Goal: Task Accomplishment & Management: Use online tool/utility

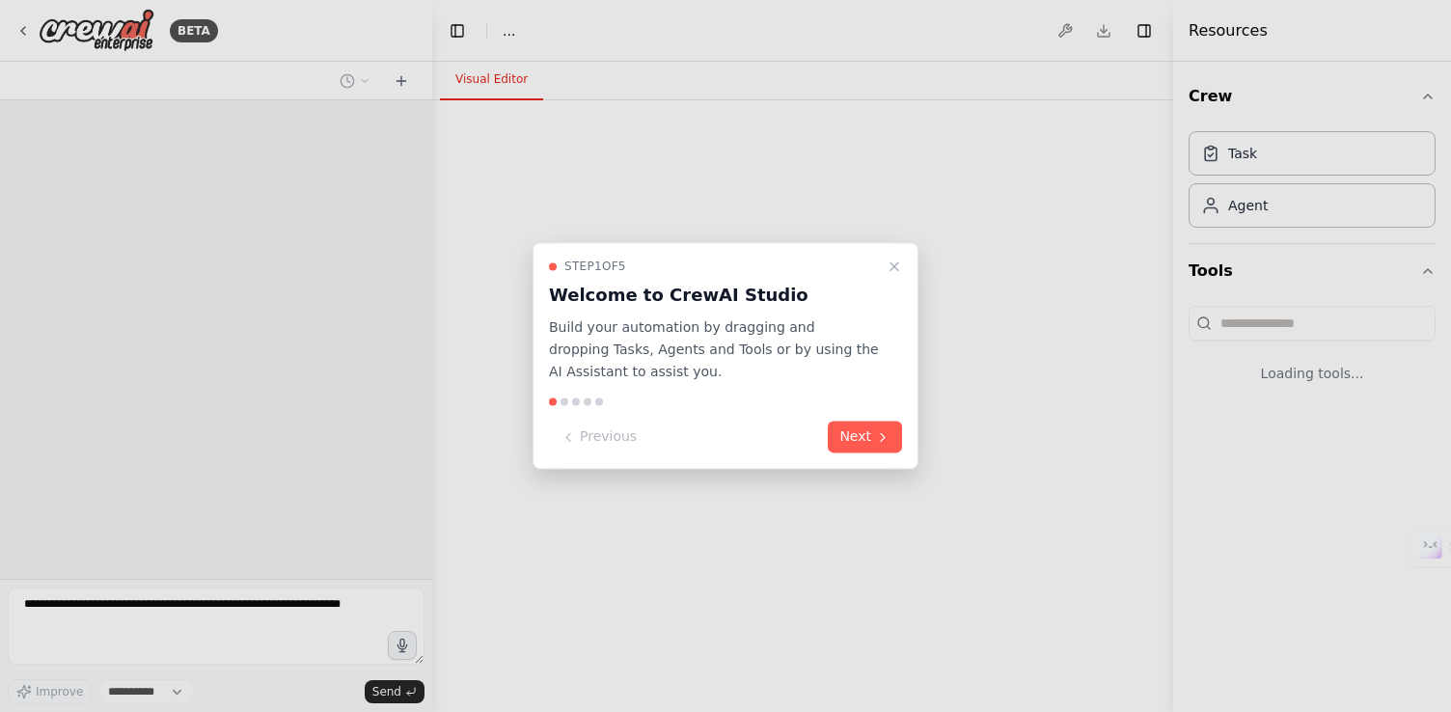
select select "****"
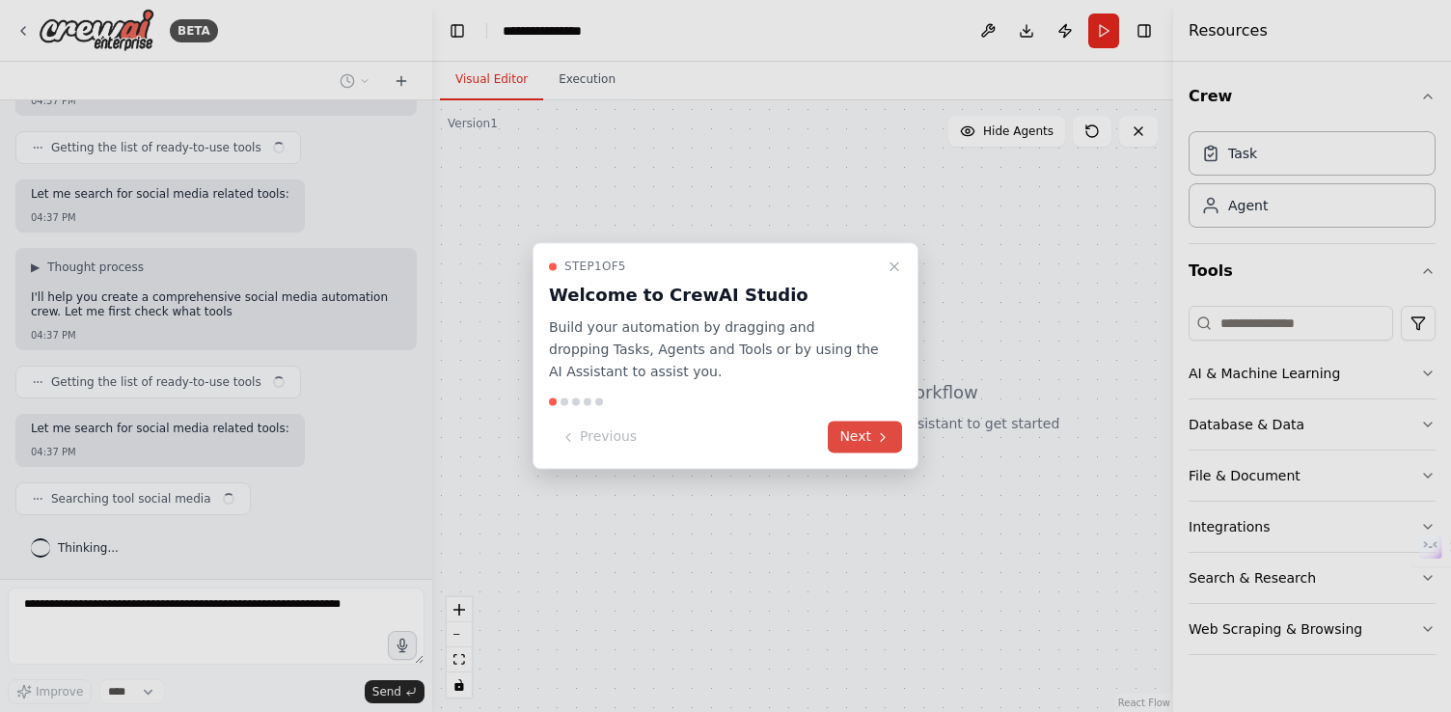
scroll to position [246, 0]
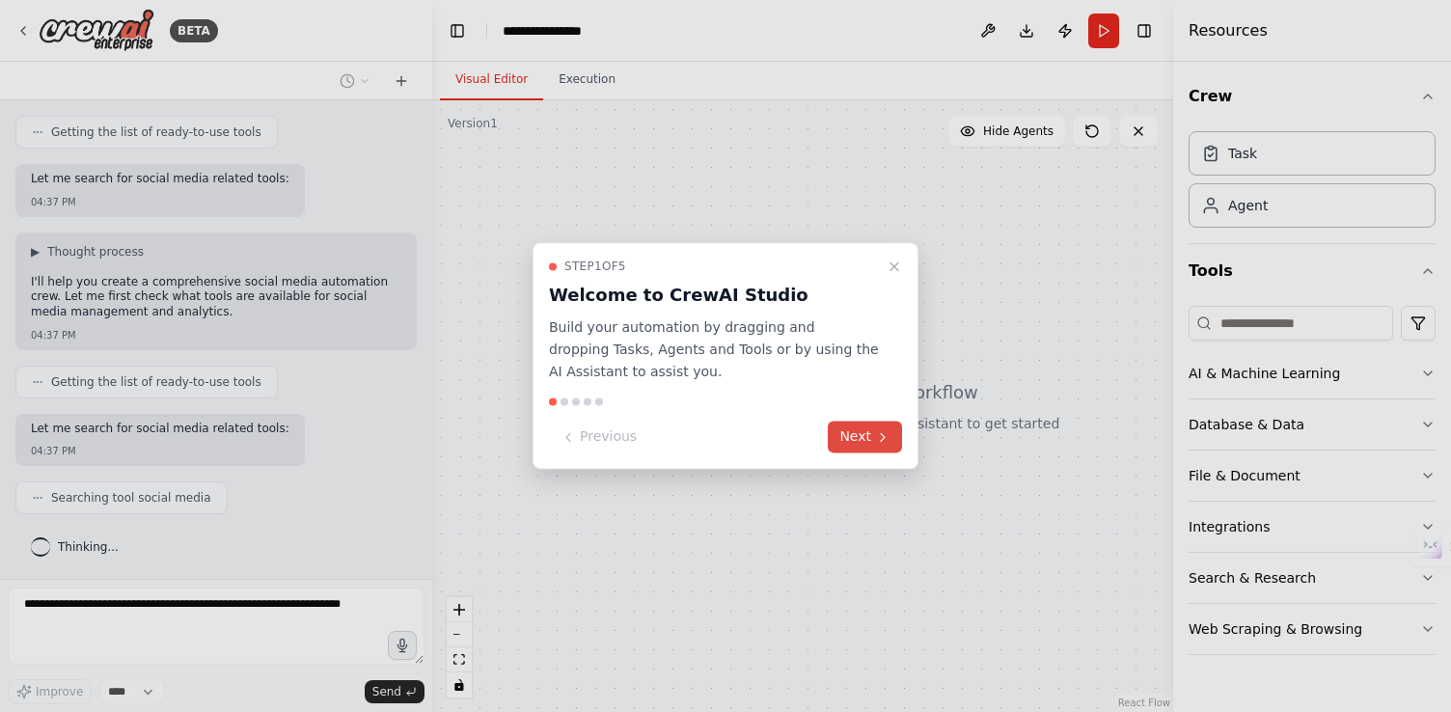
click at [875, 440] on icon at bounding box center [882, 436] width 15 height 15
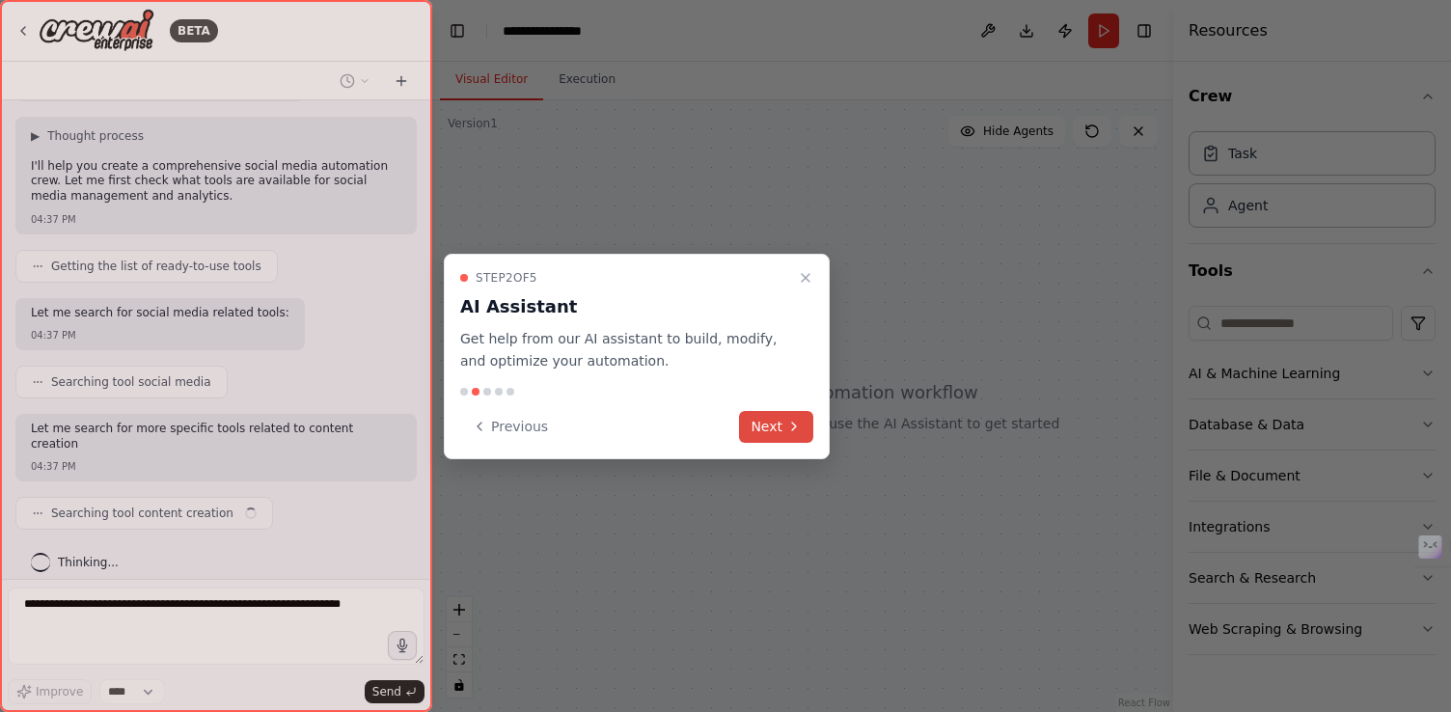
scroll to position [377, 0]
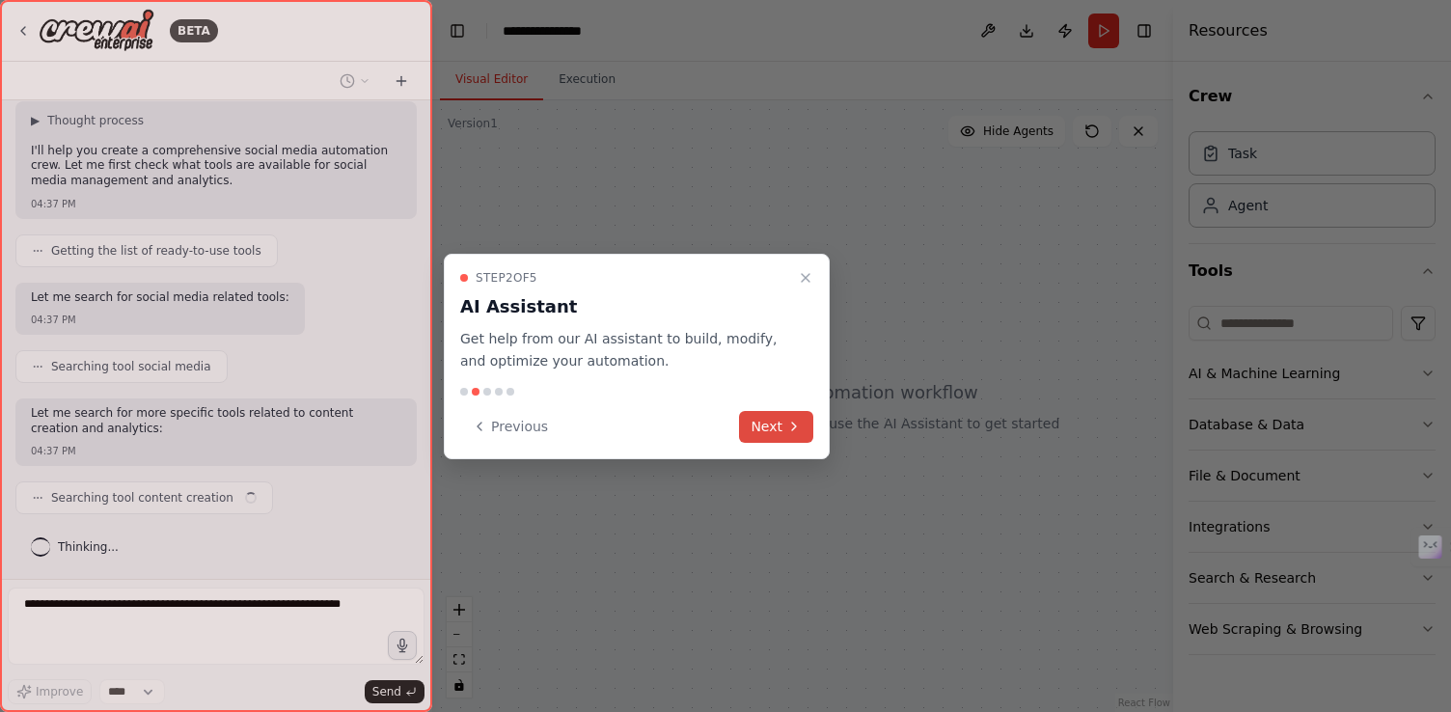
click at [779, 429] on button "Next" at bounding box center [776, 427] width 74 height 32
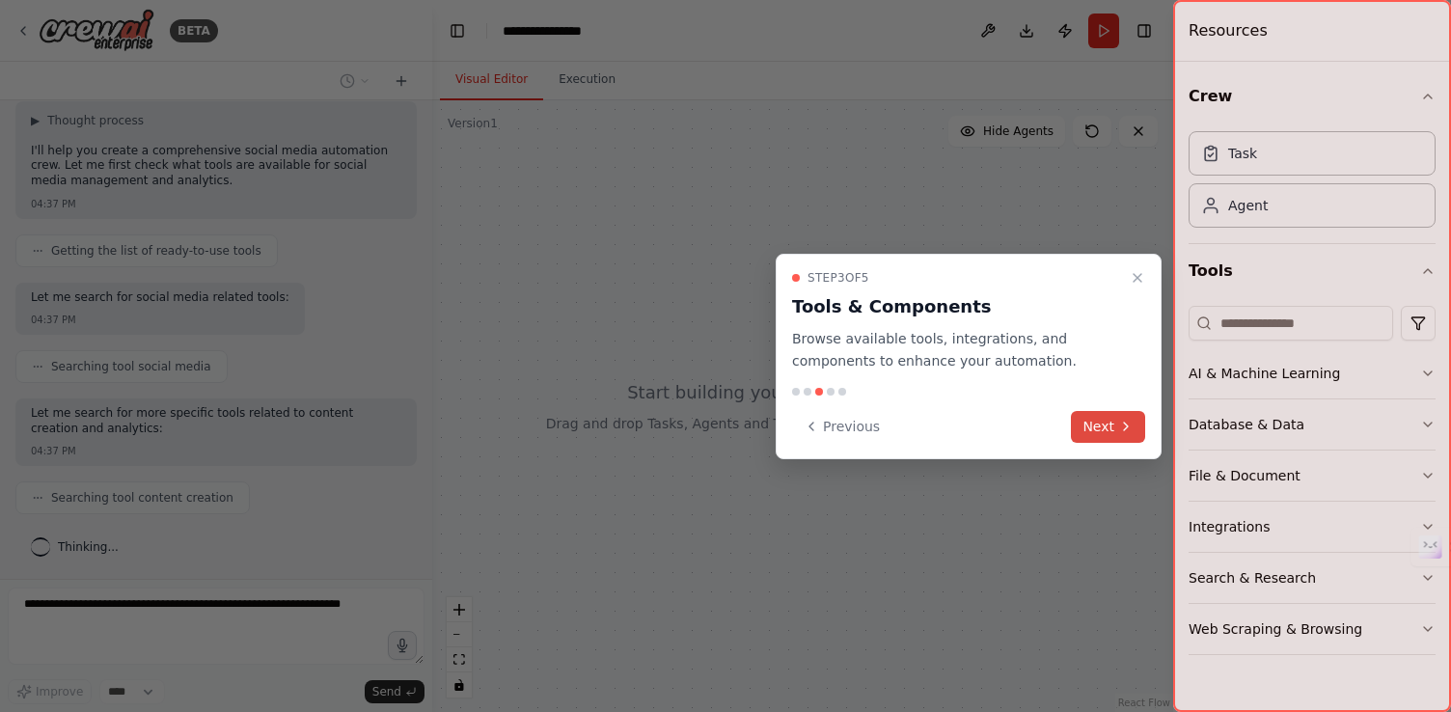
scroll to position [425, 0]
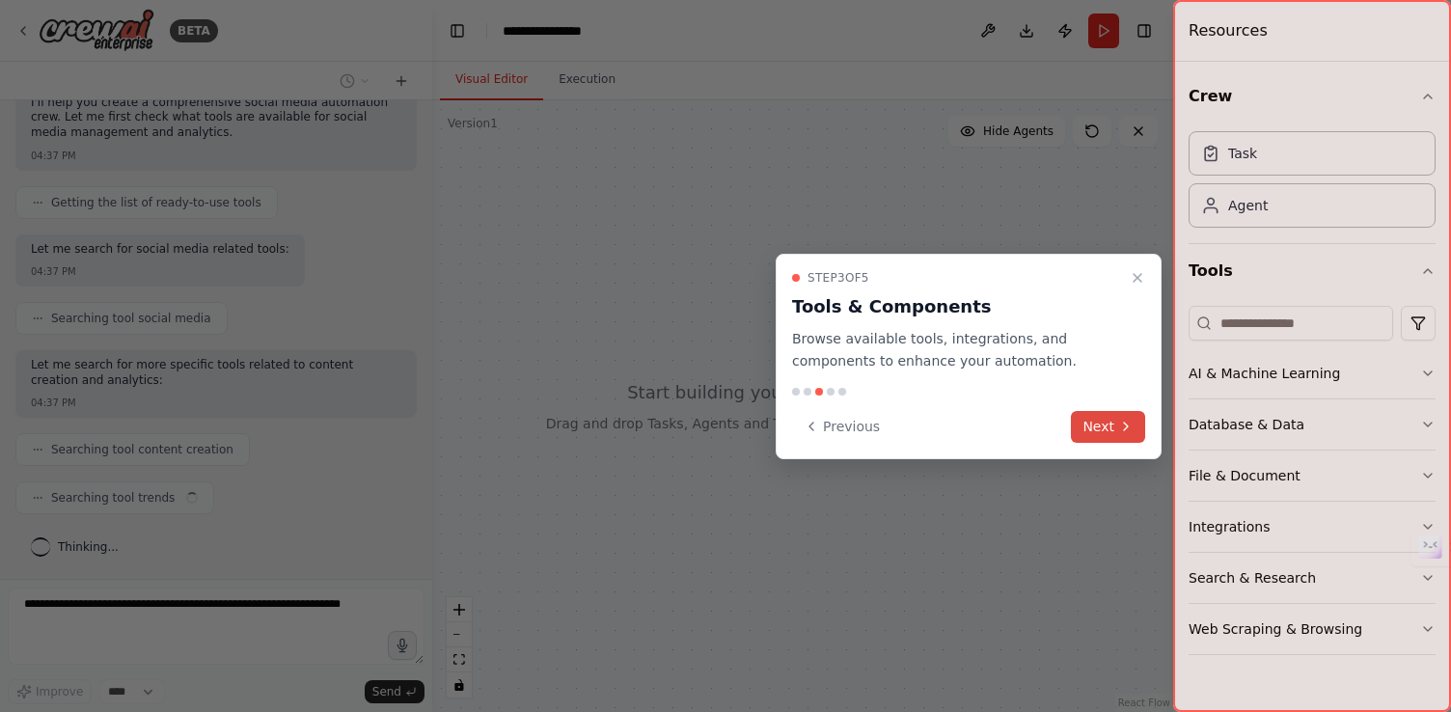
click at [1136, 429] on button "Next" at bounding box center [1108, 427] width 74 height 32
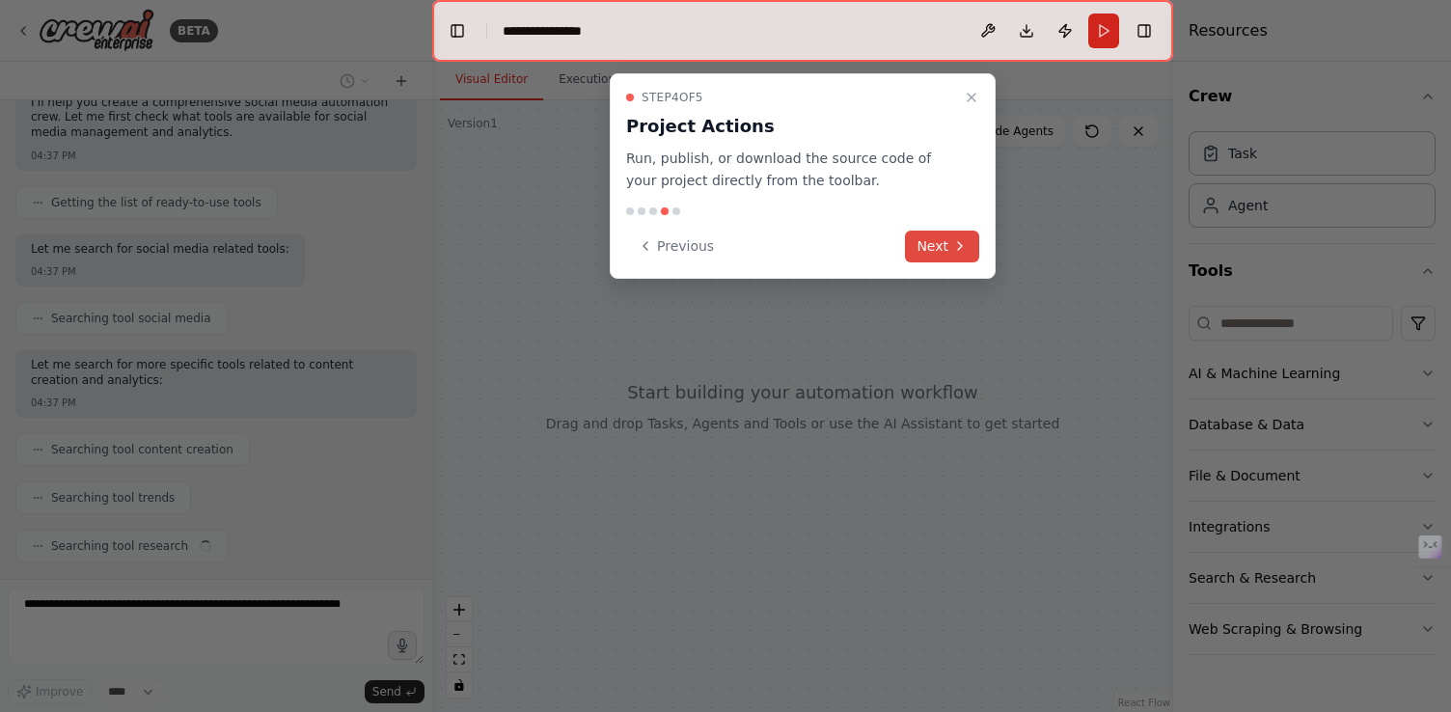
scroll to position [474, 0]
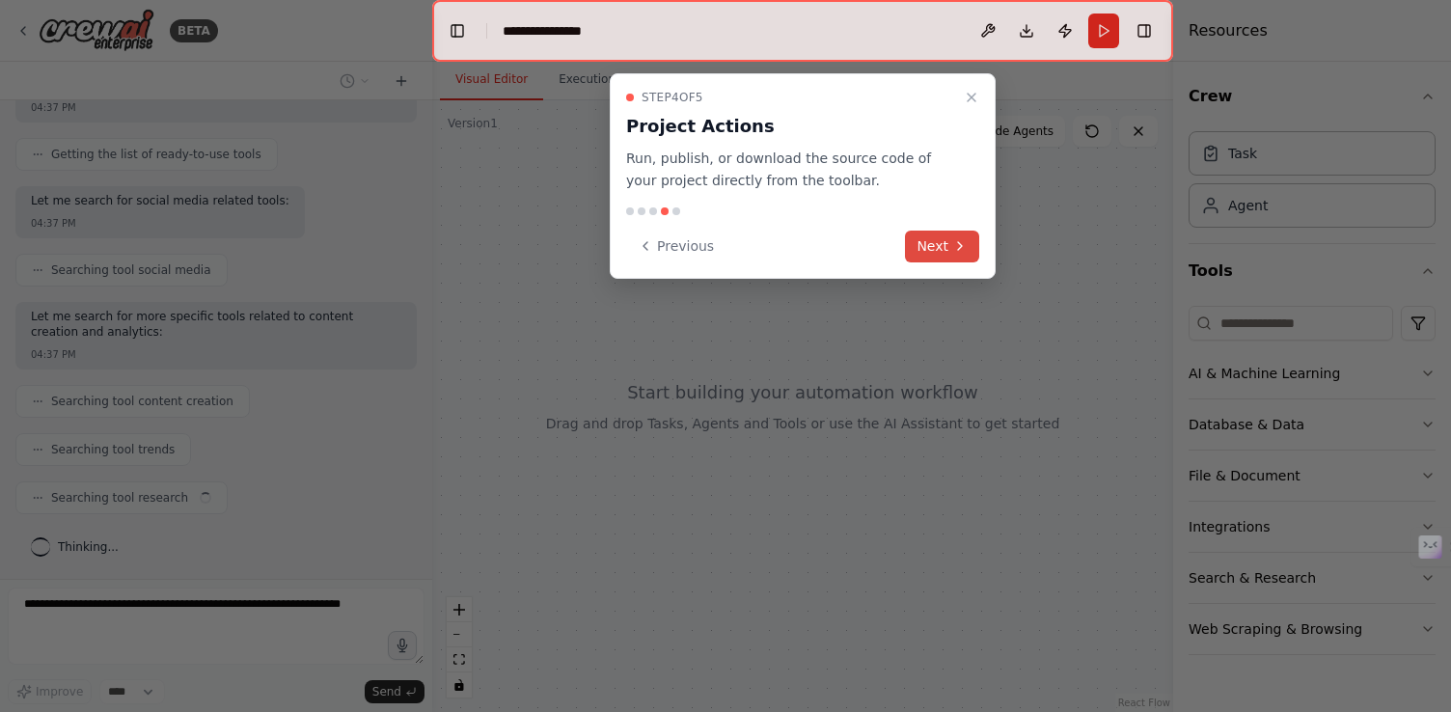
click at [912, 236] on button "Next" at bounding box center [942, 247] width 74 height 32
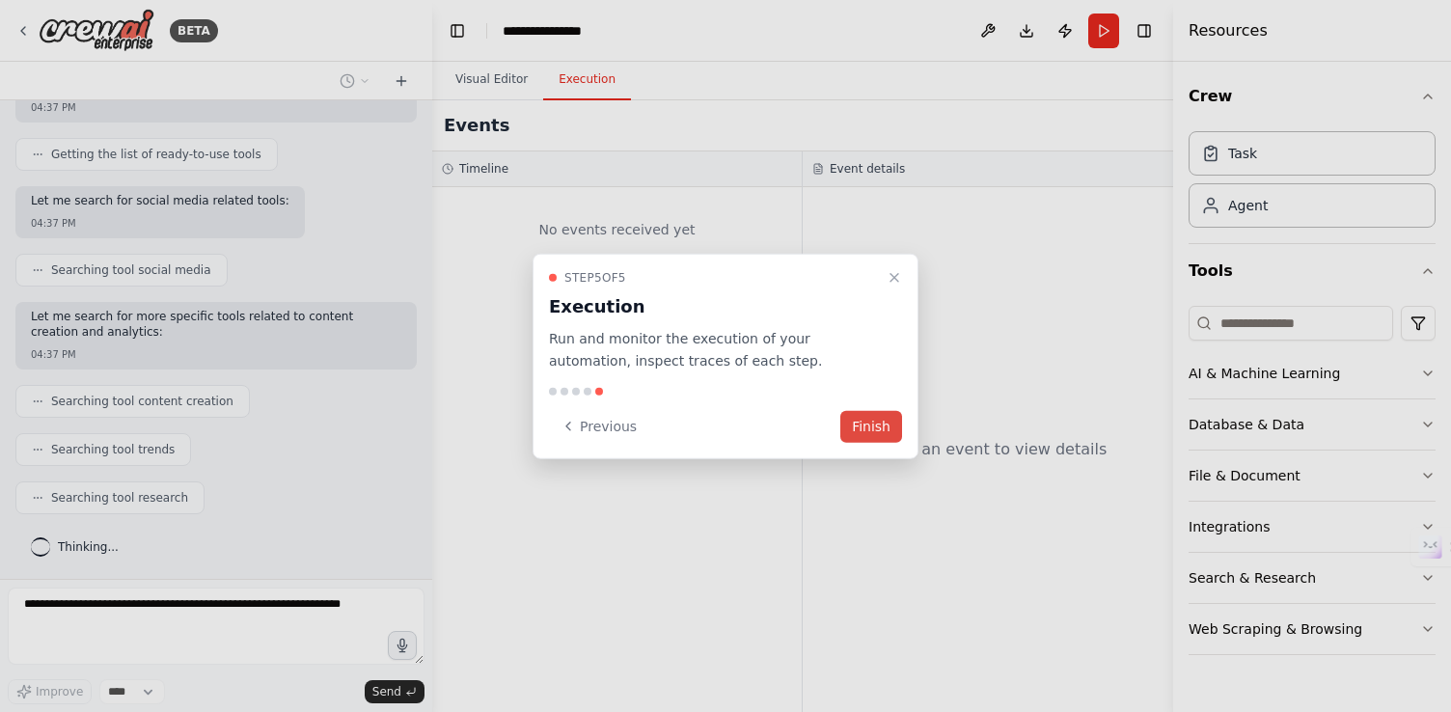
click at [877, 422] on button "Finish" at bounding box center [871, 426] width 62 height 32
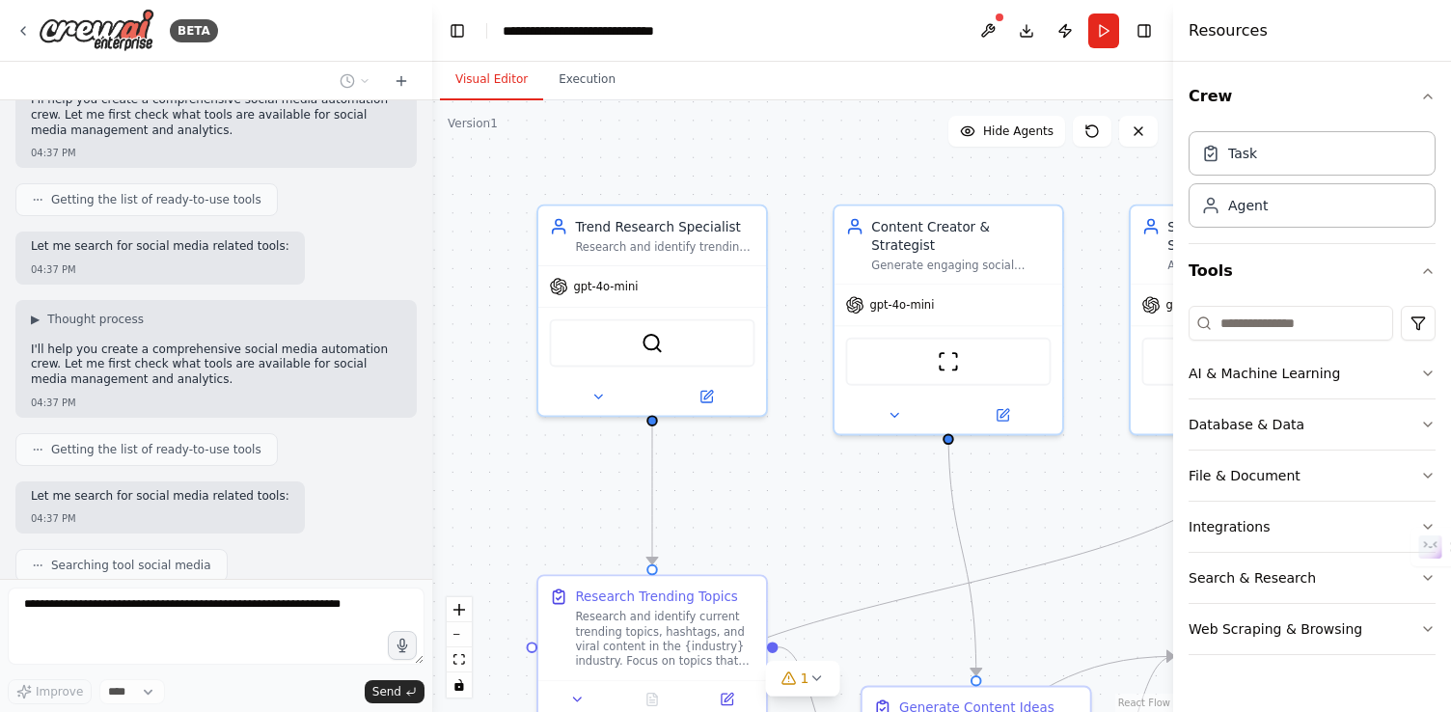
scroll to position [0, 0]
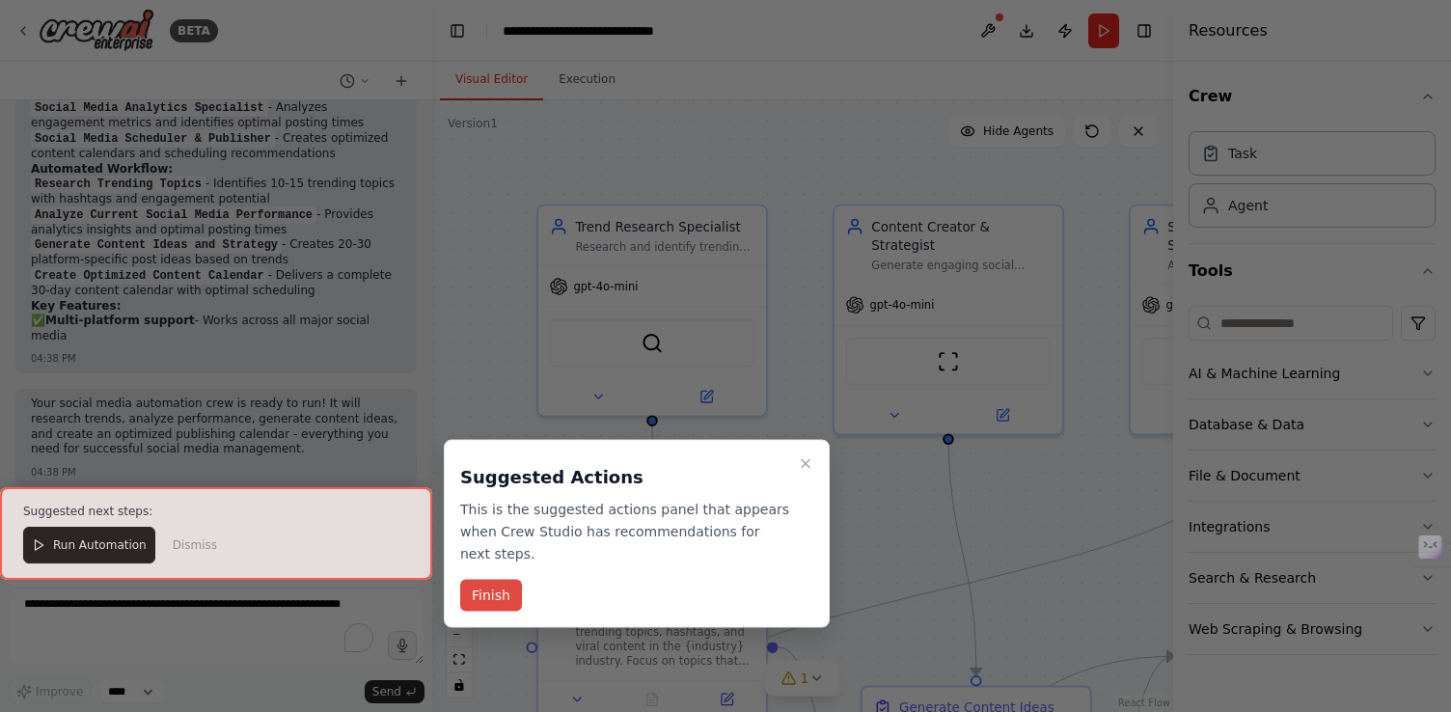
click at [501, 594] on button "Finish" at bounding box center [491, 596] width 62 height 32
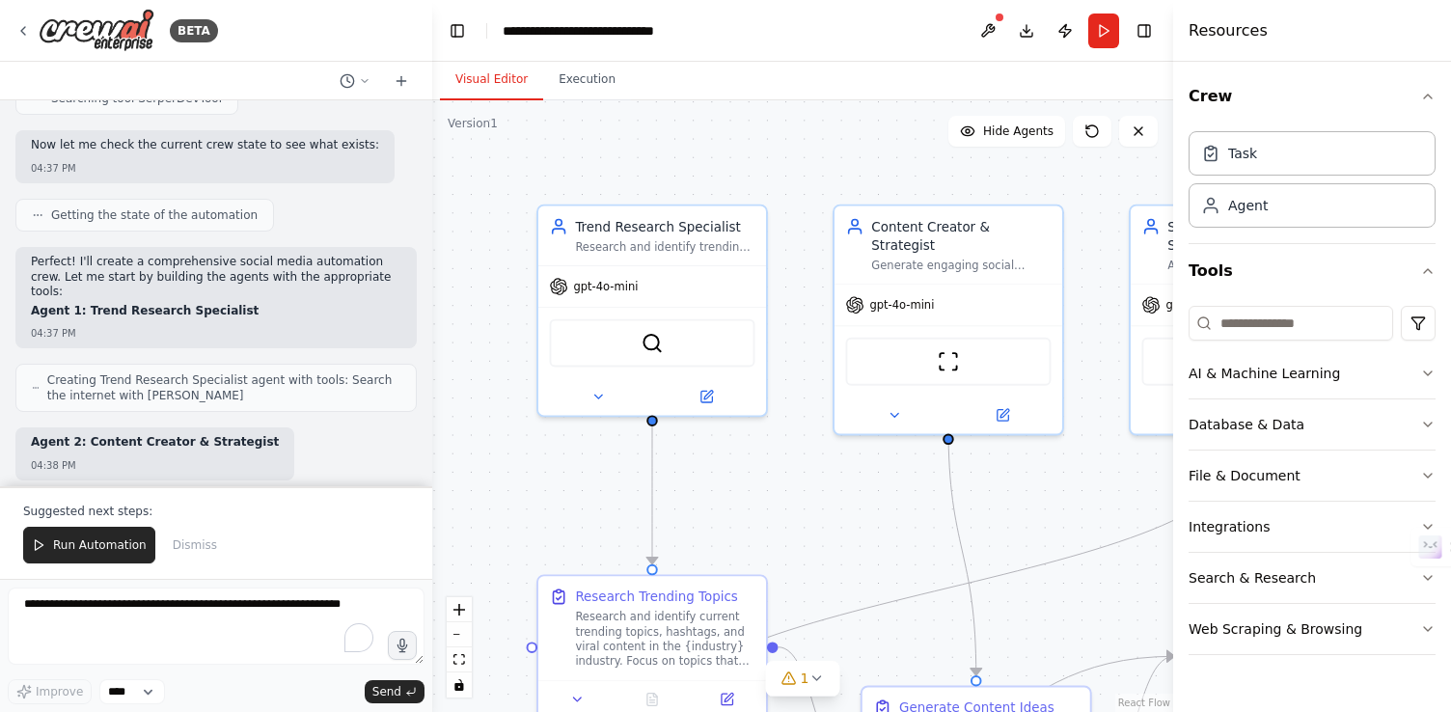
scroll to position [924, 0]
drag, startPoint x: 116, startPoint y: 296, endPoint x: 234, endPoint y: 294, distance: 118.7
click at [234, 301] on p "Agent 1: Trend Research Specialist" at bounding box center [216, 308] width 370 height 15
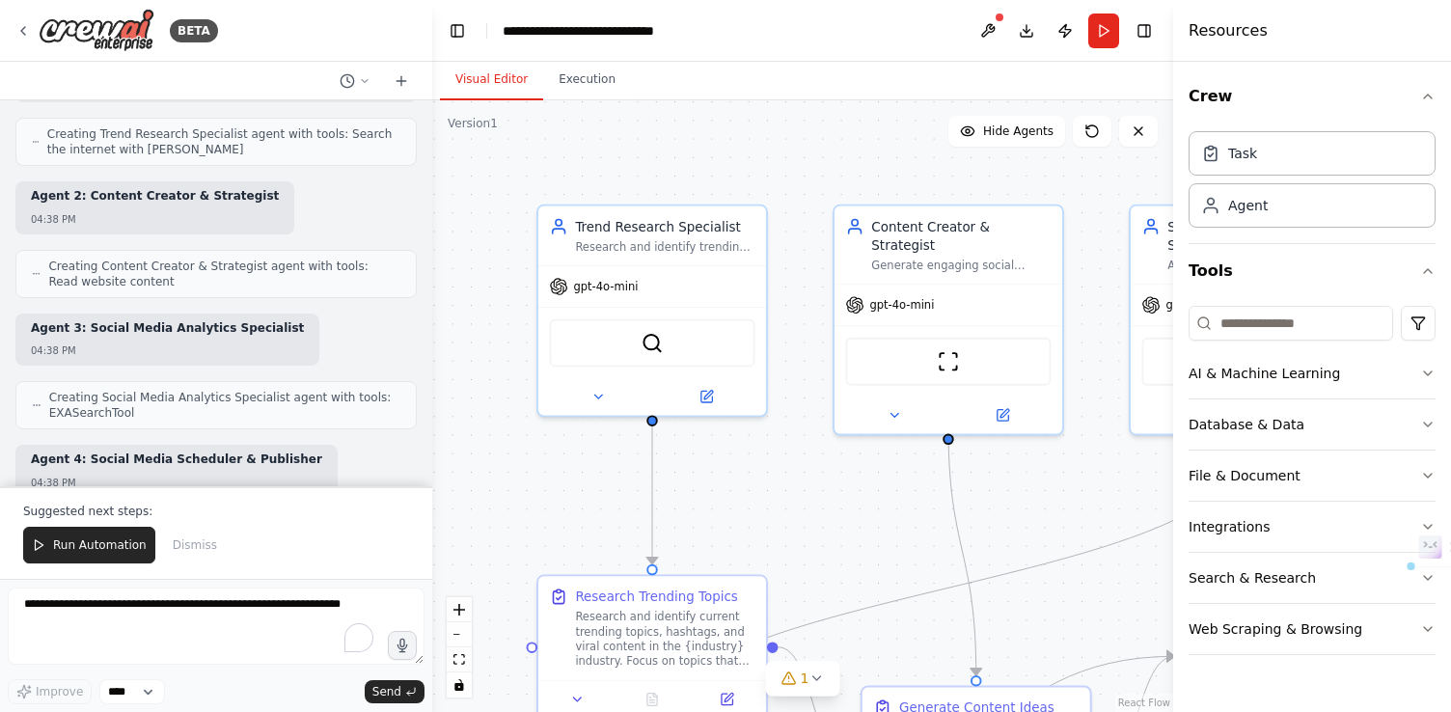
scroll to position [1175, 0]
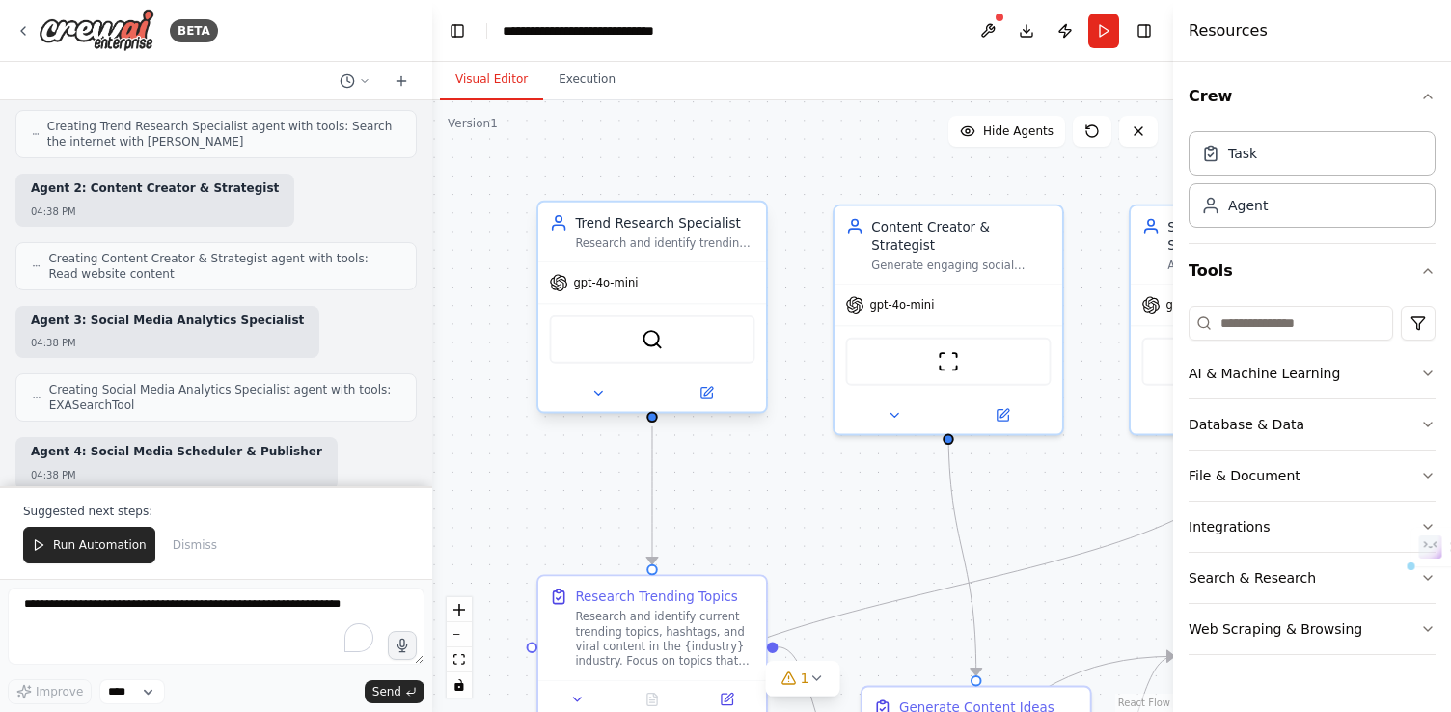
click at [687, 362] on div "SerperDevTool" at bounding box center [652, 339] width 205 height 48
click at [715, 399] on button at bounding box center [706, 393] width 104 height 22
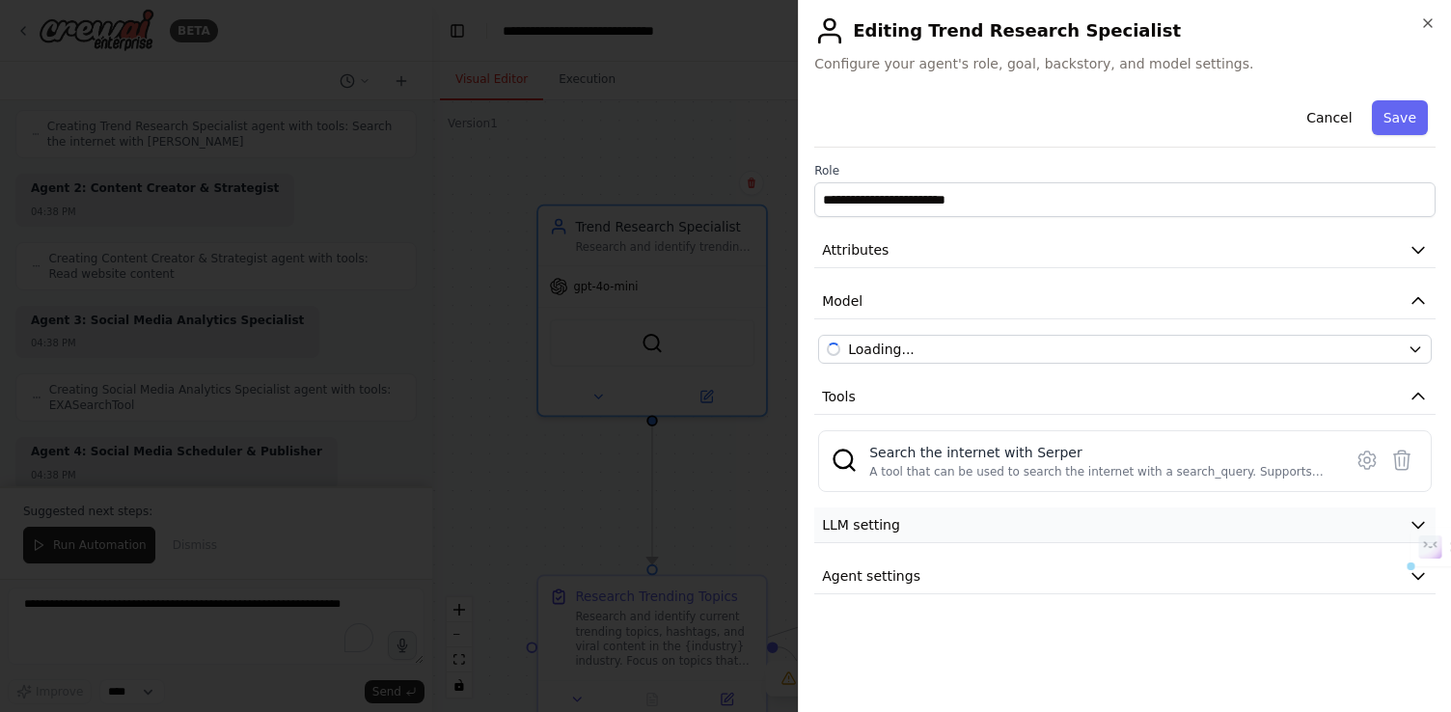
click at [884, 528] on span "LLM setting" at bounding box center [861, 524] width 78 height 19
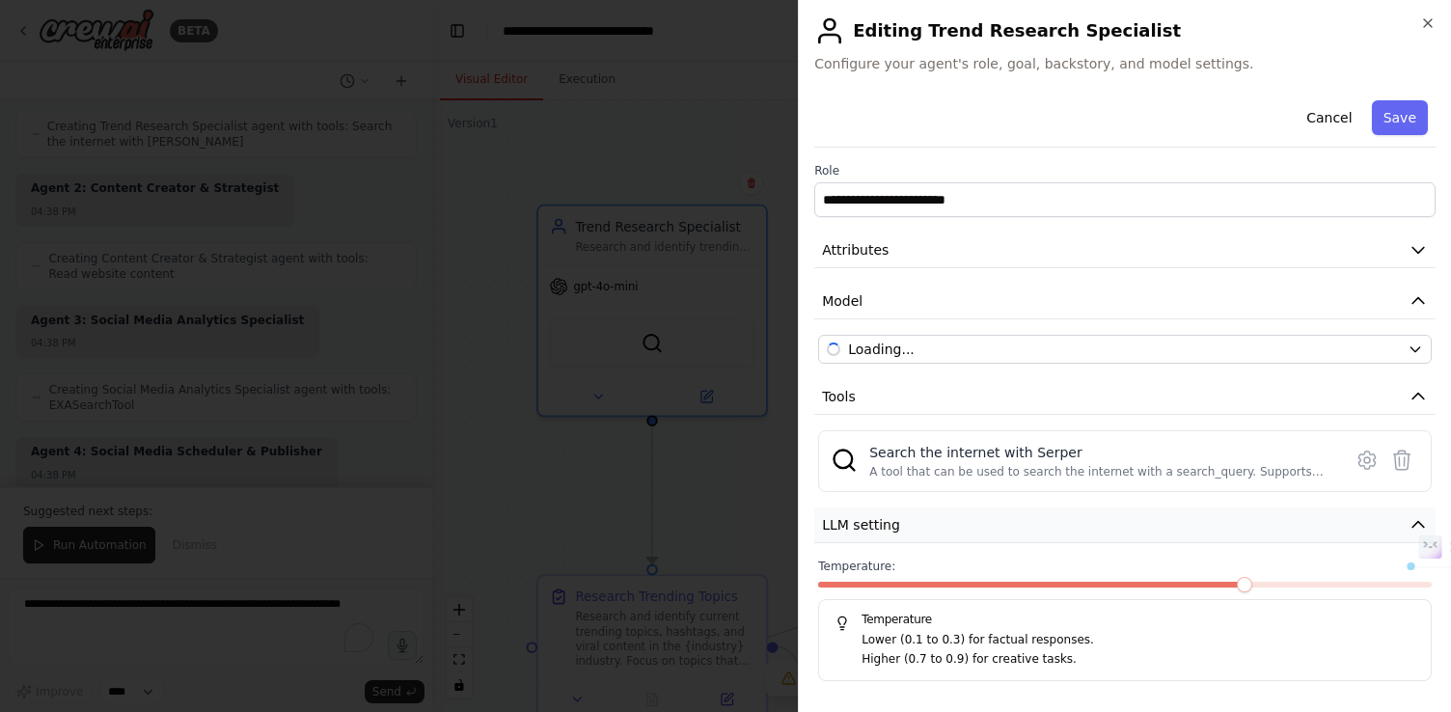
click at [884, 528] on span "LLM setting" at bounding box center [861, 524] width 78 height 19
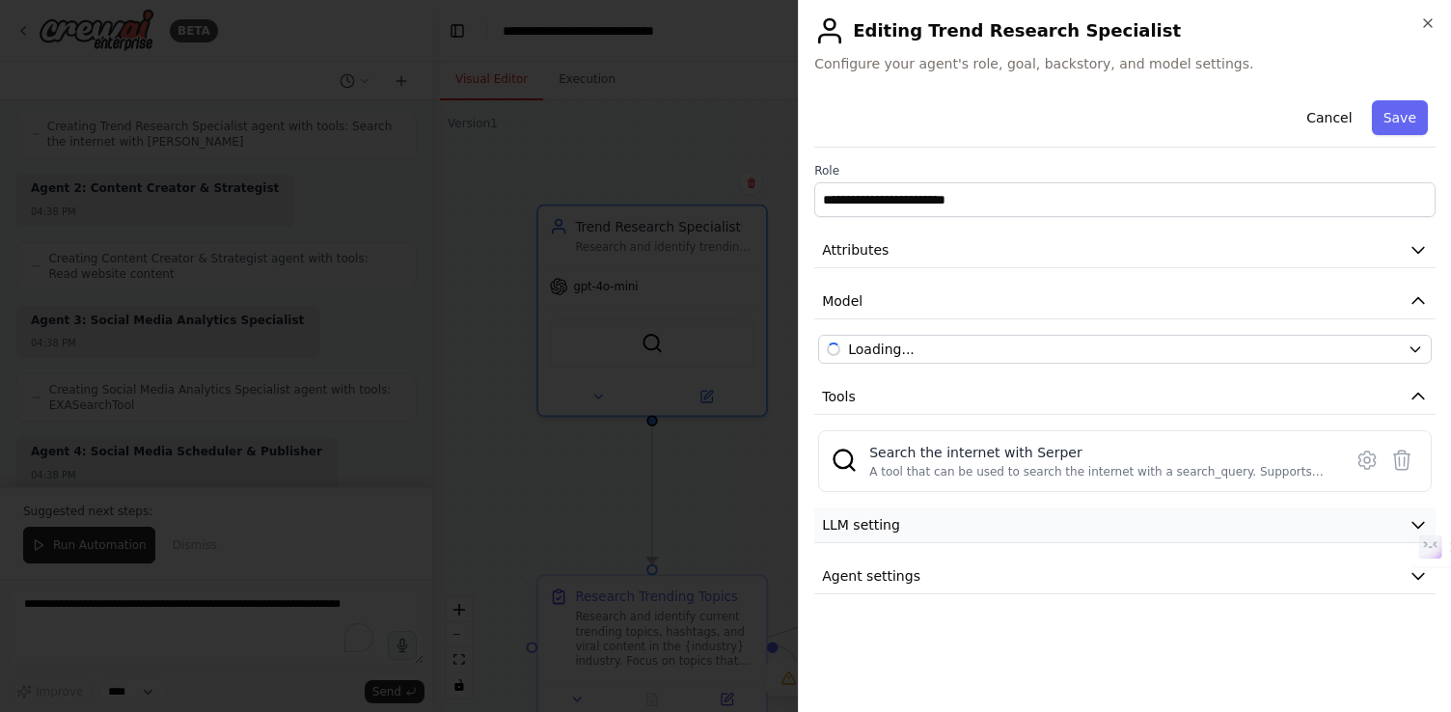
click at [884, 528] on span "LLM setting" at bounding box center [861, 524] width 78 height 19
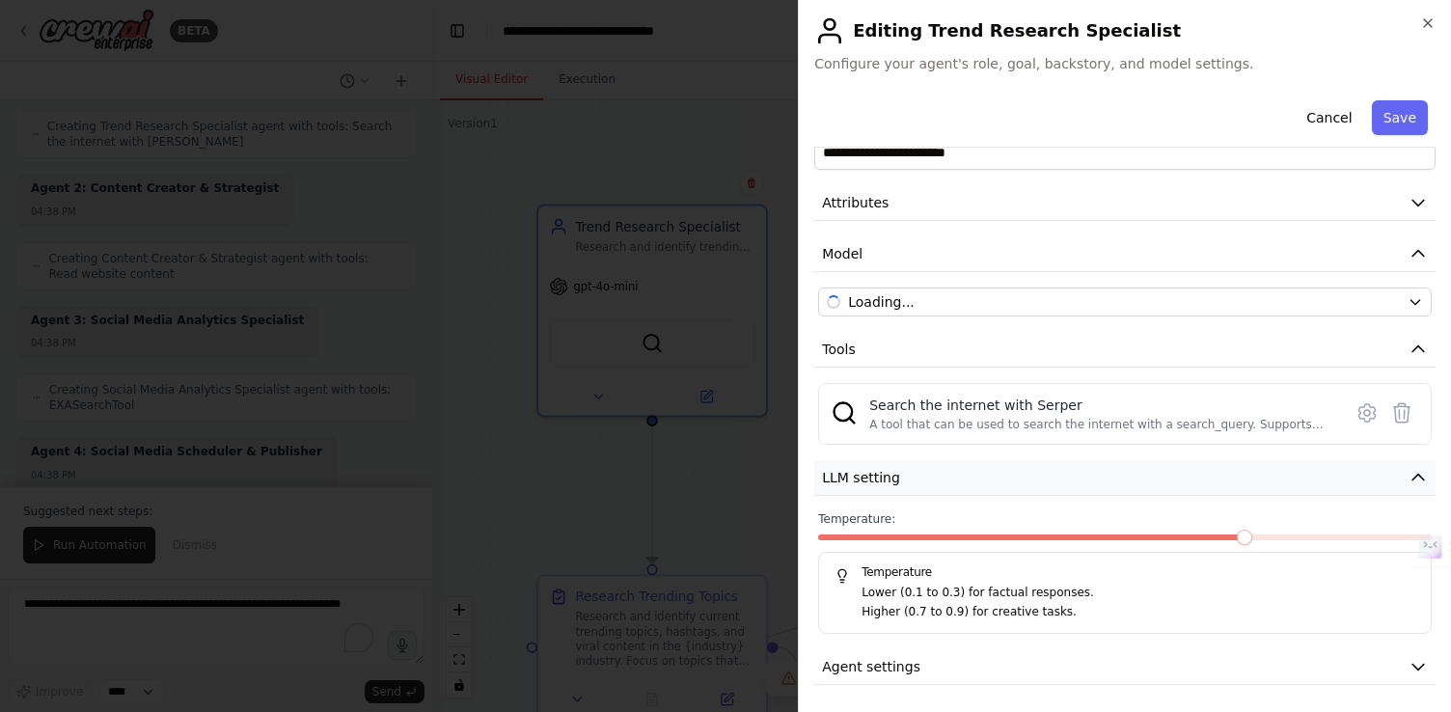
scroll to position [51, 0]
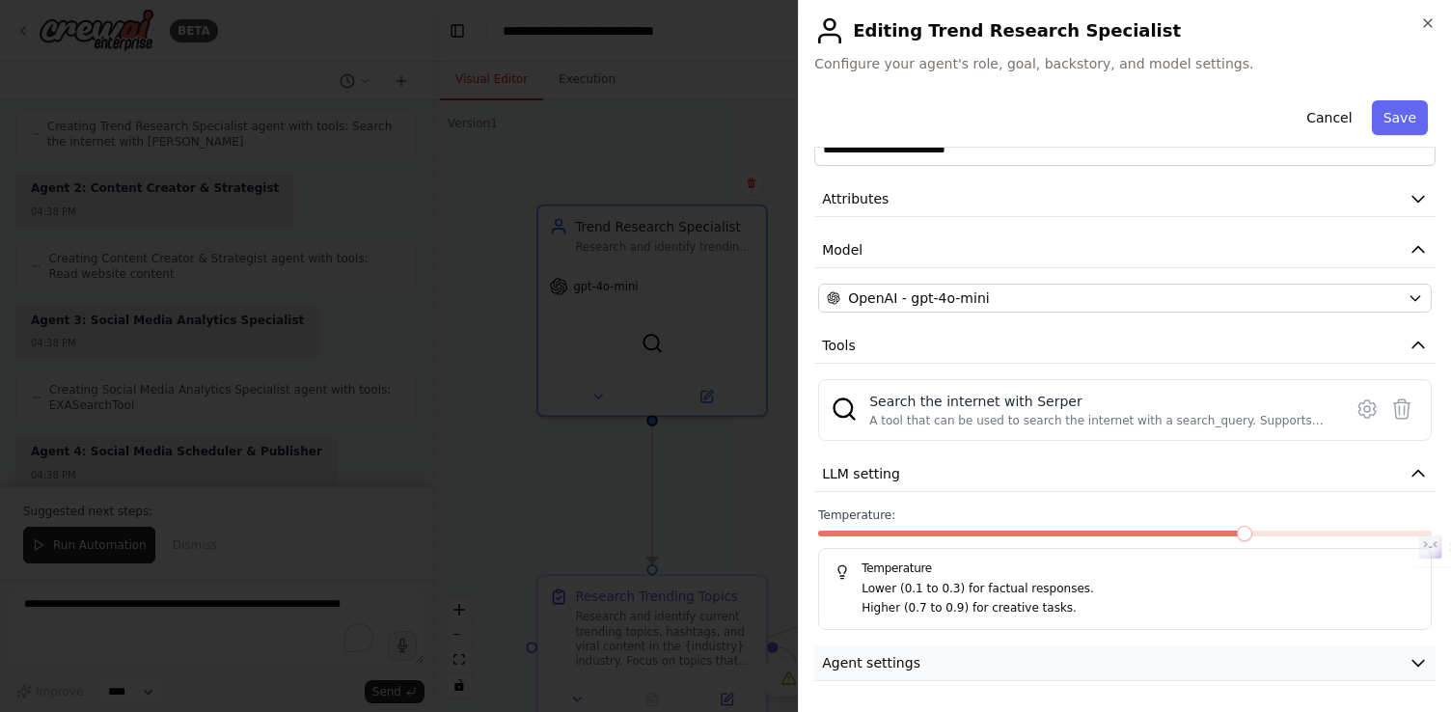
click at [894, 671] on span "Agent settings" at bounding box center [871, 662] width 98 height 19
click at [894, 644] on div "**********" at bounding box center [1124, 619] width 621 height 1157
click at [894, 653] on span "Agent settings" at bounding box center [871, 662] width 98 height 19
click at [894, 654] on span "Agent settings" at bounding box center [871, 662] width 98 height 19
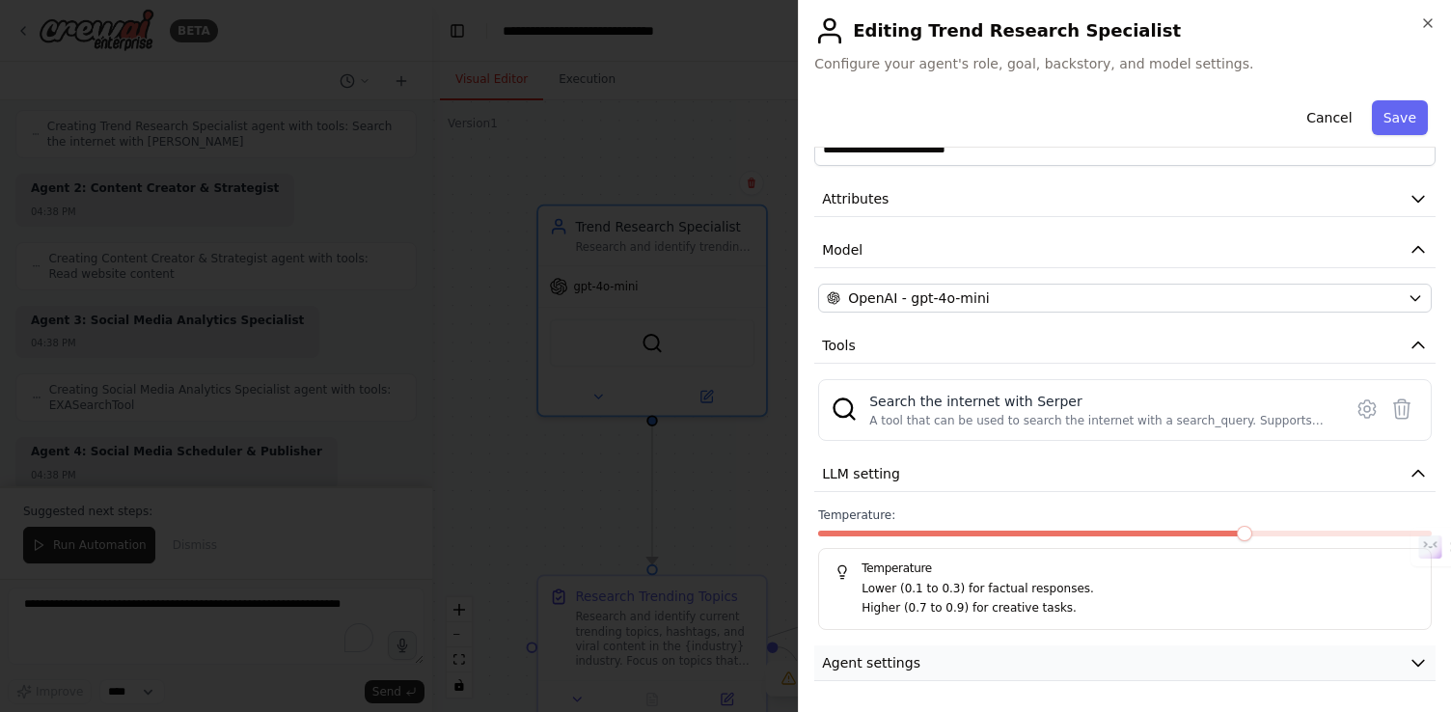
click at [912, 676] on button "Agent settings" at bounding box center [1124, 663] width 621 height 36
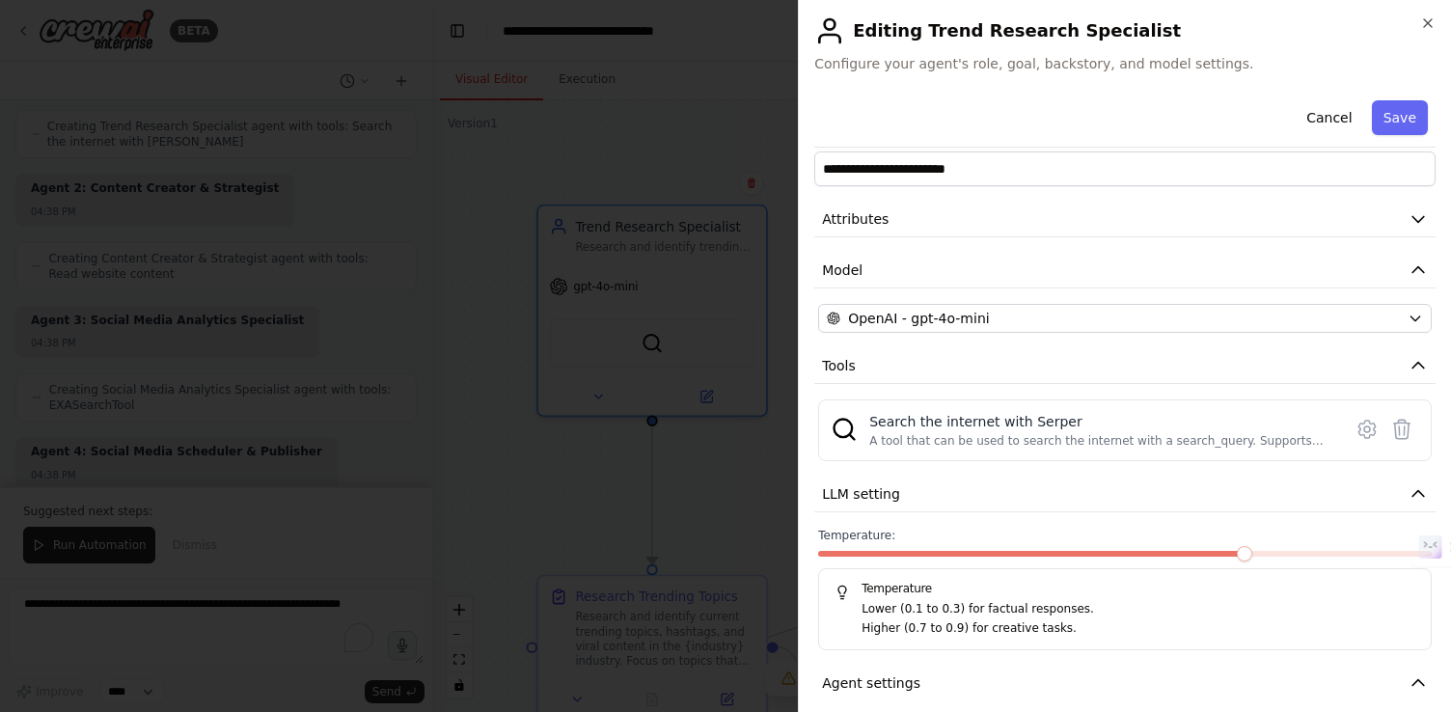
scroll to position [30, 0]
click at [969, 612] on p "Lower (0.1 to 0.3) for factual responses." at bounding box center [1138, 610] width 554 height 19
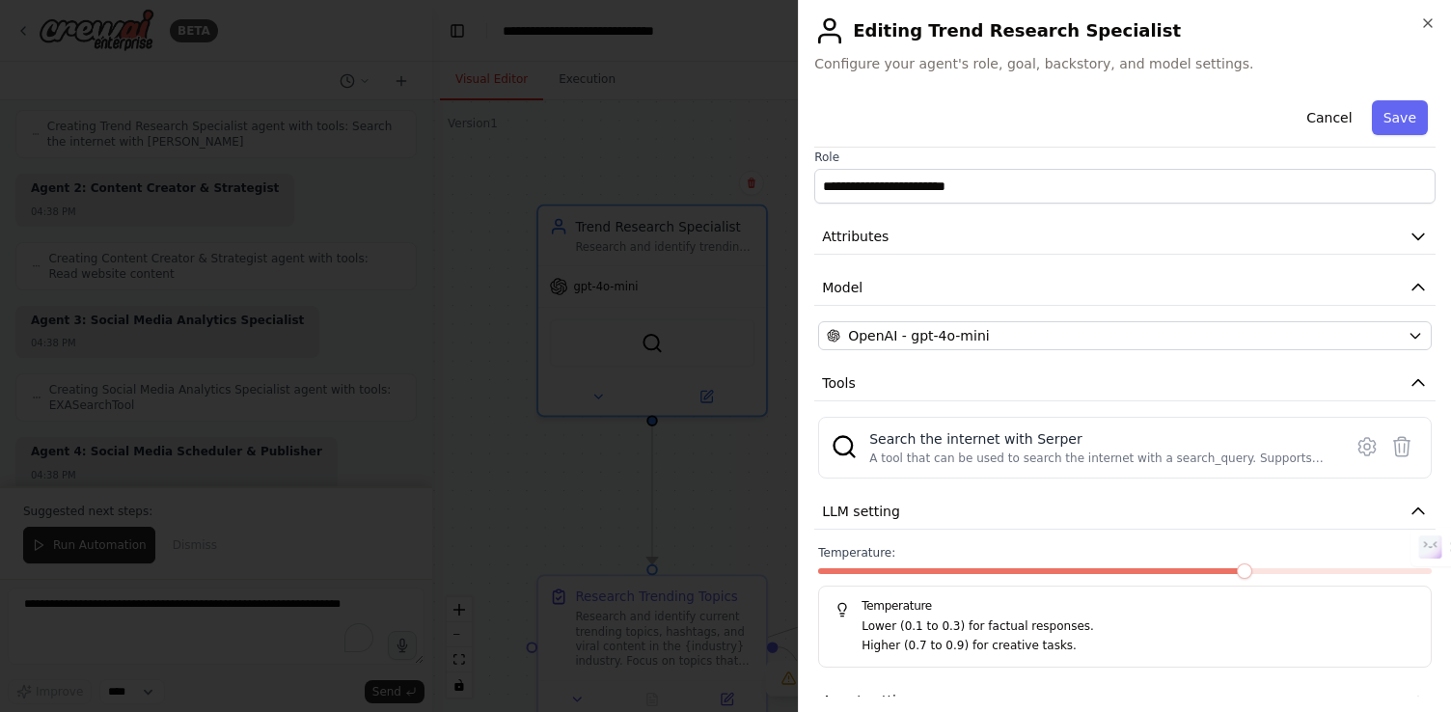
scroll to position [0, 0]
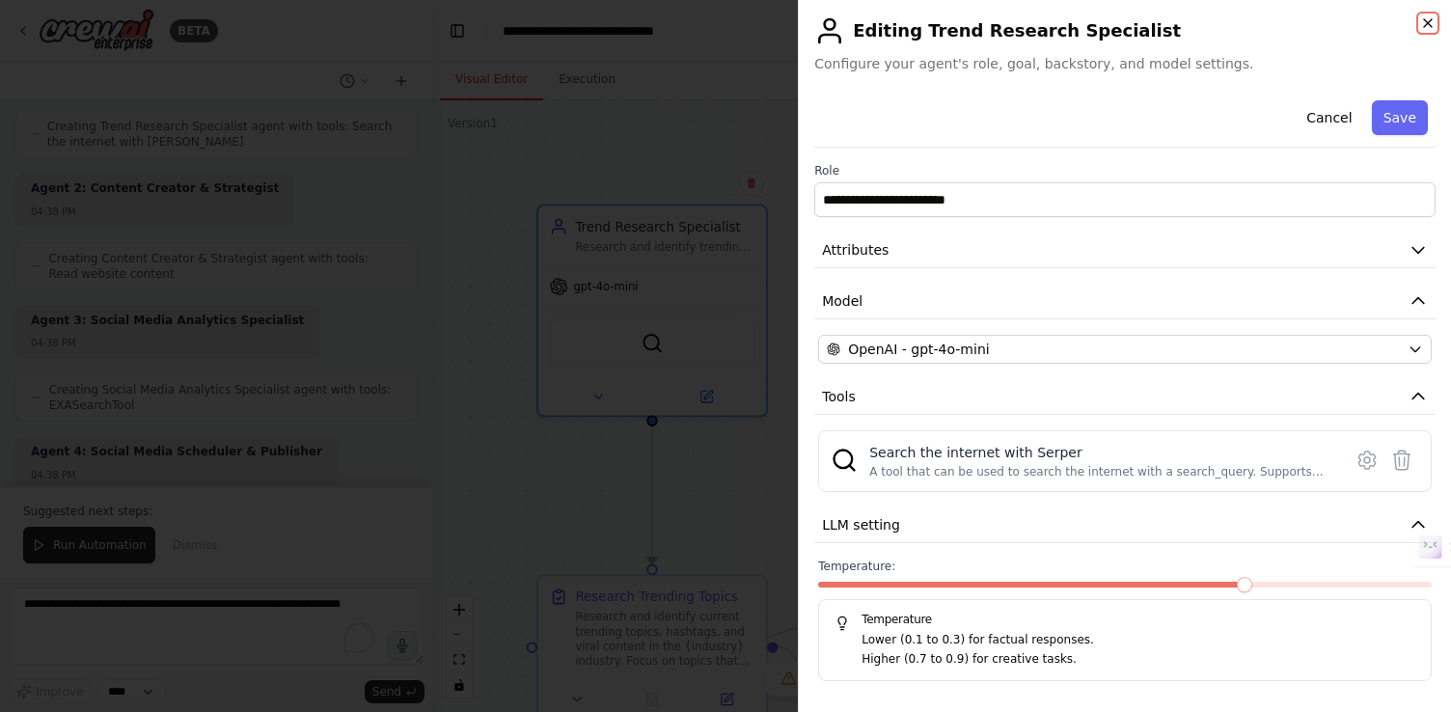
click at [1424, 20] on icon "button" at bounding box center [1428, 23] width 8 height 8
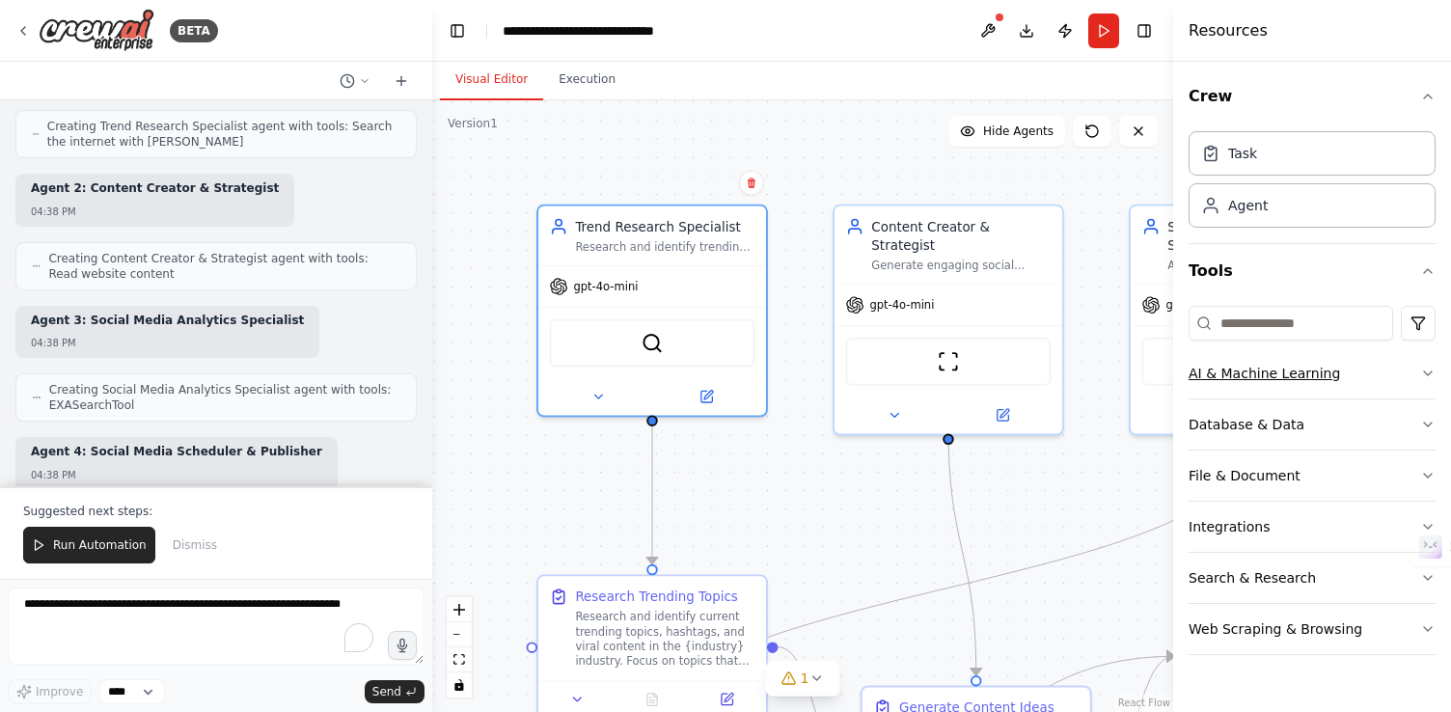
click at [1245, 369] on div "AI & Machine Learning" at bounding box center [1263, 373] width 151 height 19
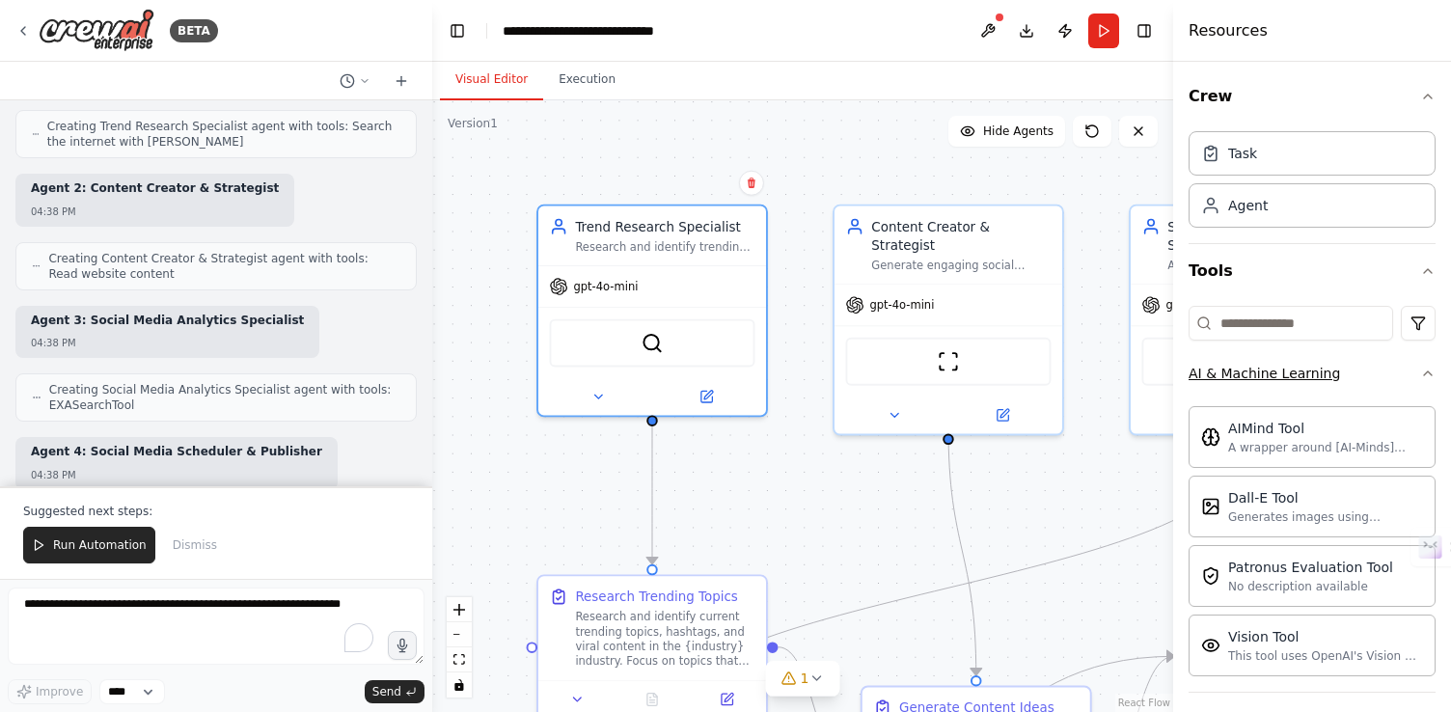
click at [1368, 371] on button "AI & Machine Learning" at bounding box center [1311, 373] width 247 height 50
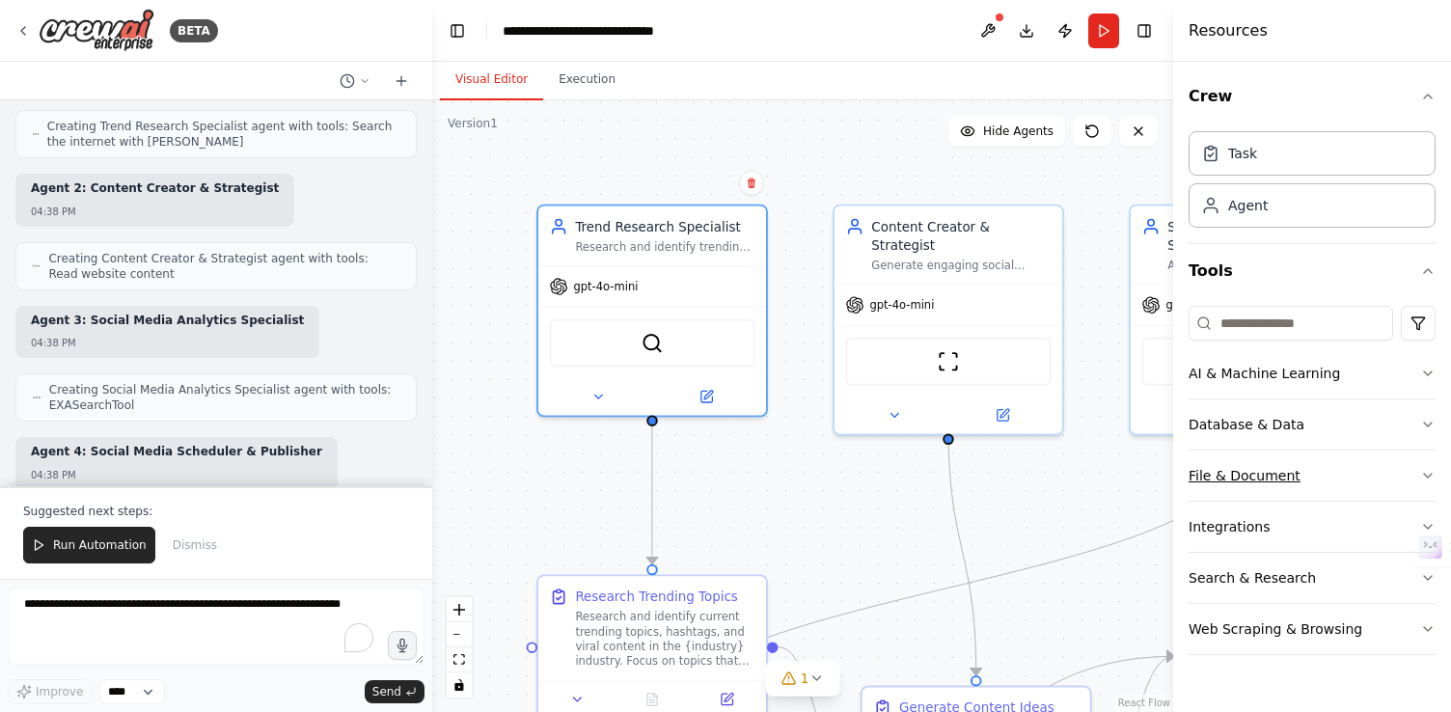
click at [1270, 479] on div "File & Document" at bounding box center [1244, 475] width 112 height 19
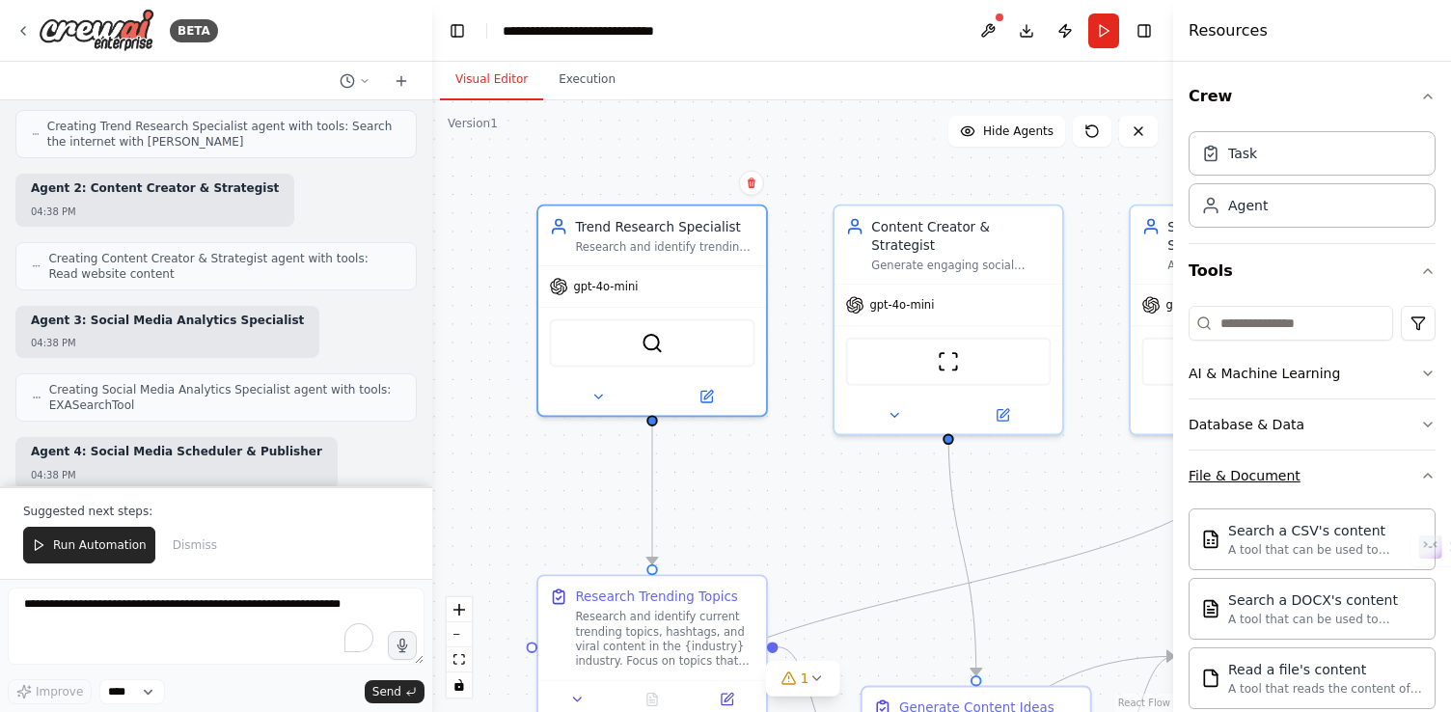
click at [1270, 474] on div "File & Document" at bounding box center [1244, 475] width 112 height 19
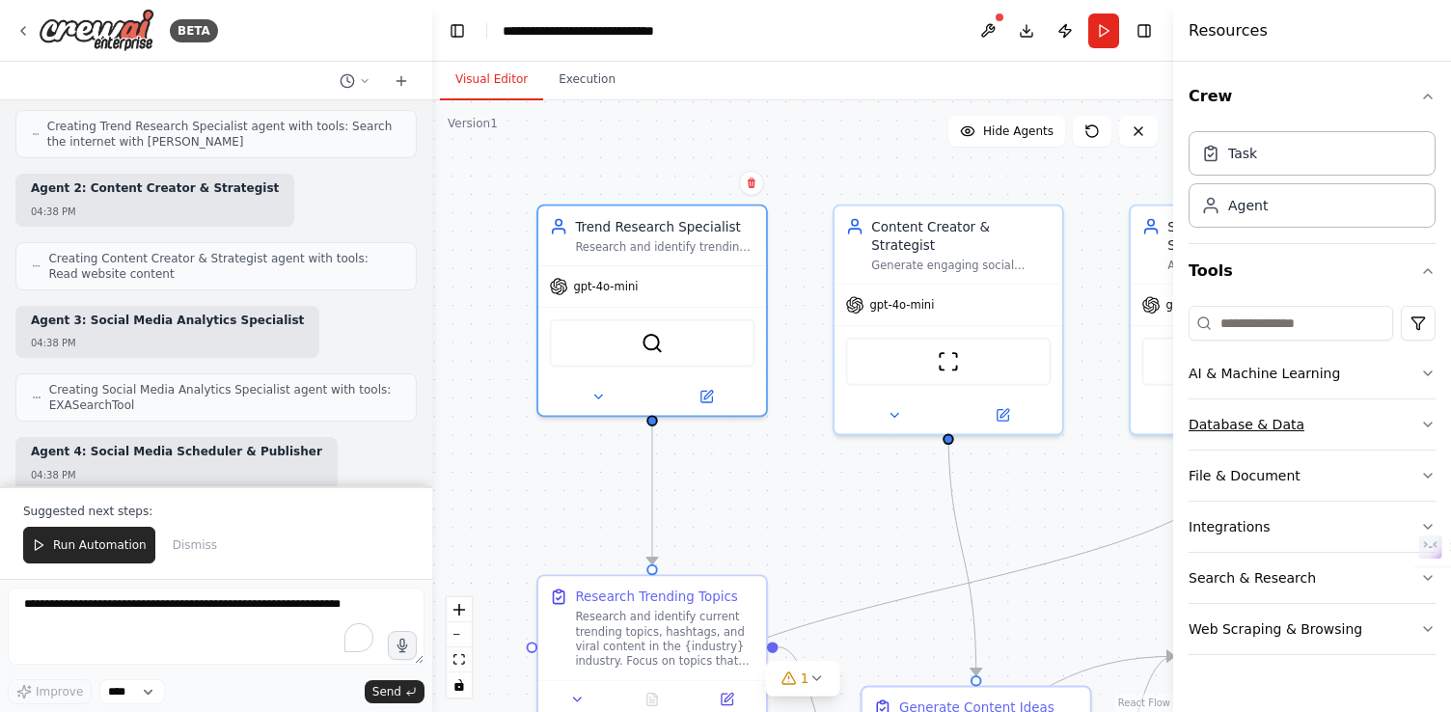
click at [1269, 427] on div "Database & Data" at bounding box center [1246, 424] width 116 height 19
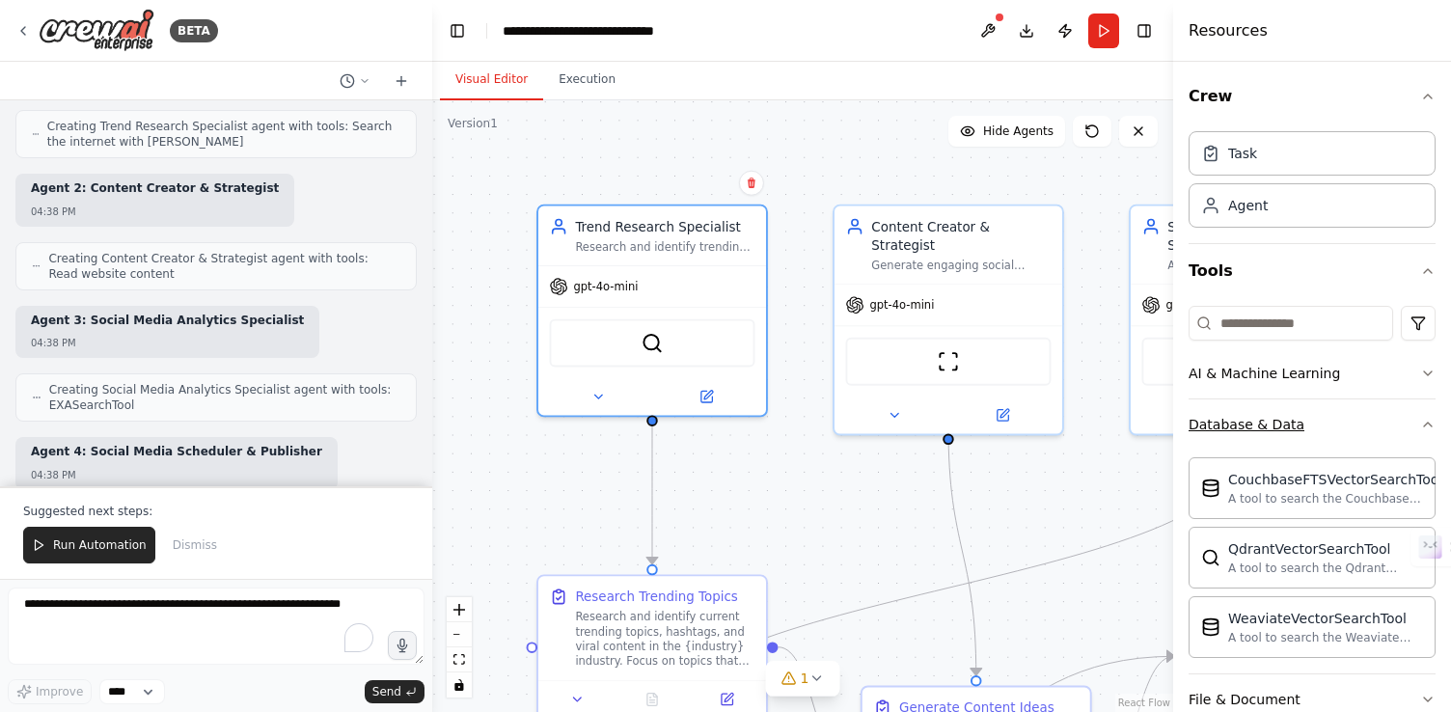
click at [1269, 427] on div "Database & Data" at bounding box center [1246, 424] width 116 height 19
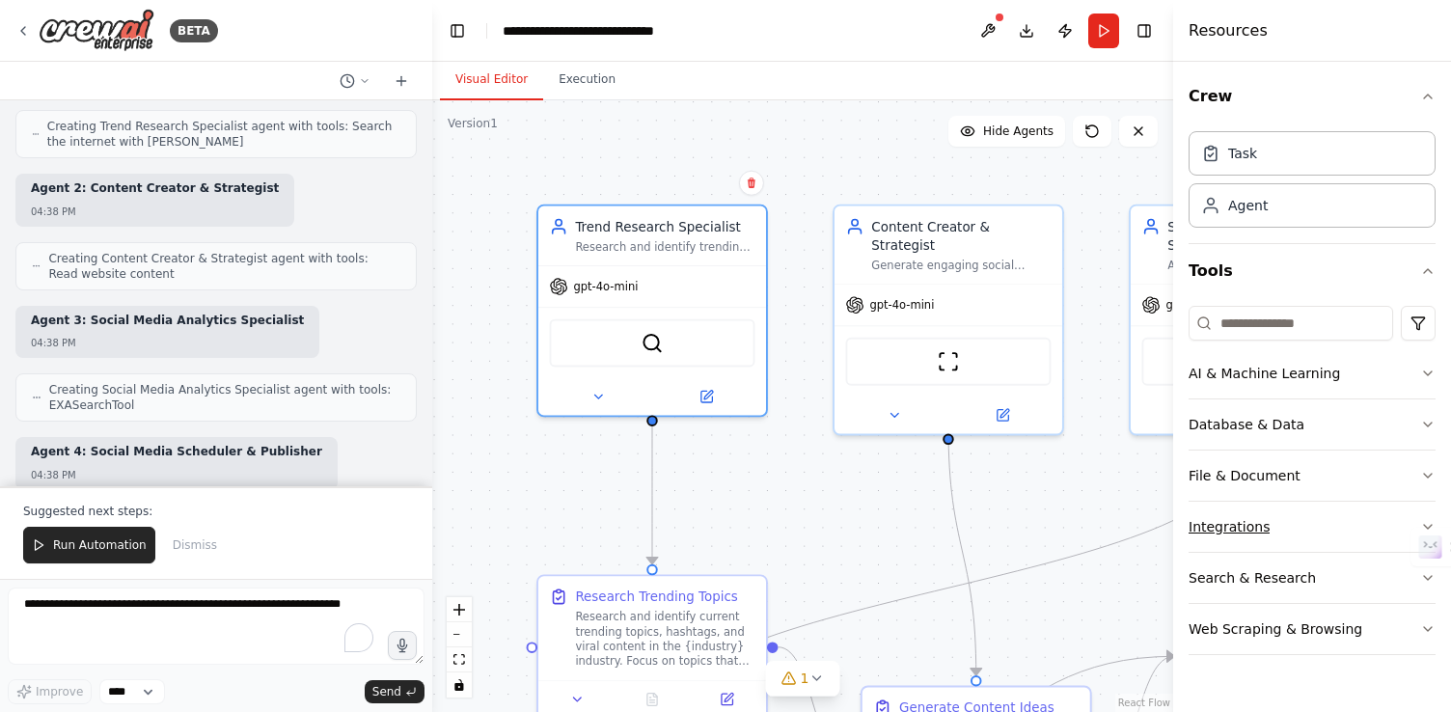
click at [1265, 522] on button "Integrations" at bounding box center [1311, 527] width 247 height 50
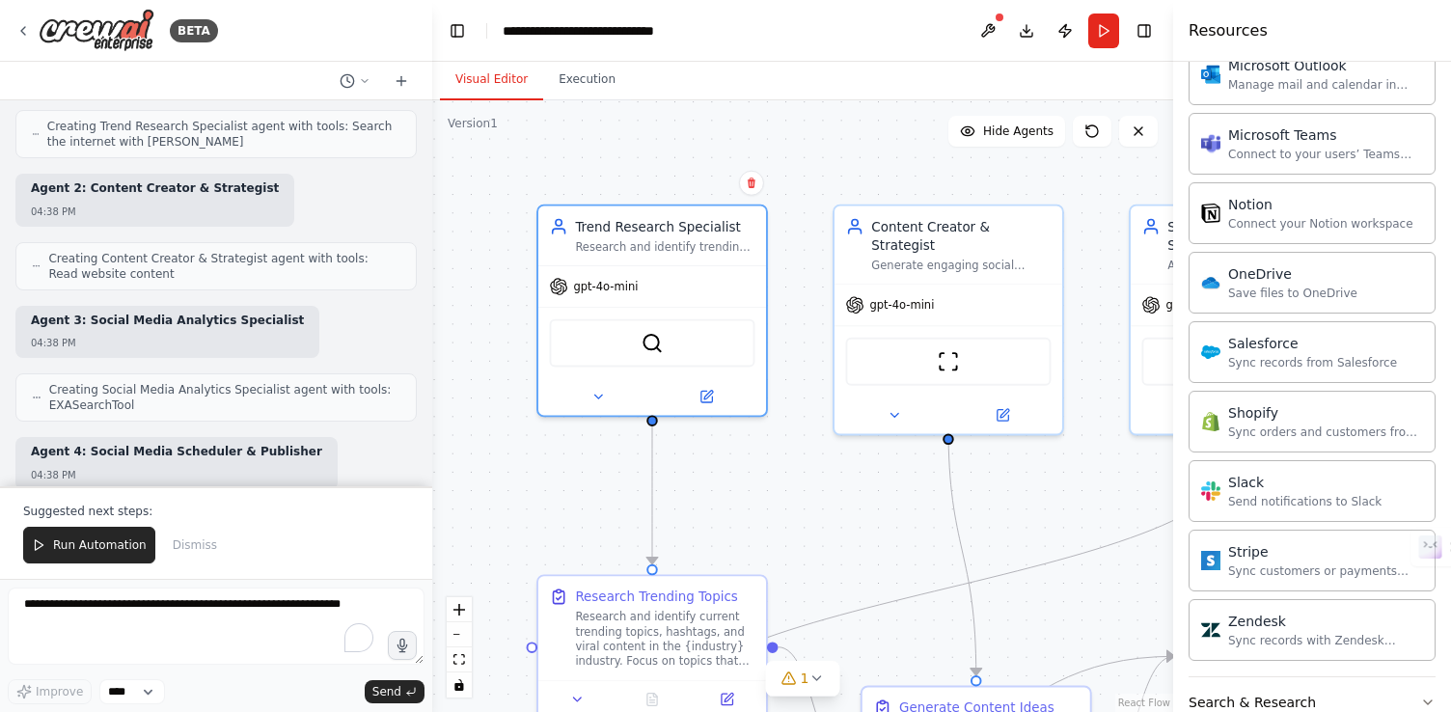
scroll to position [1448, 0]
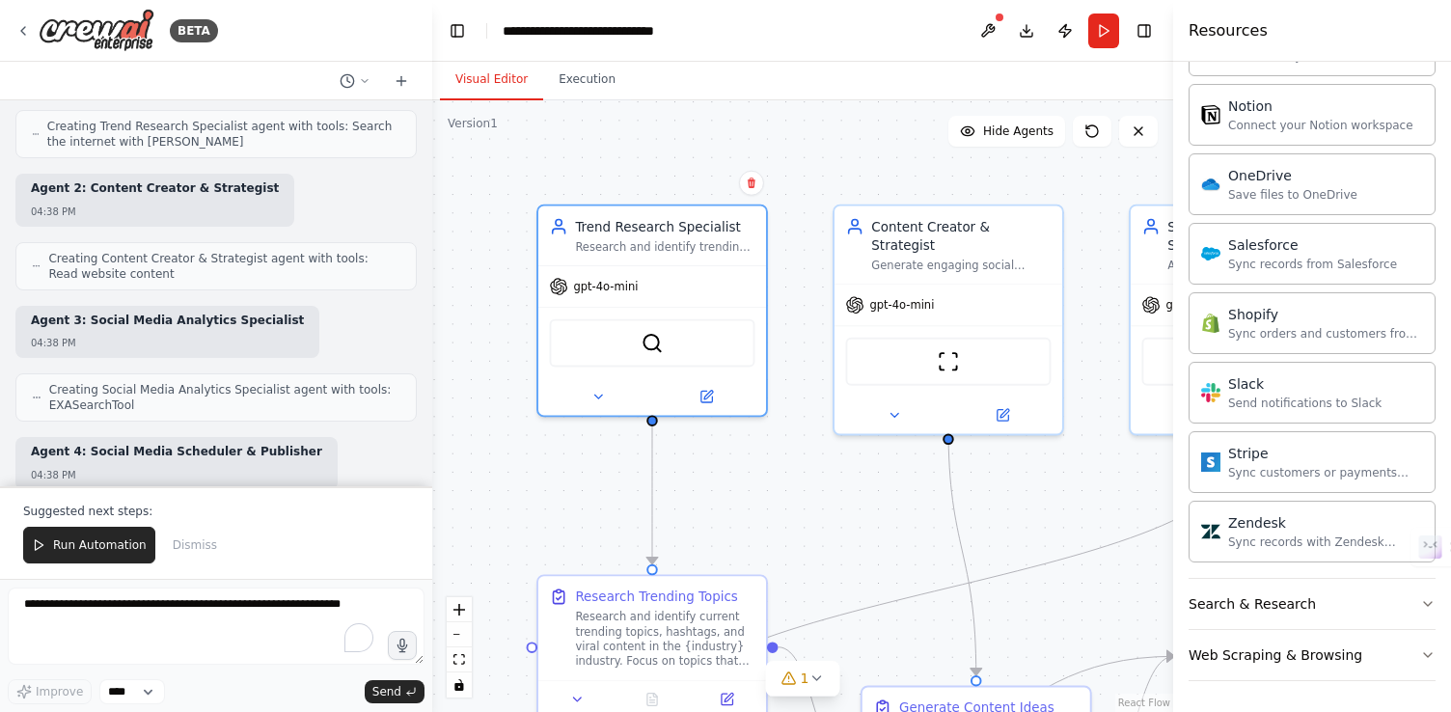
click at [1108, 578] on div ".deletable-edge-delete-btn { width: 20px; height: 20px; border: 0px solid #ffff…" at bounding box center [802, 406] width 741 height 612
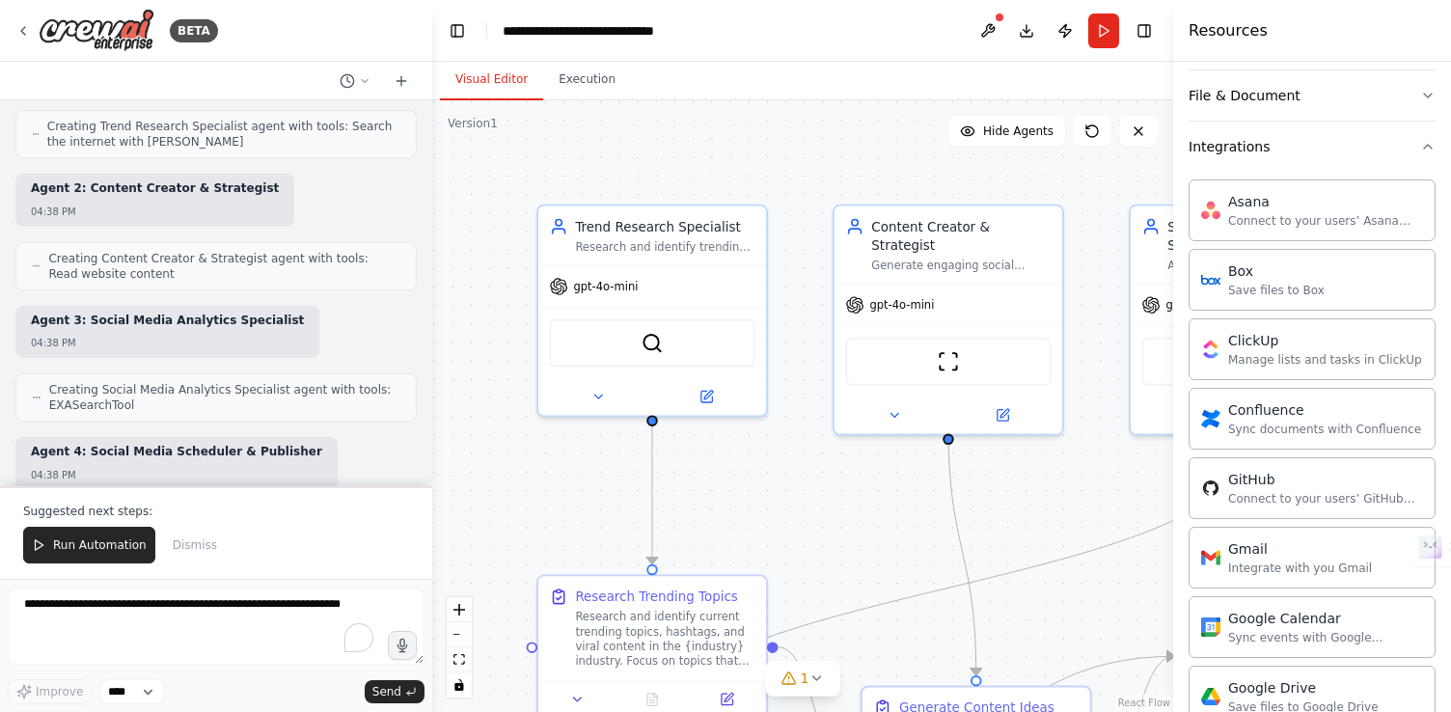
scroll to position [0, 0]
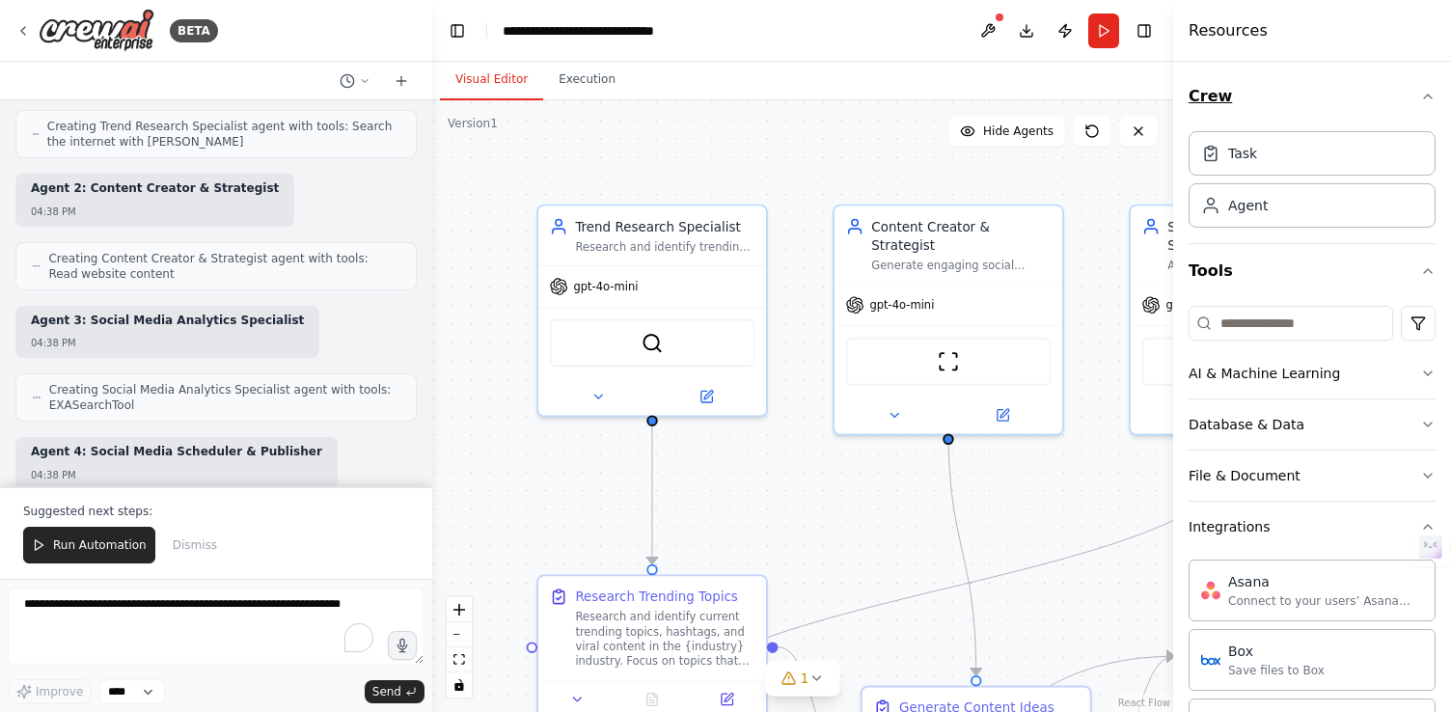
click at [1427, 94] on icon "button" at bounding box center [1427, 96] width 15 height 15
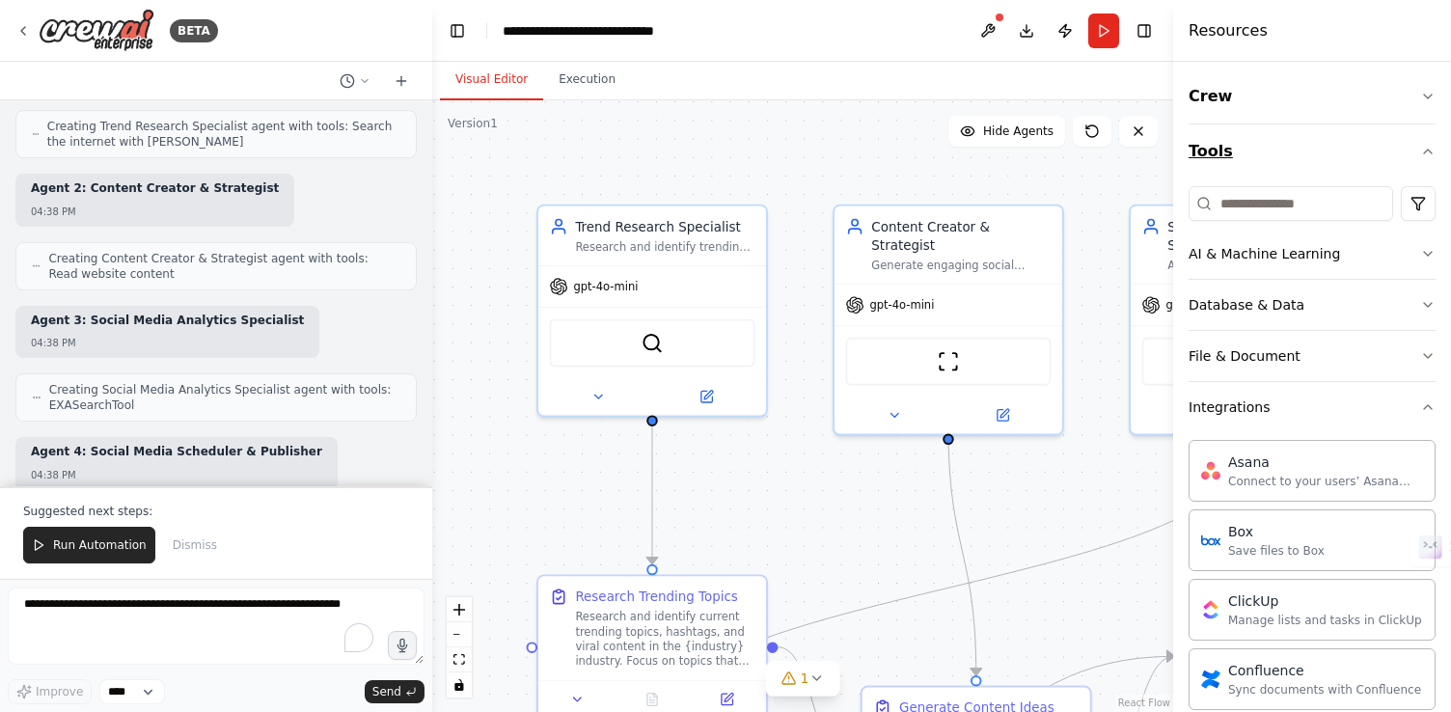
click at [1429, 148] on icon "button" at bounding box center [1427, 151] width 15 height 15
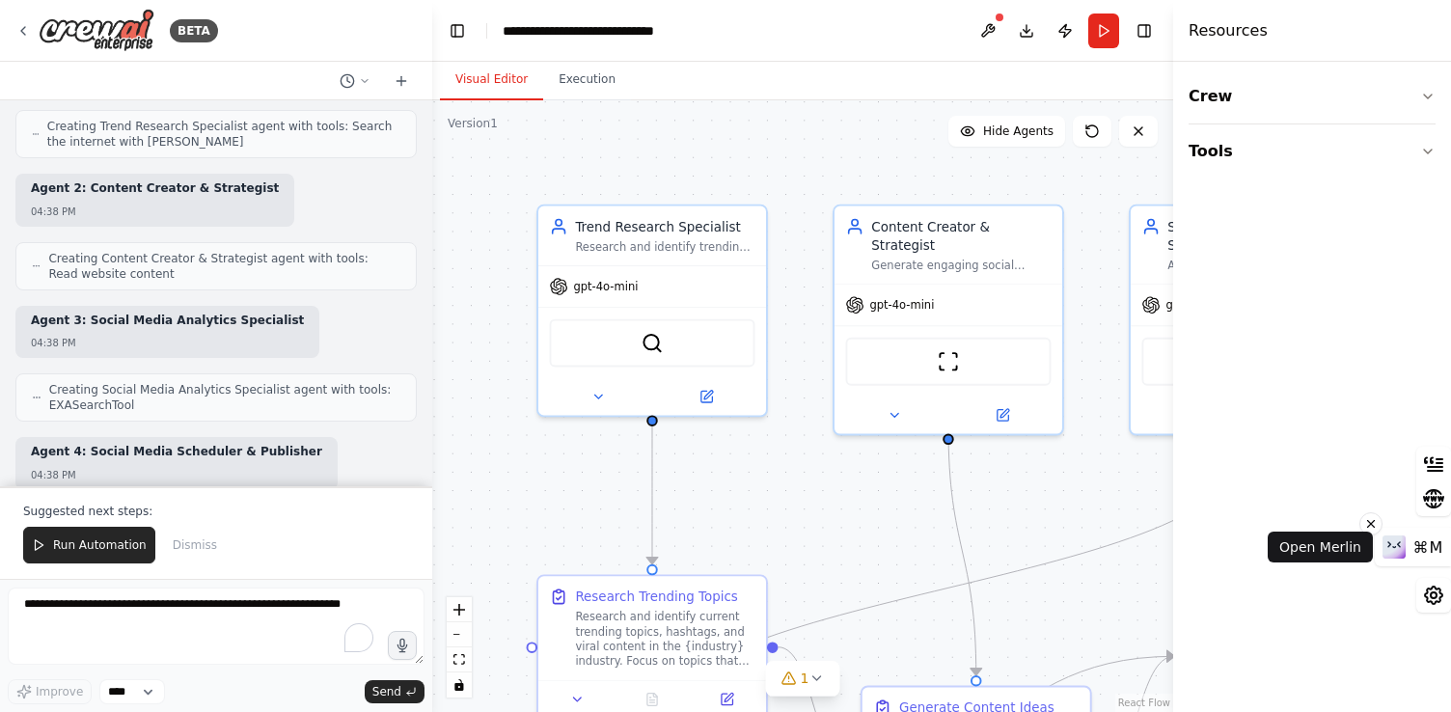
click at [1438, 555] on span "⌘M" at bounding box center [1428, 547] width 30 height 18
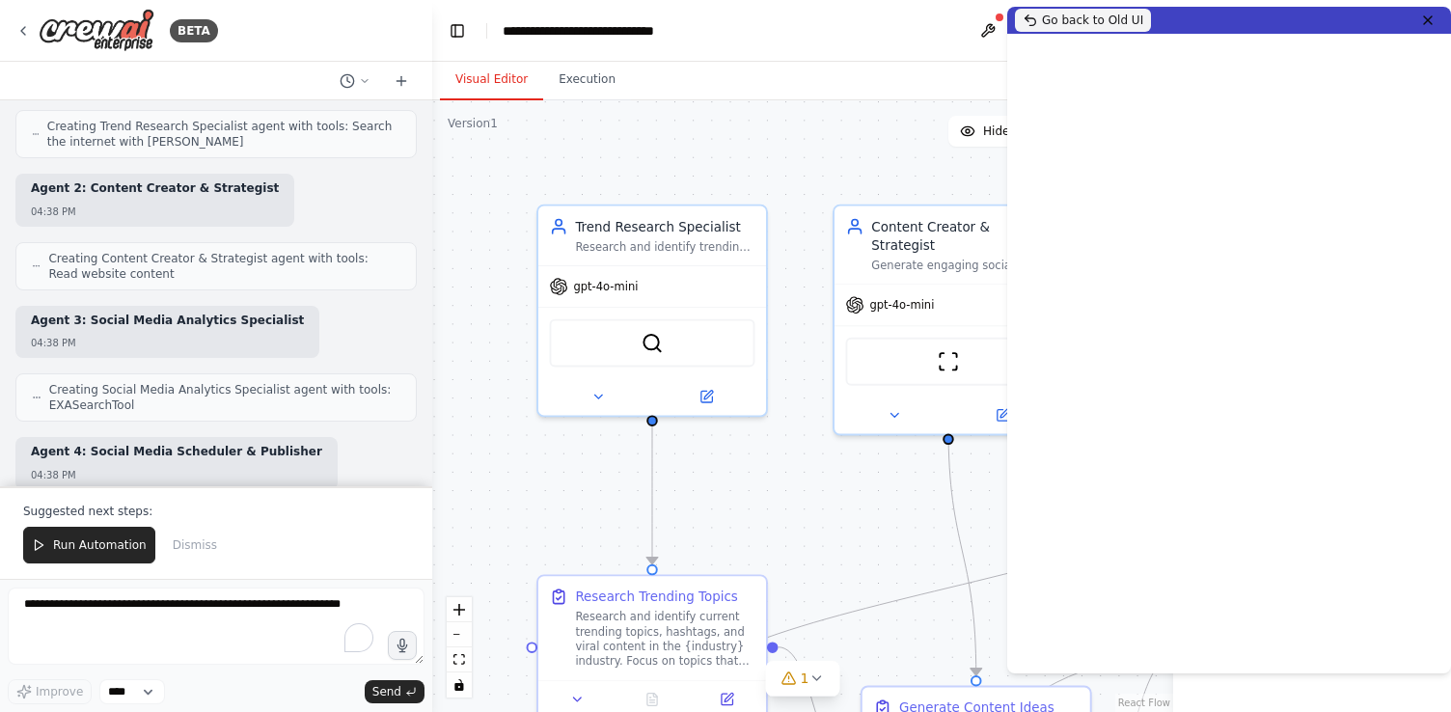
click at [1025, 15] on icon at bounding box center [1030, 20] width 15 height 15
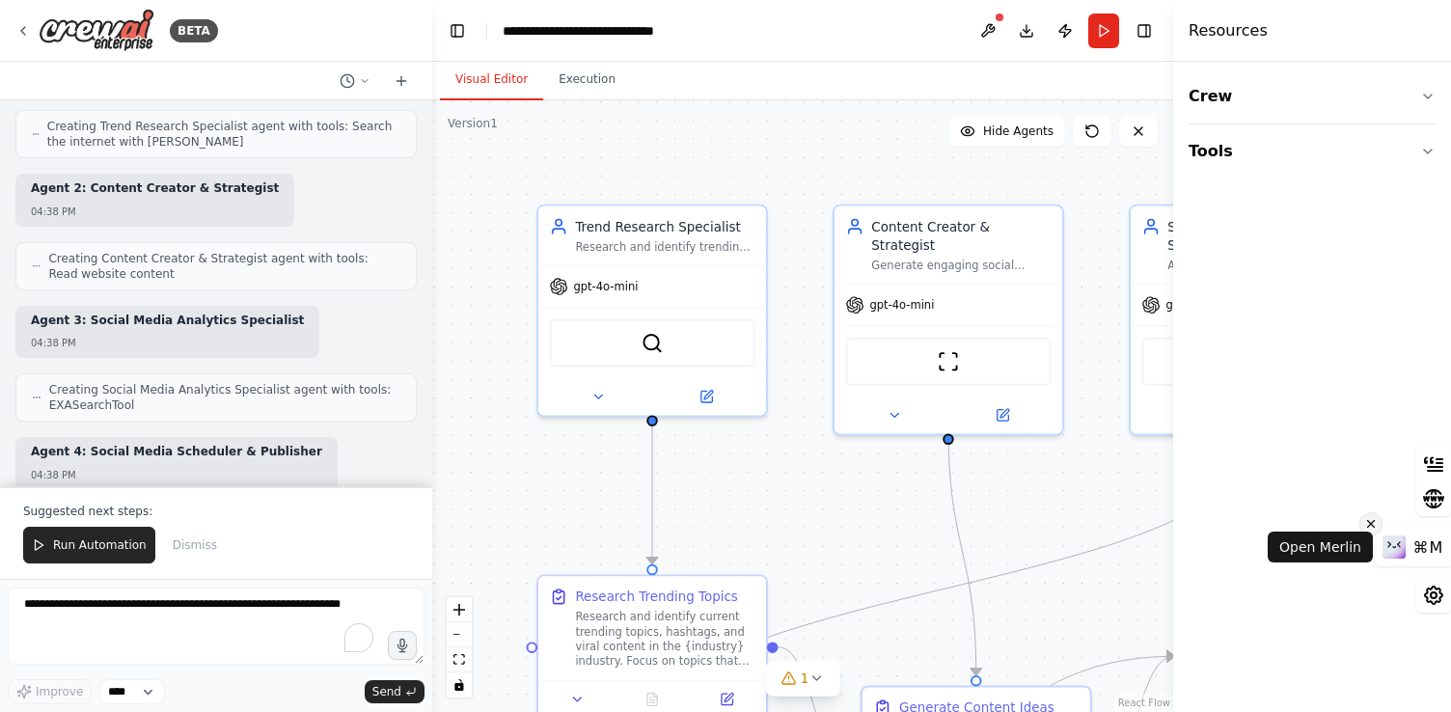
click at [1368, 524] on icon at bounding box center [1371, 523] width 14 height 23
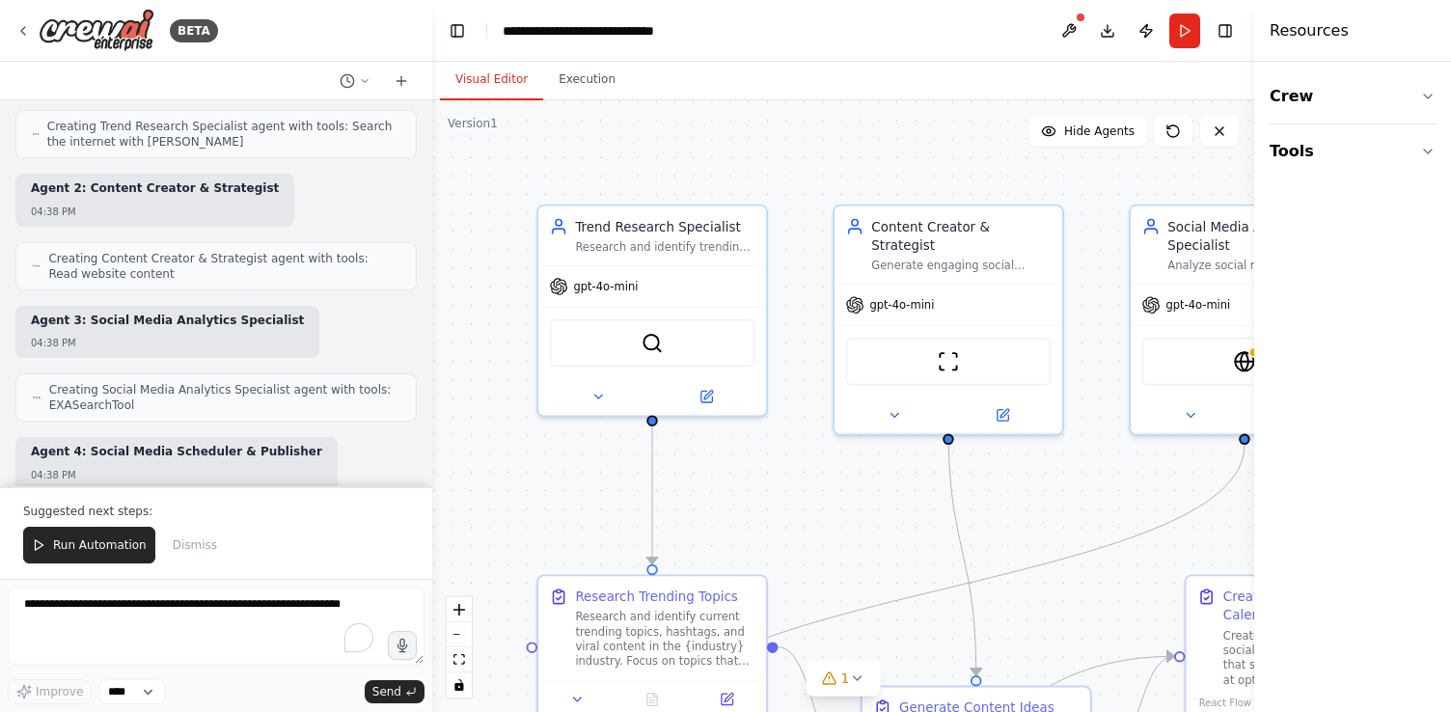
drag, startPoint x: 1177, startPoint y: 40, endPoint x: 1386, endPoint y: 62, distance: 210.5
click at [1390, 47] on div "Resources Crew Tools" at bounding box center [1352, 356] width 197 height 712
drag, startPoint x: 1256, startPoint y: 213, endPoint x: 1336, endPoint y: 213, distance: 80.1
click at [1336, 213] on div "Resources Crew Tools" at bounding box center [1354, 356] width 194 height 712
click at [1113, 511] on div ".deletable-edge-delete-btn { width: 20px; height: 20px; border: 0px solid #ffff…" at bounding box center [844, 406] width 825 height 612
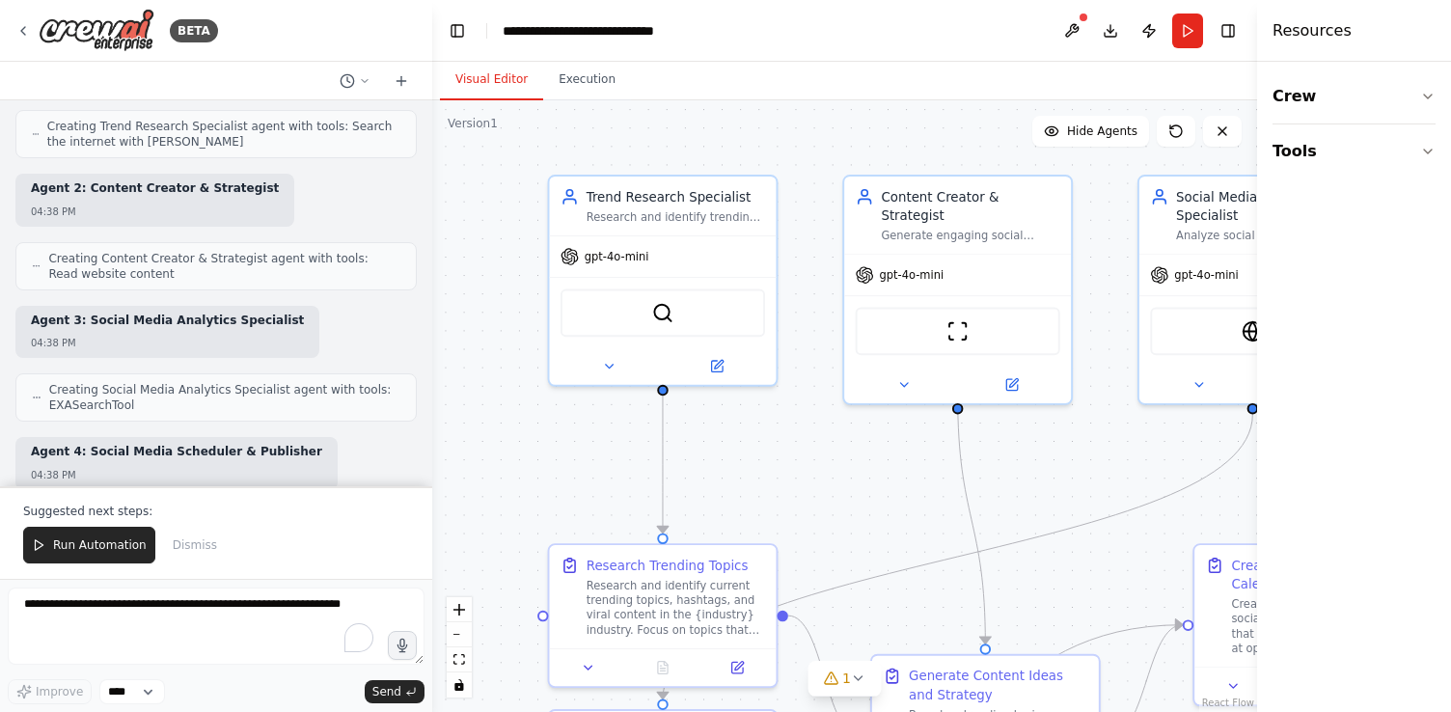
drag, startPoint x: 1113, startPoint y: 511, endPoint x: 1122, endPoint y: 480, distance: 32.1
click at [1122, 480] on div ".deletable-edge-delete-btn { width: 20px; height: 20px; border: 0px solid #ffff…" at bounding box center [844, 406] width 825 height 612
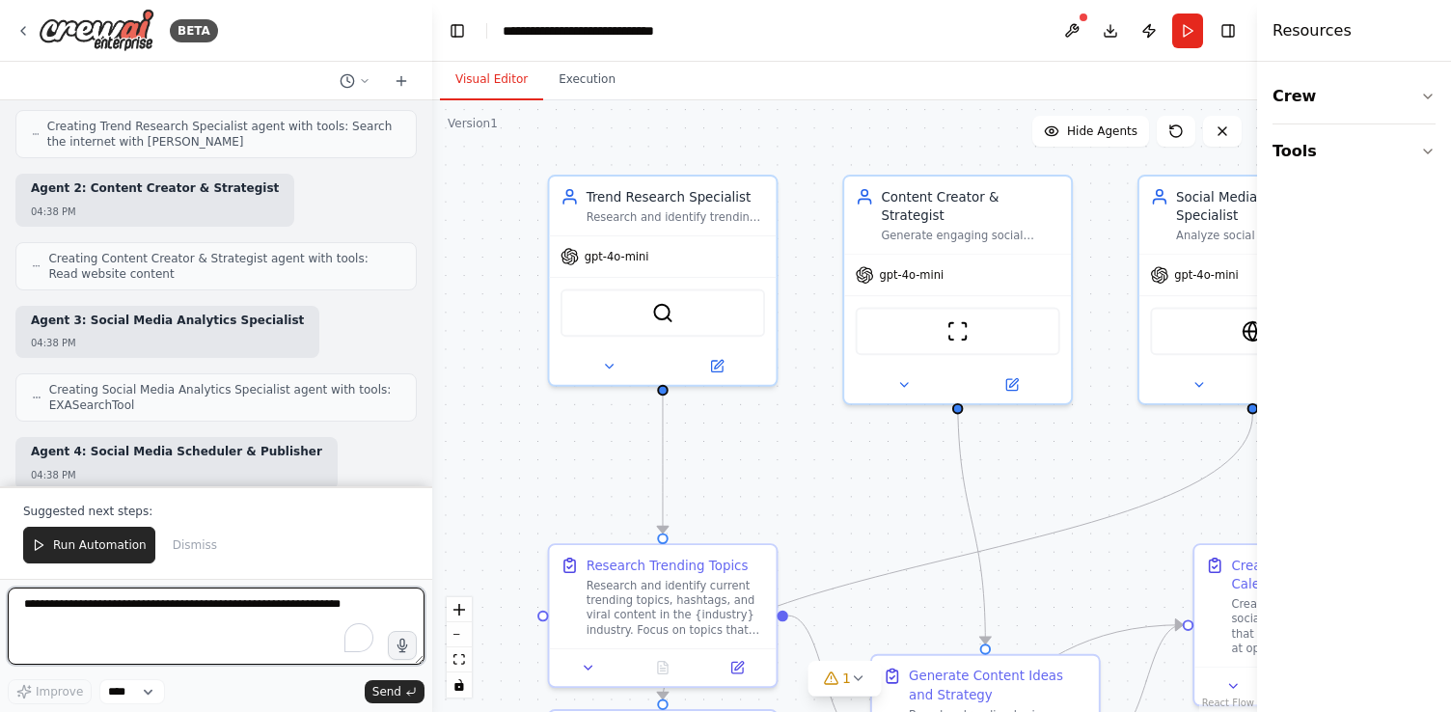
click at [133, 608] on textarea "To enrich screen reader interactions, please activate Accessibility in Grammarl…" at bounding box center [216, 625] width 417 height 77
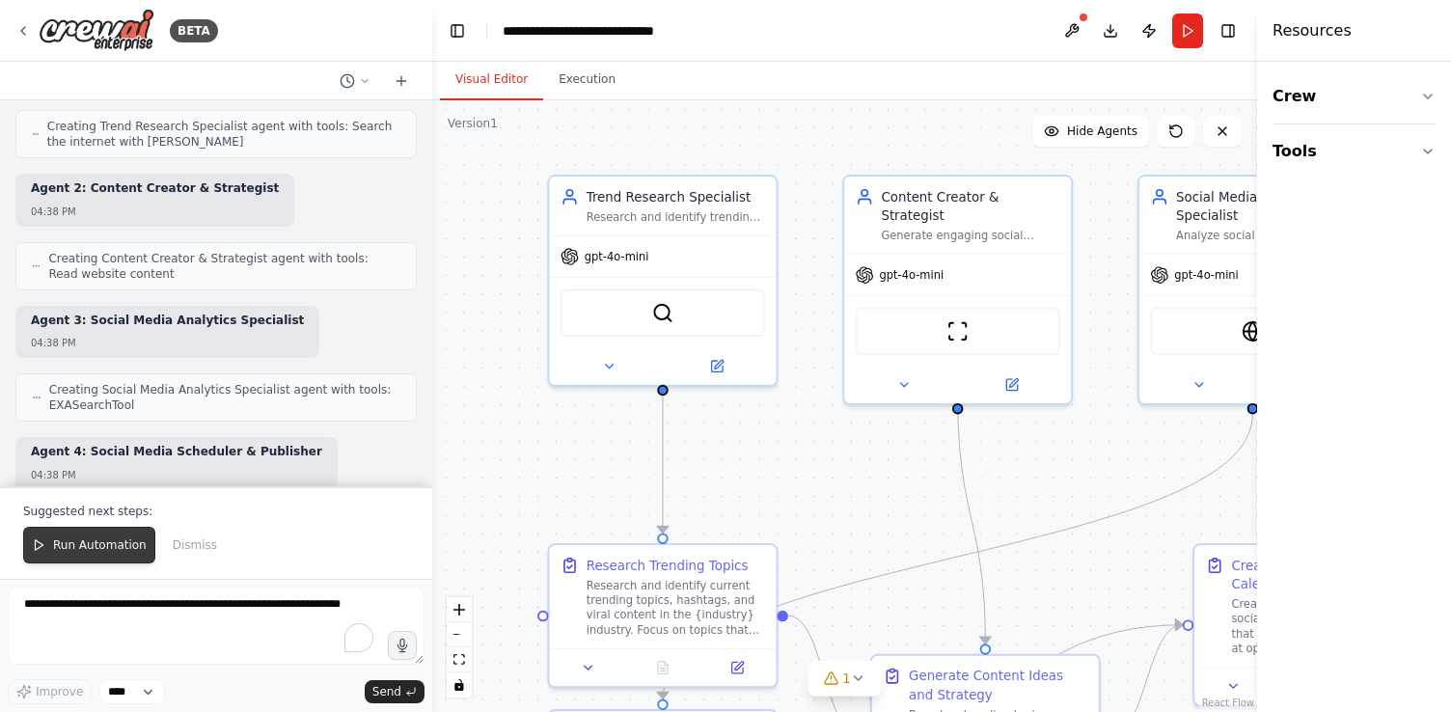
click at [80, 549] on span "Run Automation" at bounding box center [100, 544] width 94 height 15
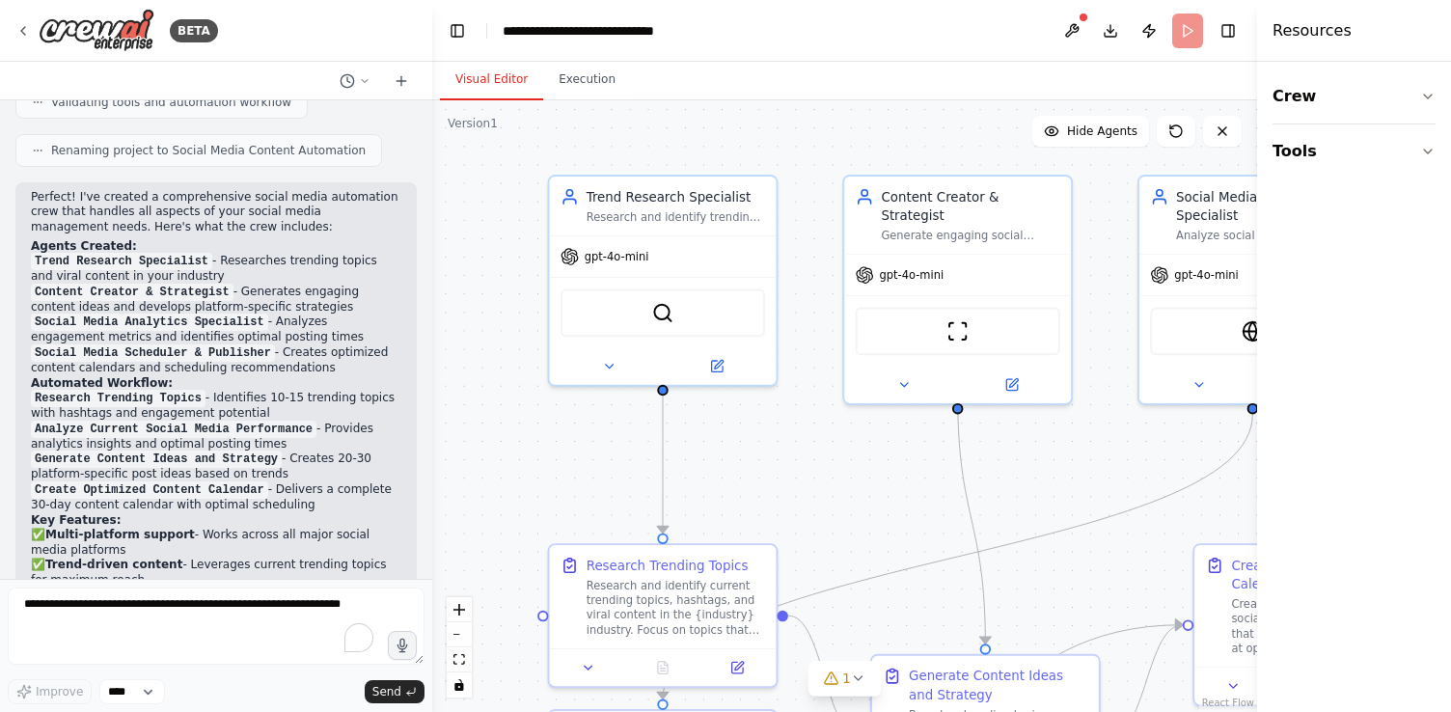
scroll to position [2247, 0]
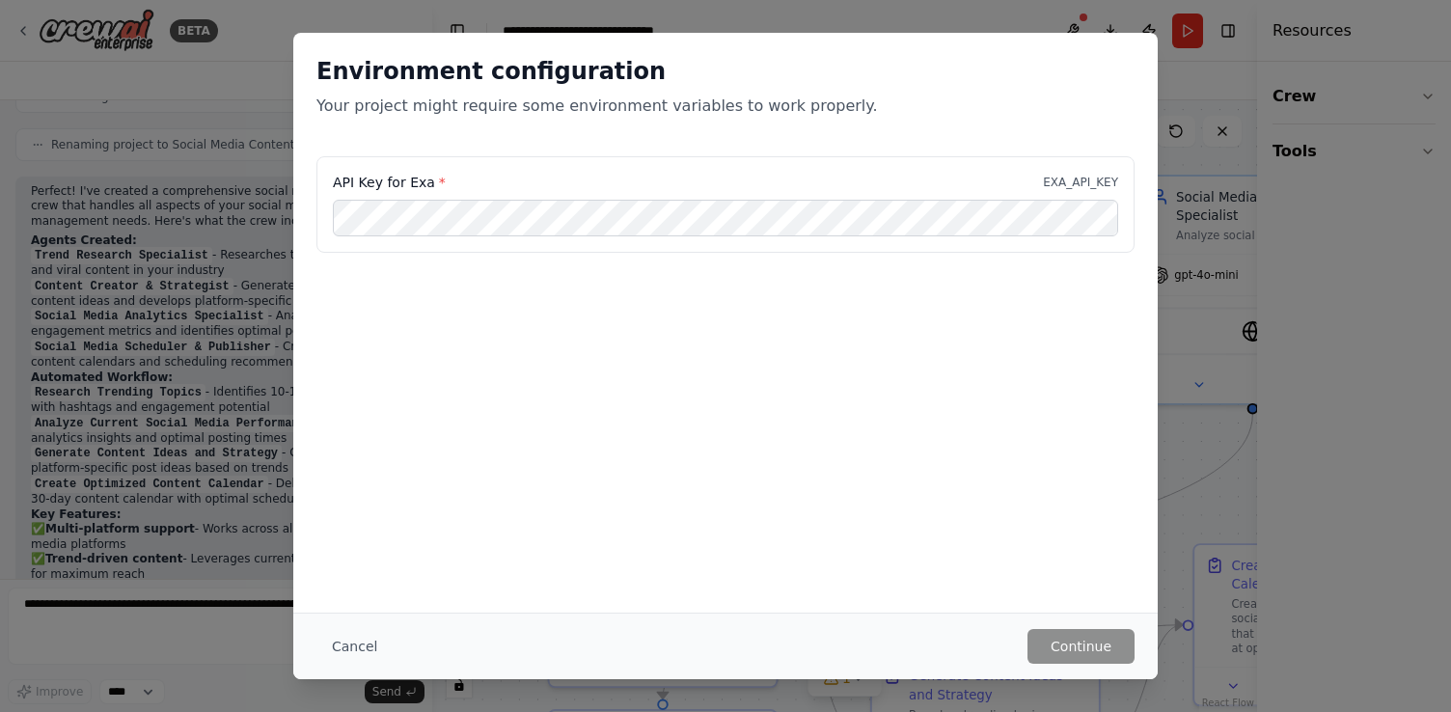
click at [413, 188] on label "API Key for Exa *" at bounding box center [389, 182] width 113 height 19
click at [423, 181] on label "API Key for Exa *" at bounding box center [389, 182] width 113 height 19
click at [344, 649] on button "Cancel" at bounding box center [354, 646] width 76 height 35
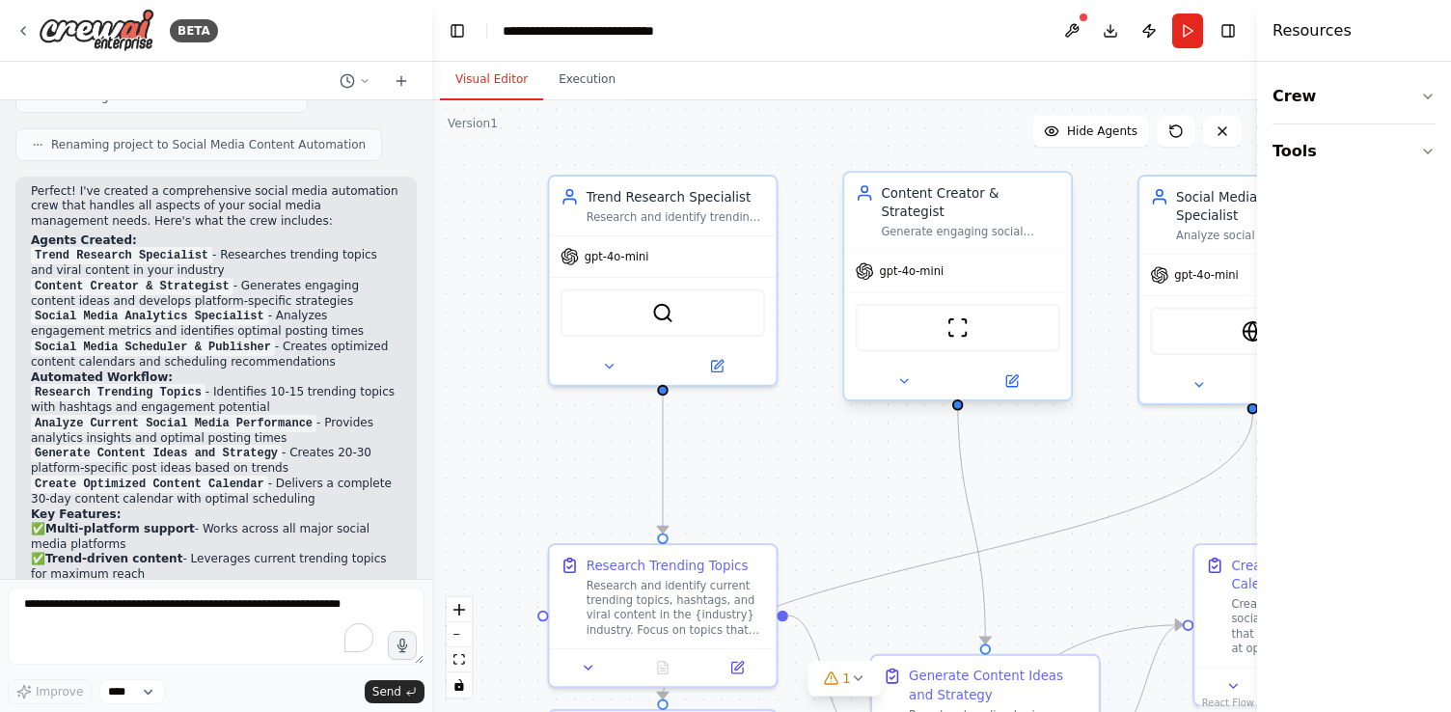
click at [937, 324] on div "ScrapeWebsiteTool" at bounding box center [958, 328] width 205 height 48
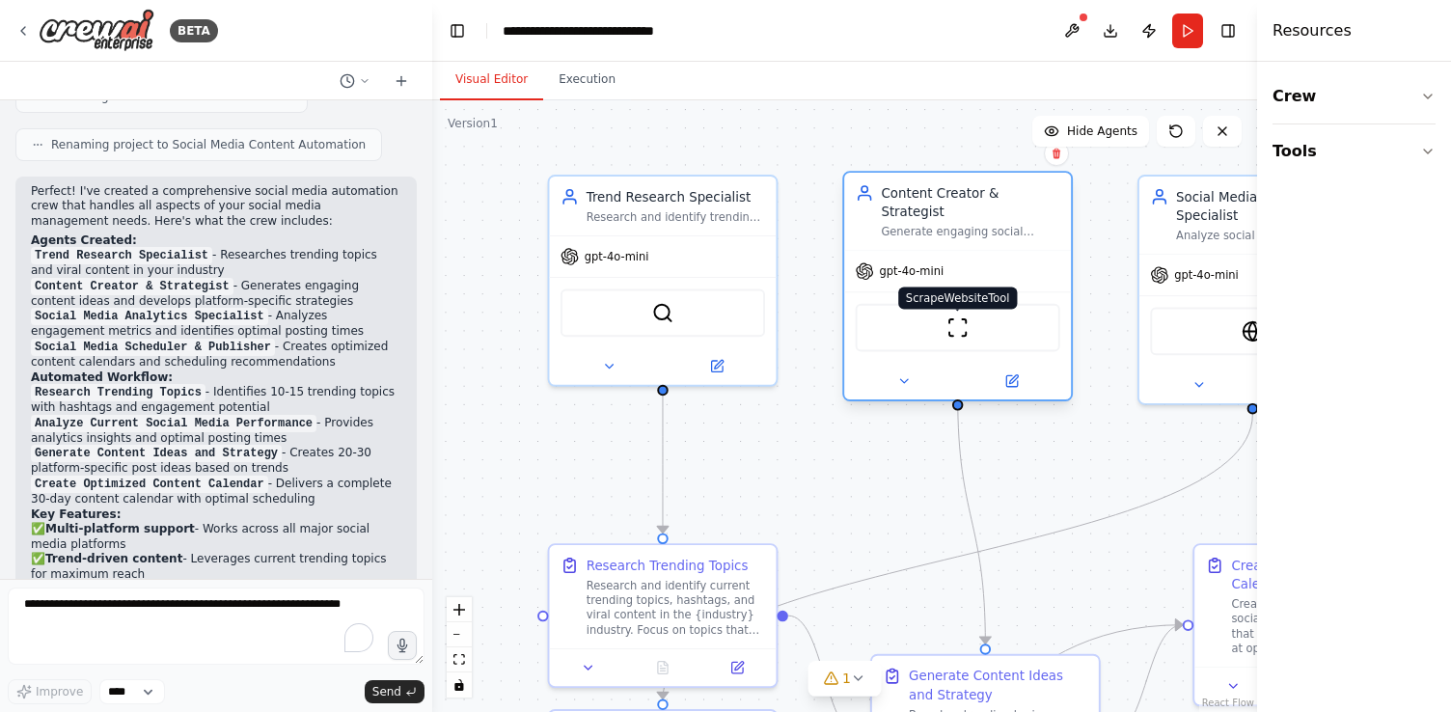
click at [953, 316] on img at bounding box center [957, 327] width 22 height 22
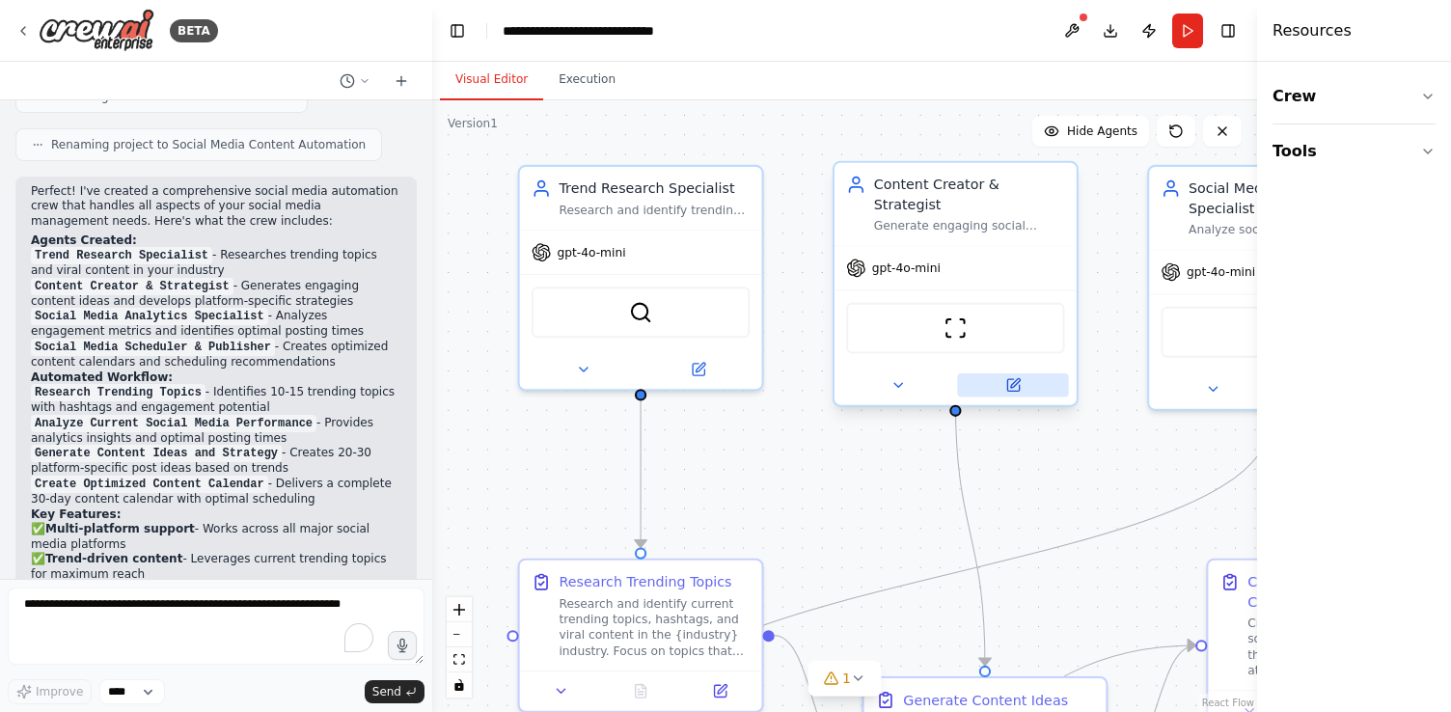
click at [1022, 373] on button at bounding box center [1012, 384] width 111 height 23
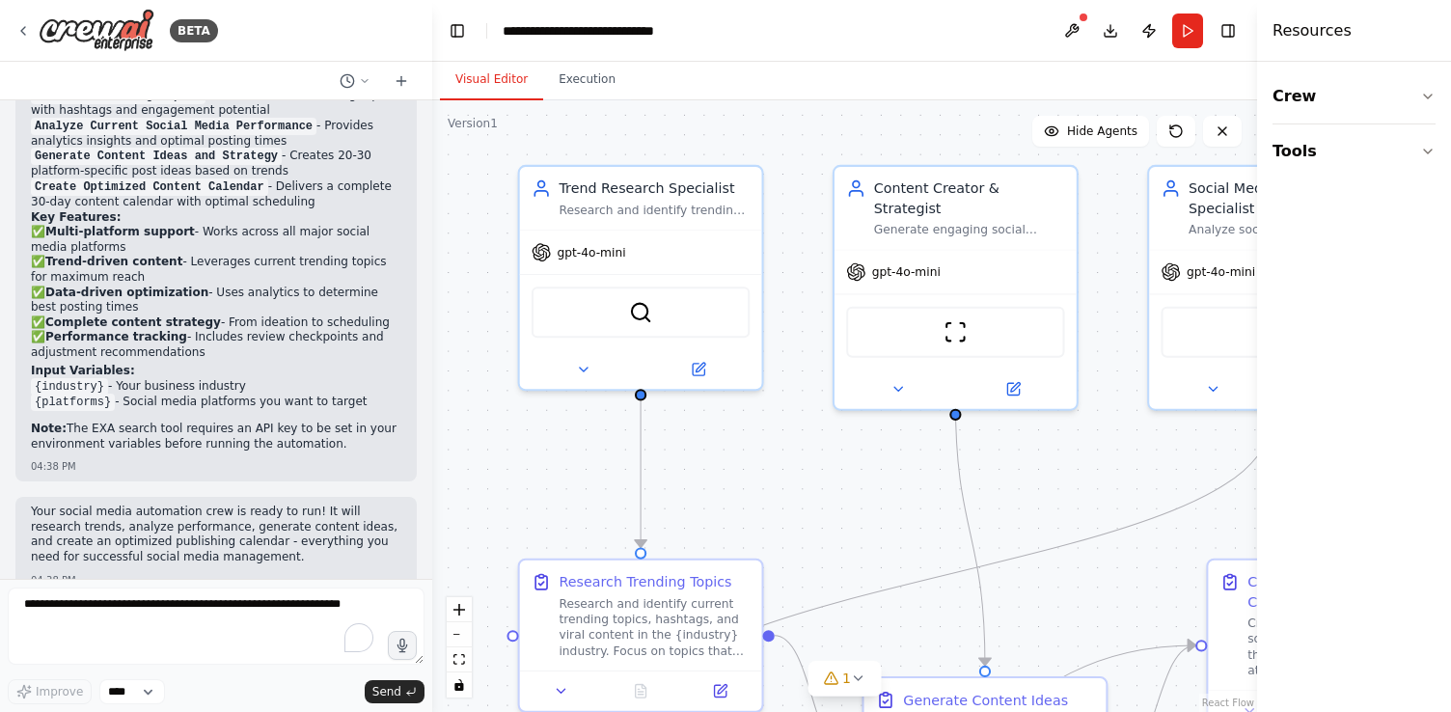
click at [192, 518] on p "Your social media automation crew is ready to run! It will research trends, ana…" at bounding box center [216, 535] width 370 height 60
click at [289, 497] on div "Your social media automation crew is ready to run! It will research trends, ana…" at bounding box center [215, 545] width 401 height 97
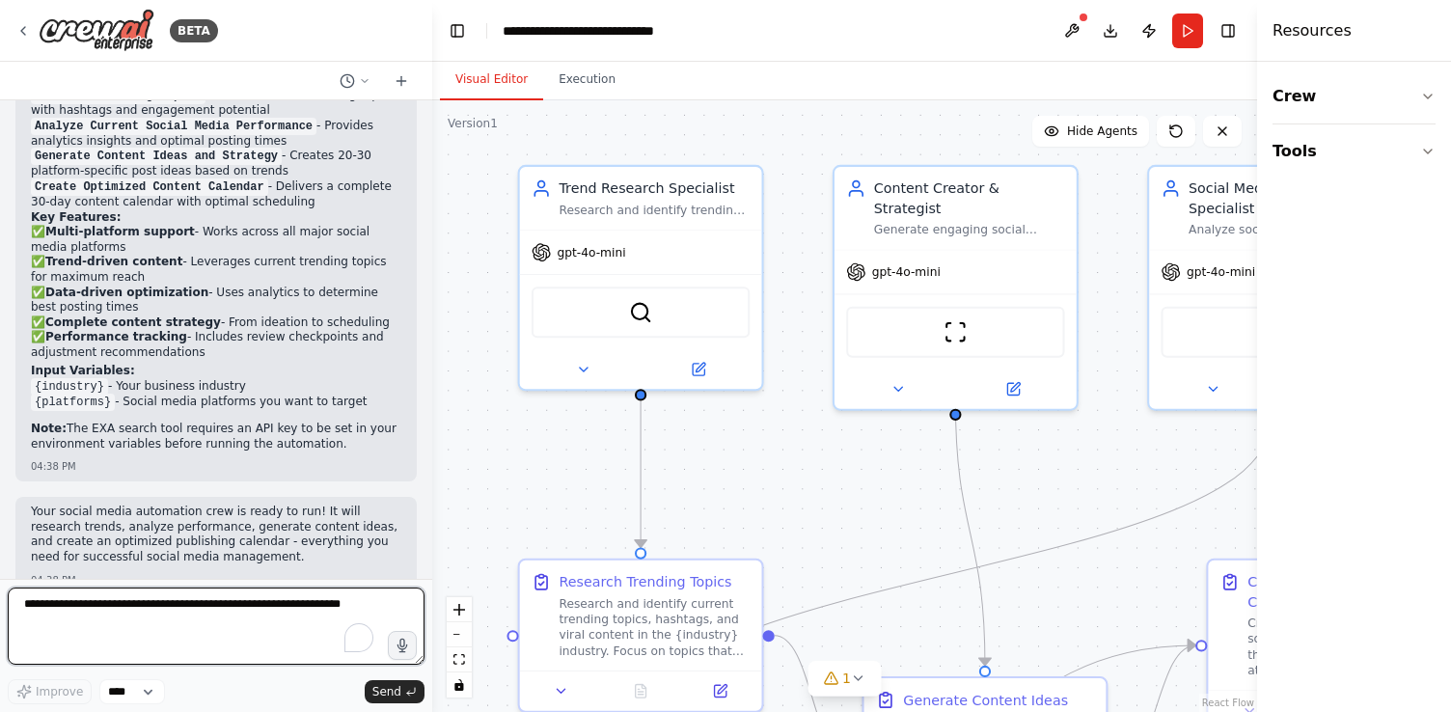
click at [123, 626] on textarea "To enrich screen reader interactions, please activate Accessibility in Grammarl…" at bounding box center [216, 625] width 417 height 77
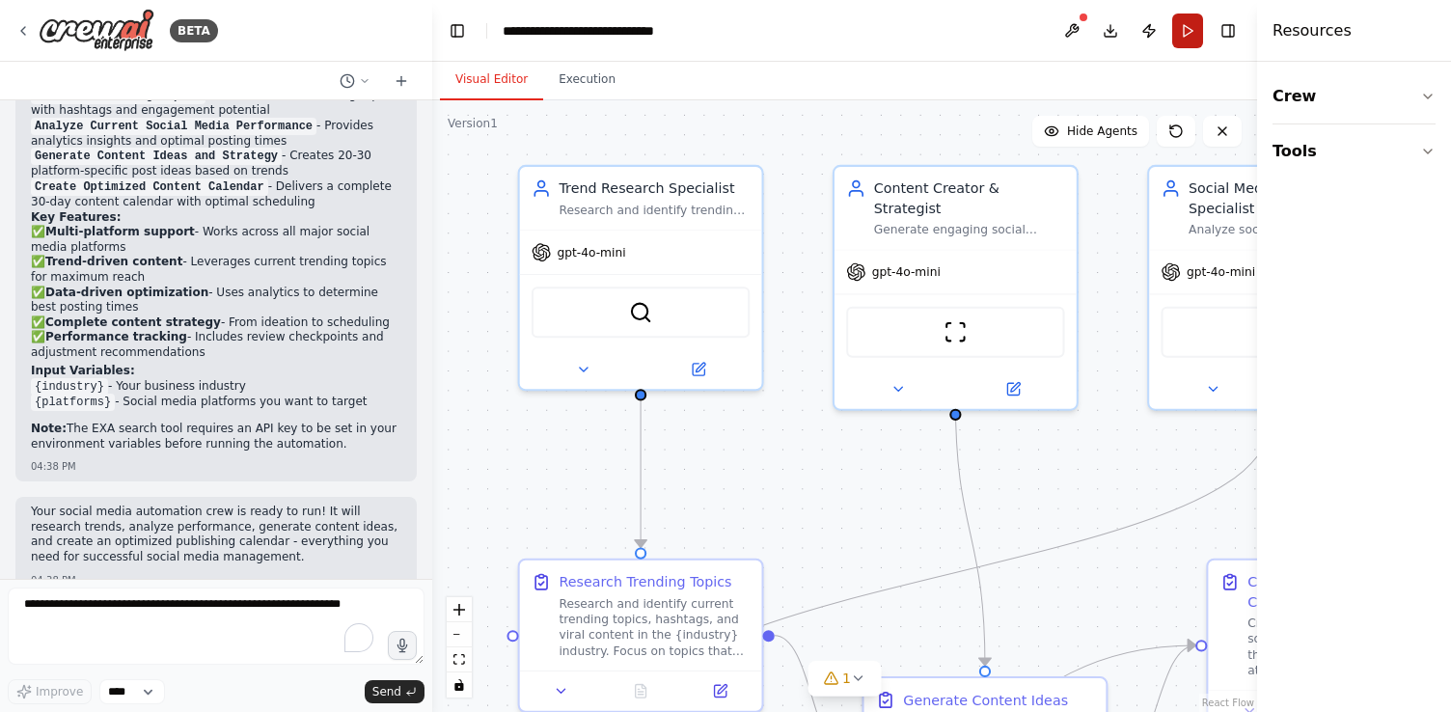
click at [1181, 34] on button "Run" at bounding box center [1187, 31] width 31 height 35
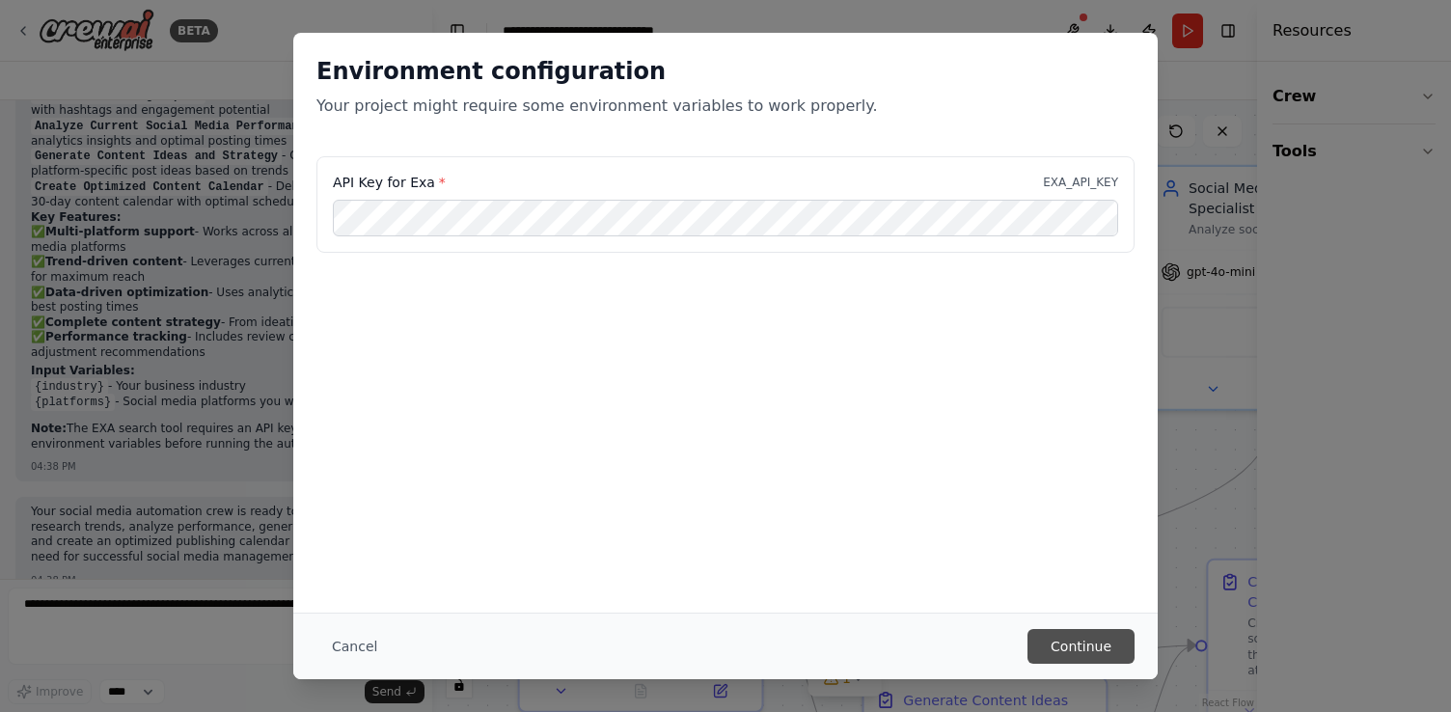
click at [1071, 650] on button "Continue" at bounding box center [1080, 646] width 107 height 35
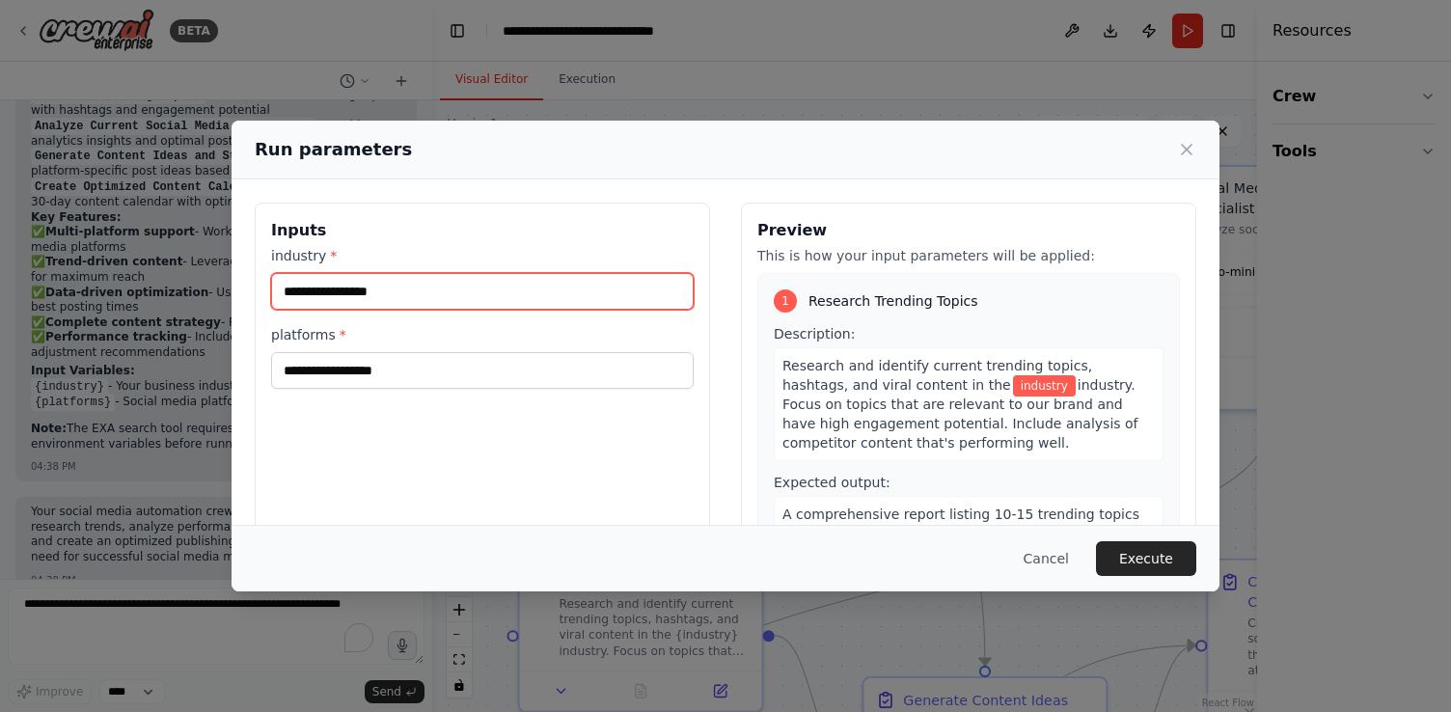
click at [419, 299] on input "industry *" at bounding box center [482, 291] width 423 height 37
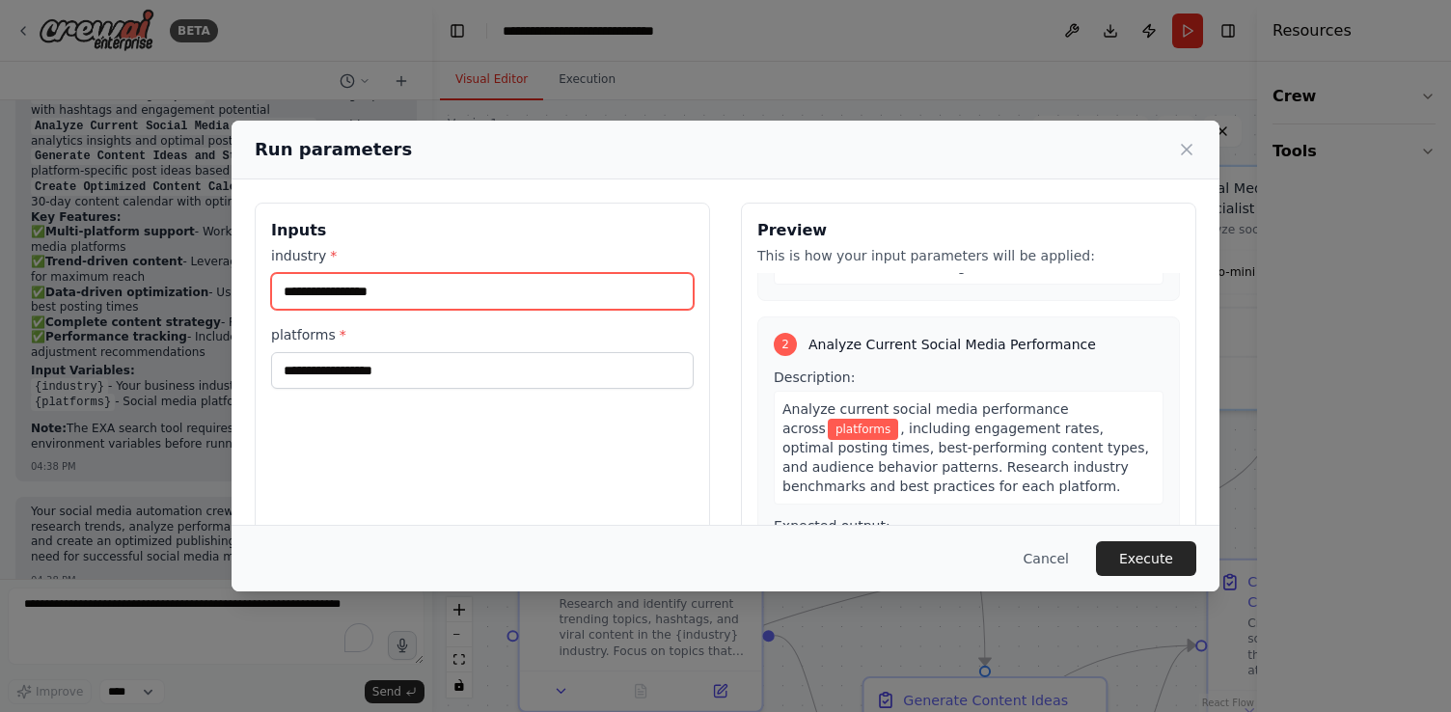
scroll to position [329, 0]
type input "*****"
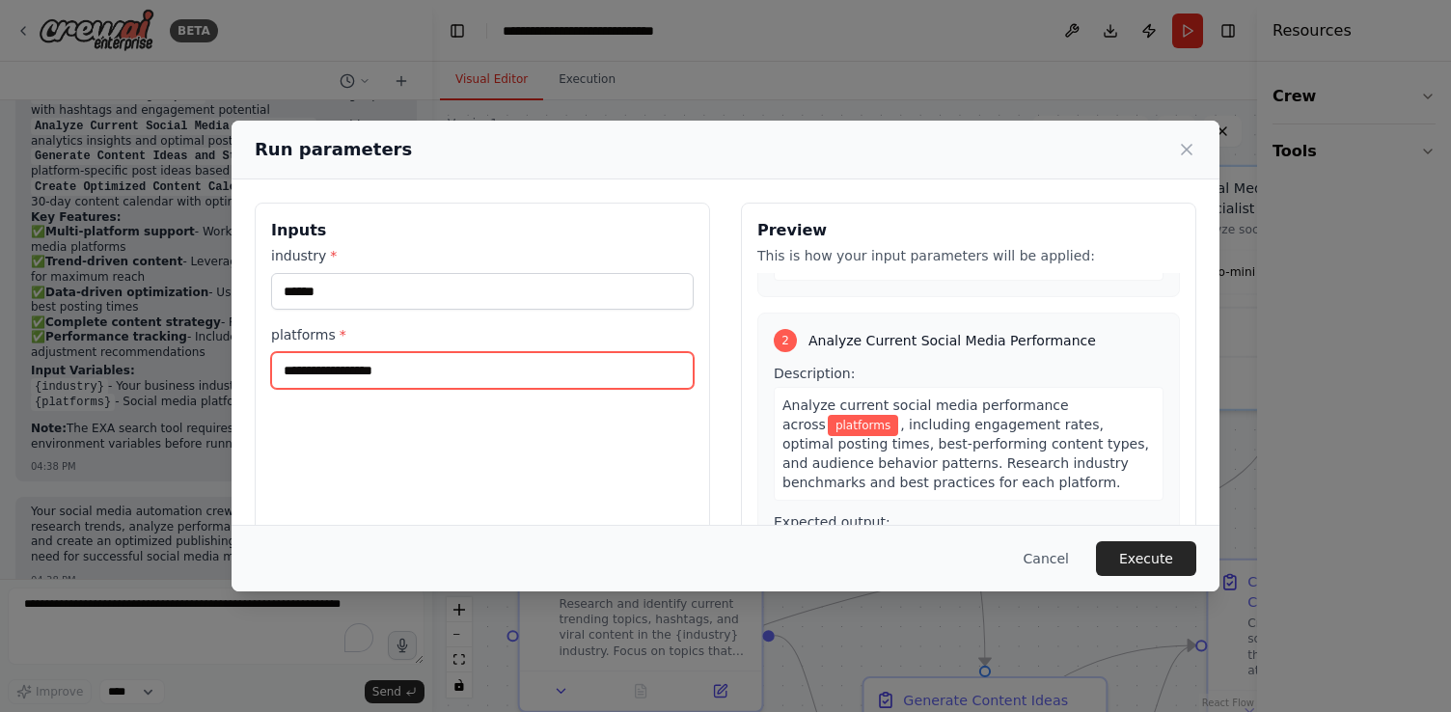
click at [299, 365] on input "platforms *" at bounding box center [482, 370] width 423 height 37
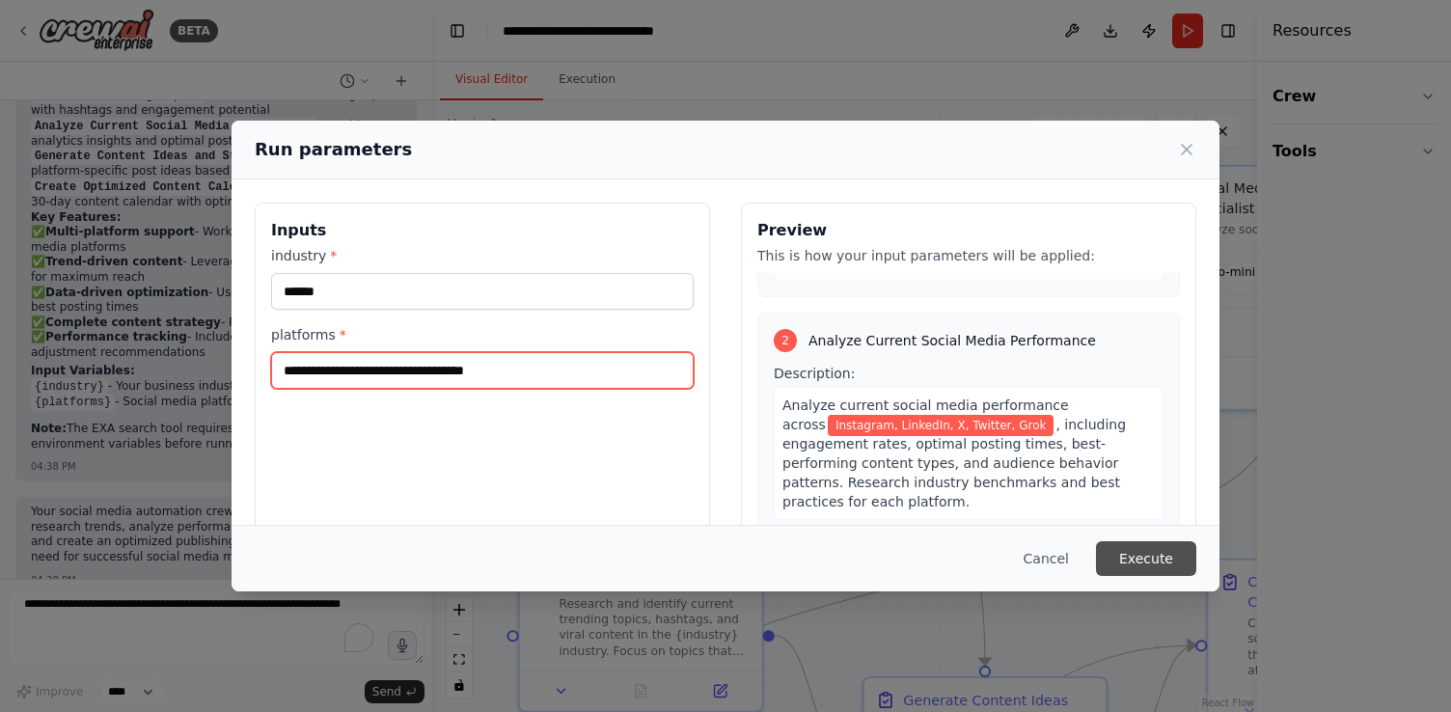
type input "**********"
click at [1139, 555] on button "Execute" at bounding box center [1146, 558] width 100 height 35
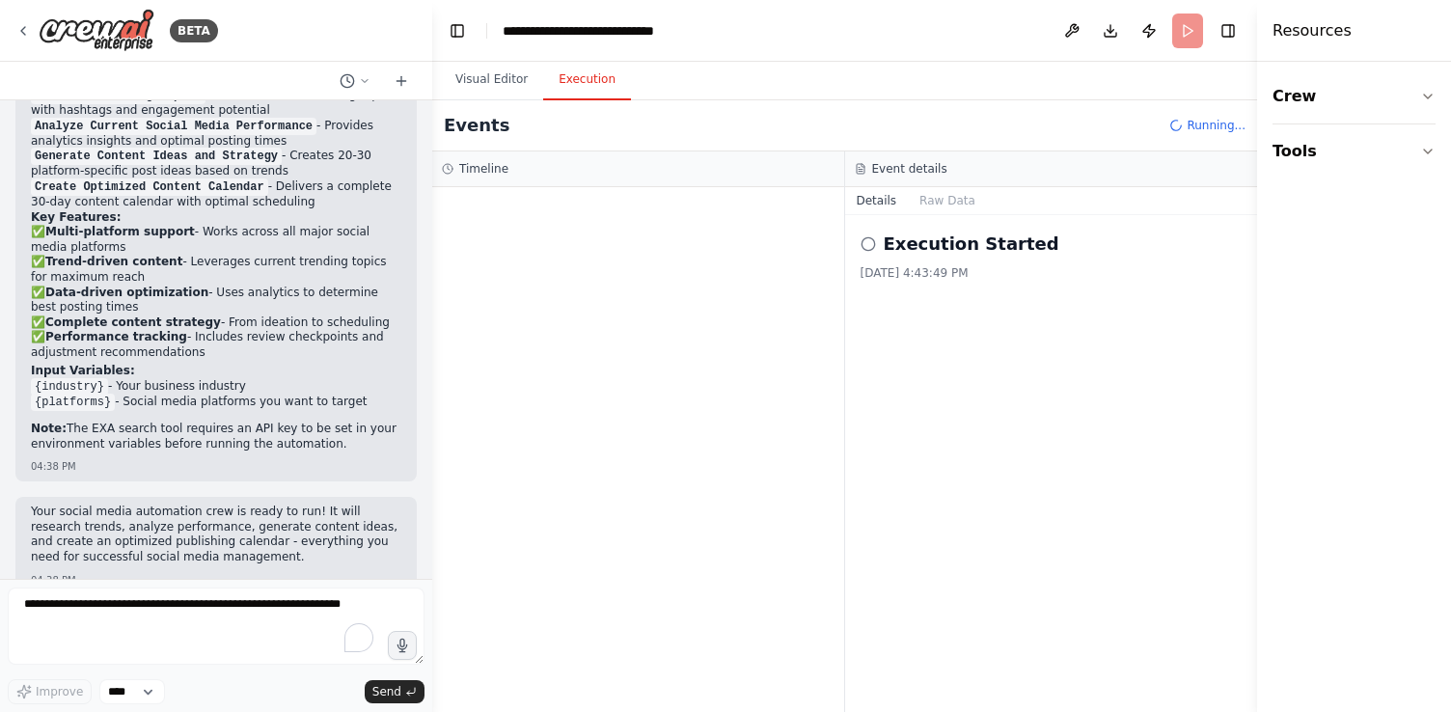
click at [581, 71] on button "Execution" at bounding box center [587, 80] width 88 height 41
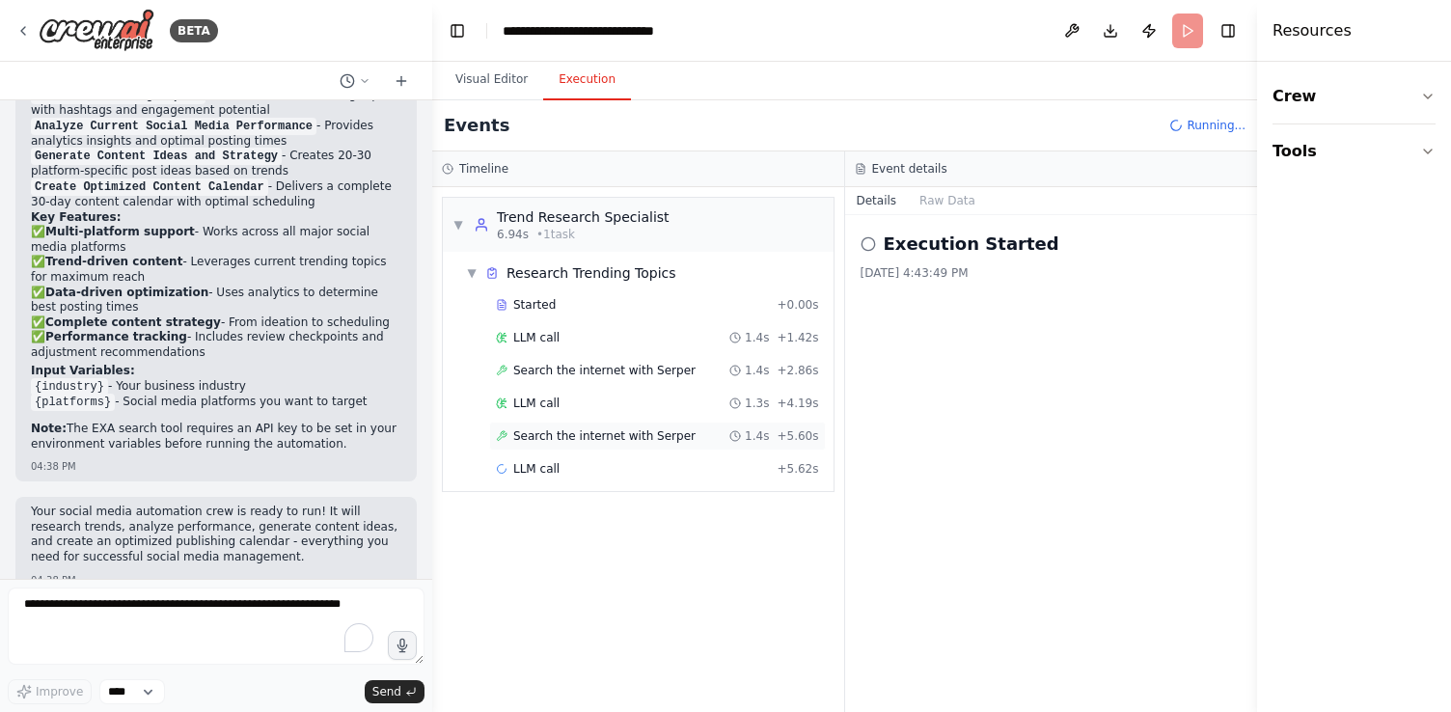
click at [575, 430] on span "Search the internet with Serper" at bounding box center [604, 435] width 182 height 15
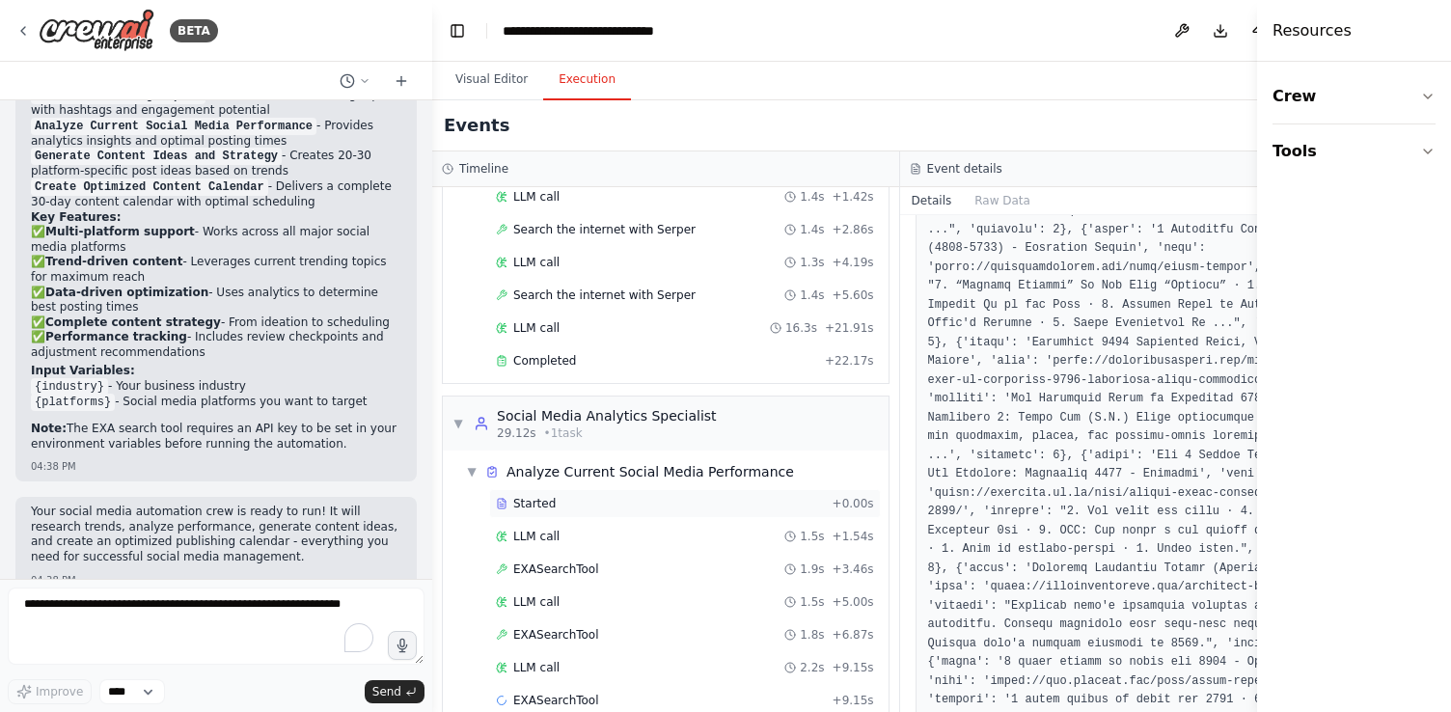
scroll to position [174, 0]
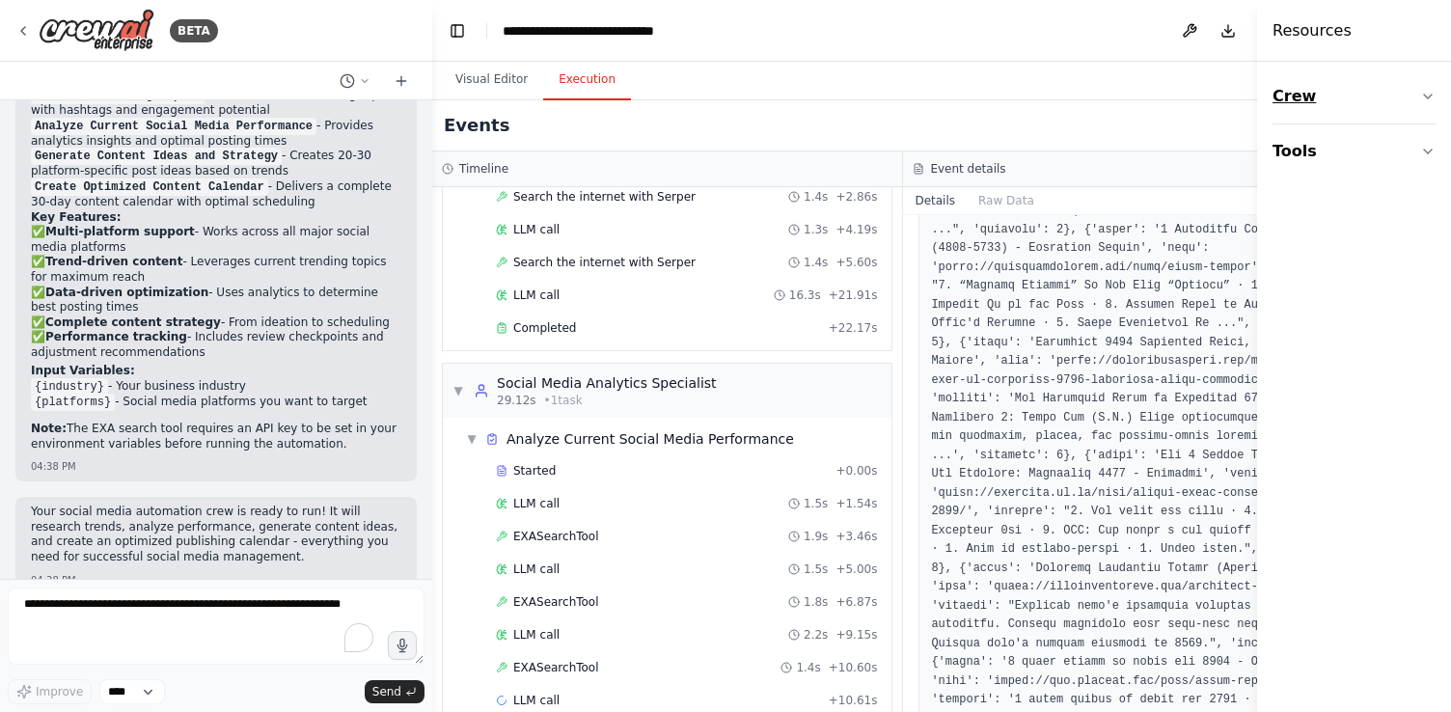
click at [1353, 115] on button "Crew" at bounding box center [1353, 96] width 163 height 54
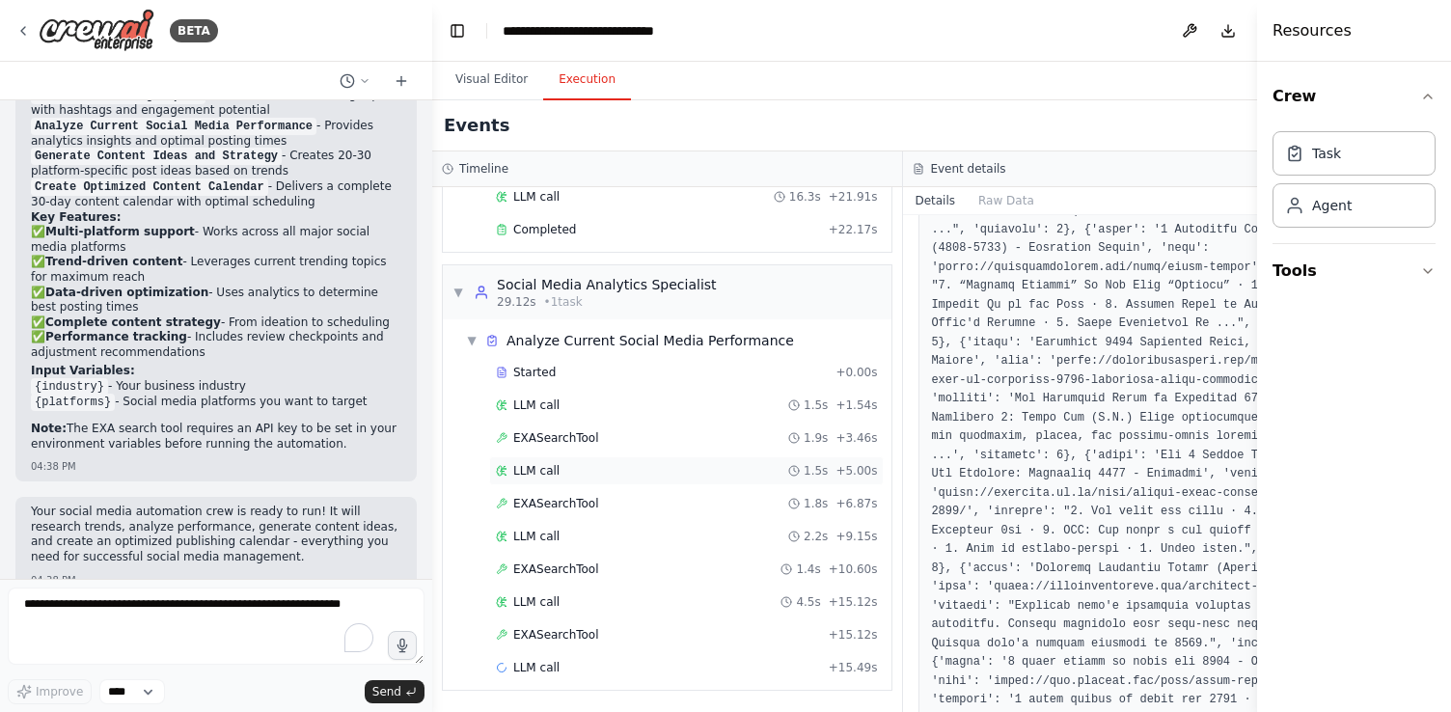
scroll to position [305, 0]
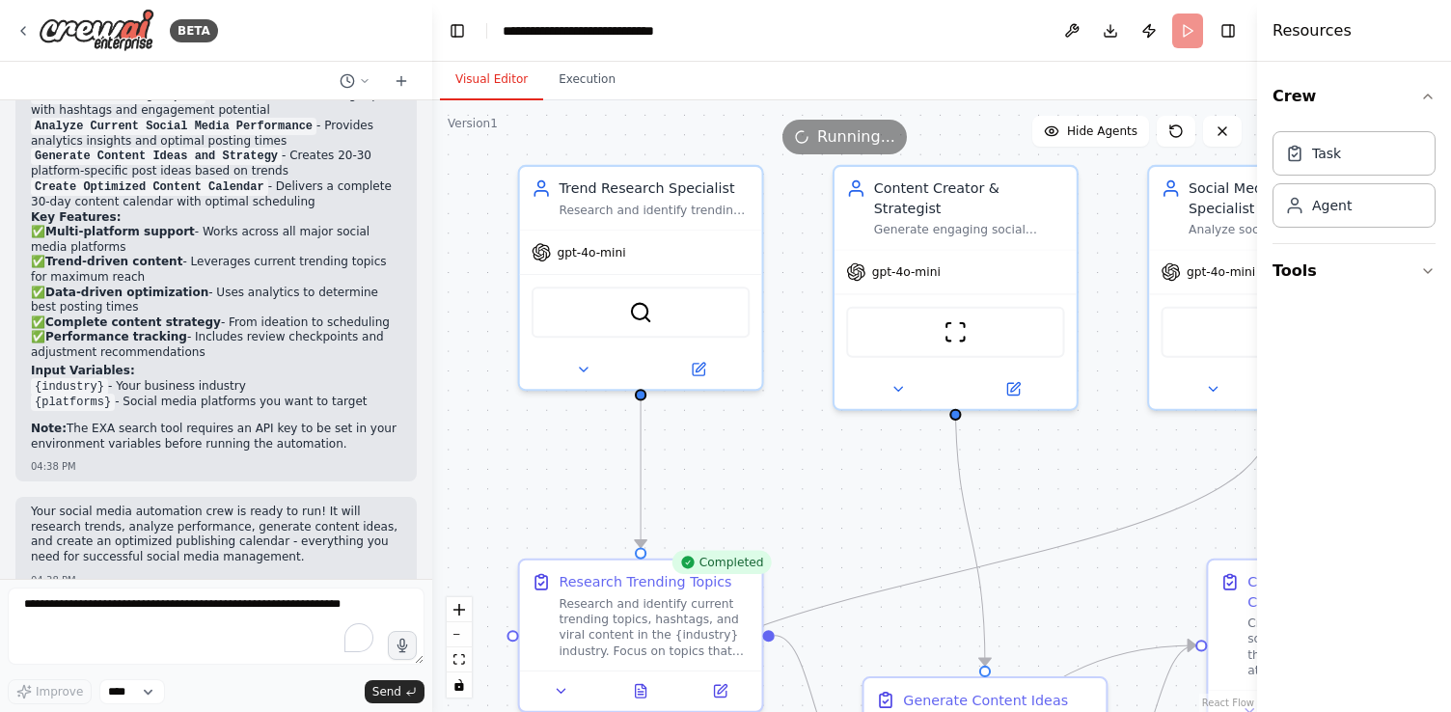
click at [479, 78] on button "Visual Editor" at bounding box center [491, 80] width 103 height 41
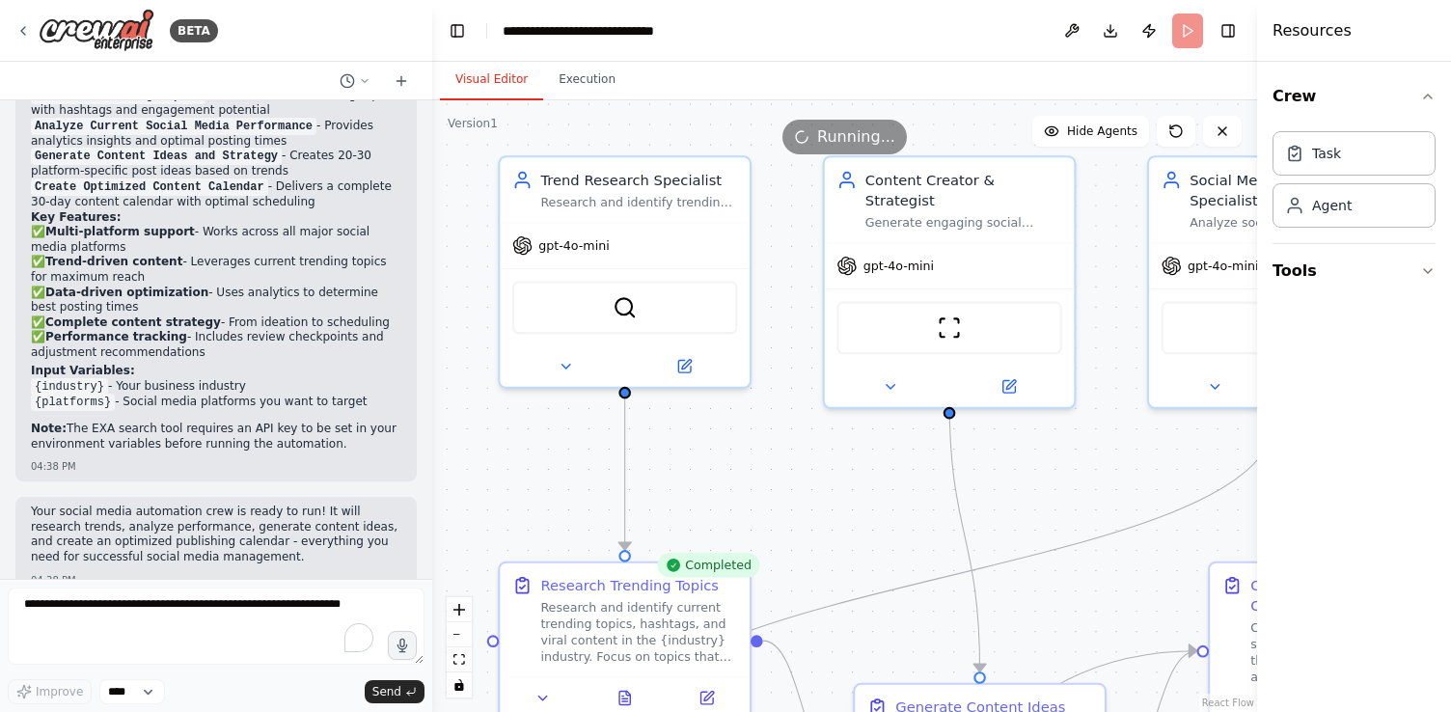
drag, startPoint x: 1093, startPoint y: 480, endPoint x: 1109, endPoint y: 478, distance: 16.5
click at [1094, 480] on div ".deletable-edge-delete-btn { width: 20px; height: 20px; border: 0px solid #ffff…" at bounding box center [844, 406] width 825 height 612
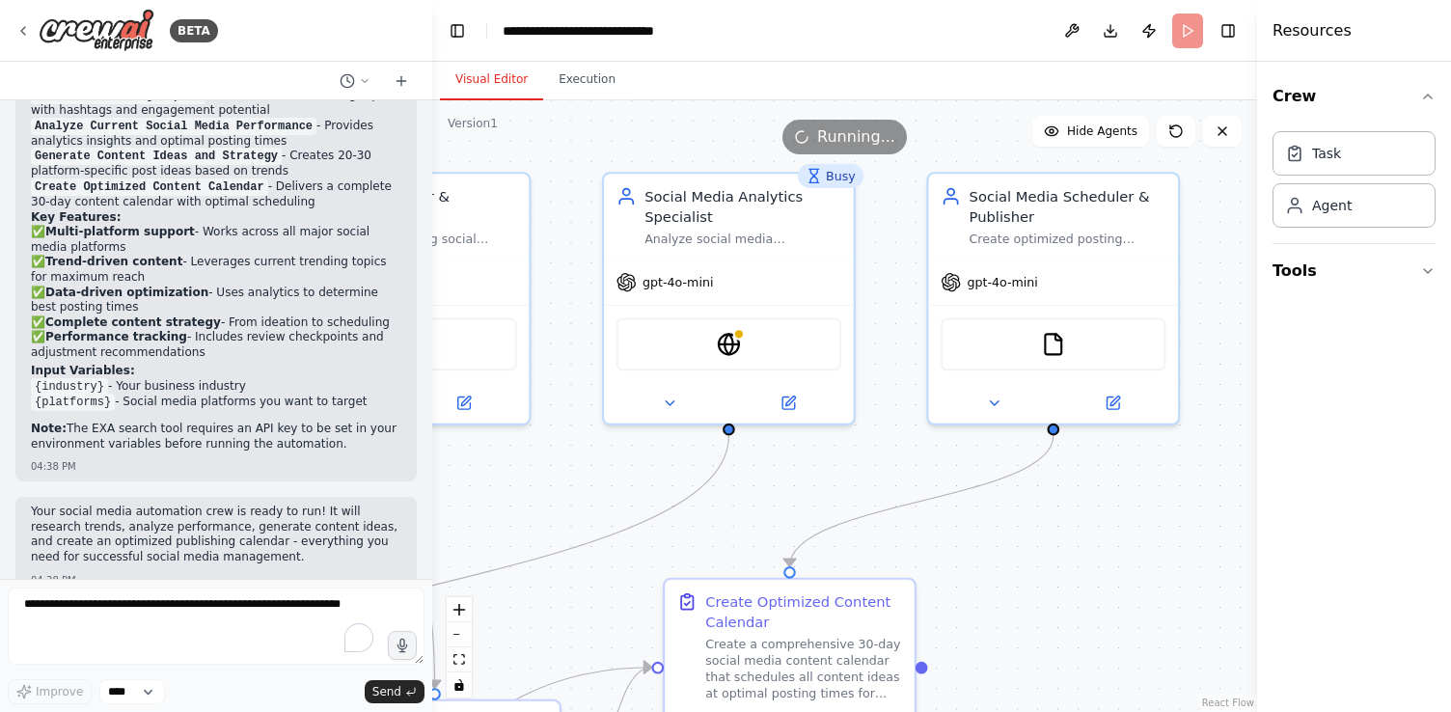
drag, startPoint x: 1083, startPoint y: 464, endPoint x: 537, endPoint y: 480, distance: 546.2
click at [537, 480] on div ".deletable-edge-delete-btn { width: 20px; height: 20px; border: 0px solid #ffff…" at bounding box center [844, 406] width 825 height 612
click at [1053, 339] on img at bounding box center [1053, 340] width 24 height 24
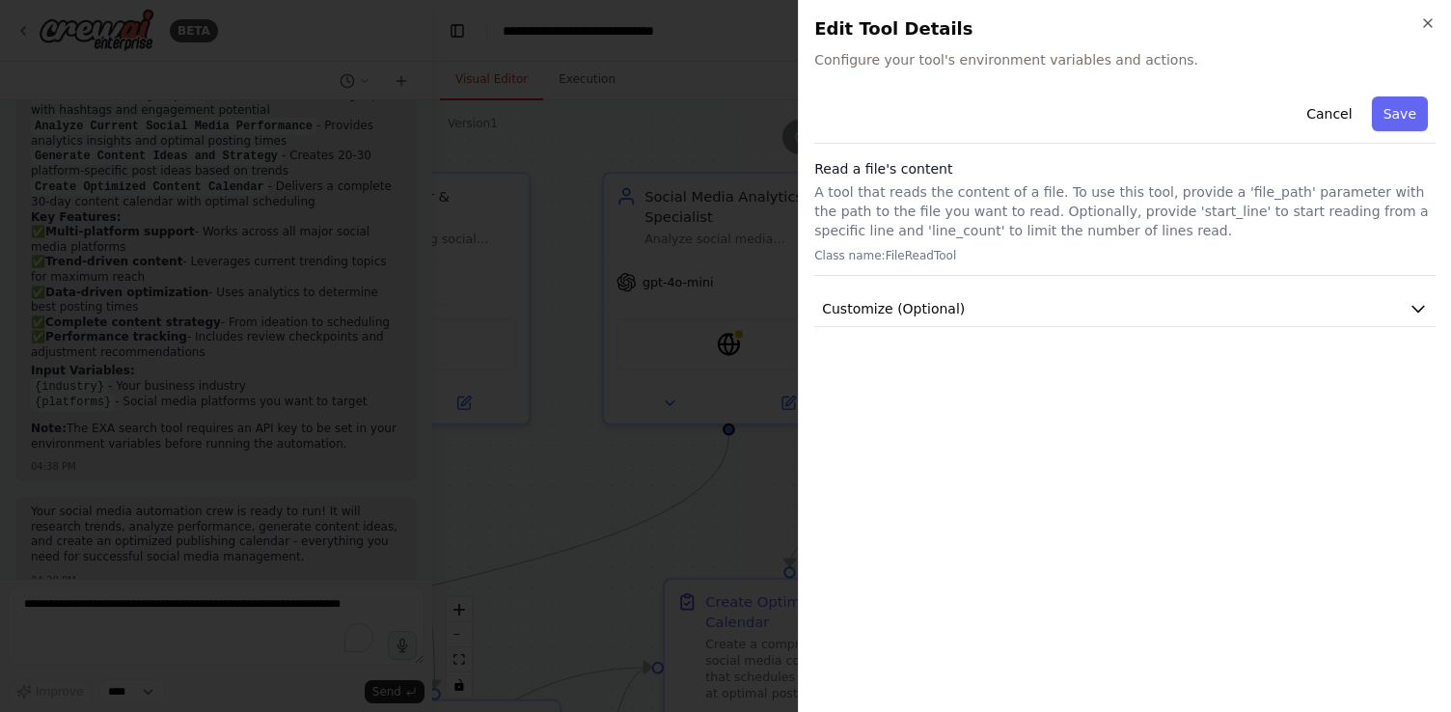
click at [1000, 290] on div "Cancel Save Read a file's content A tool that reads the content of a file. To u…" at bounding box center [1124, 208] width 621 height 238
click at [898, 303] on span "Customize (Optional)" at bounding box center [893, 308] width 143 height 19
click at [1336, 120] on button "Cancel" at bounding box center [1329, 113] width 68 height 35
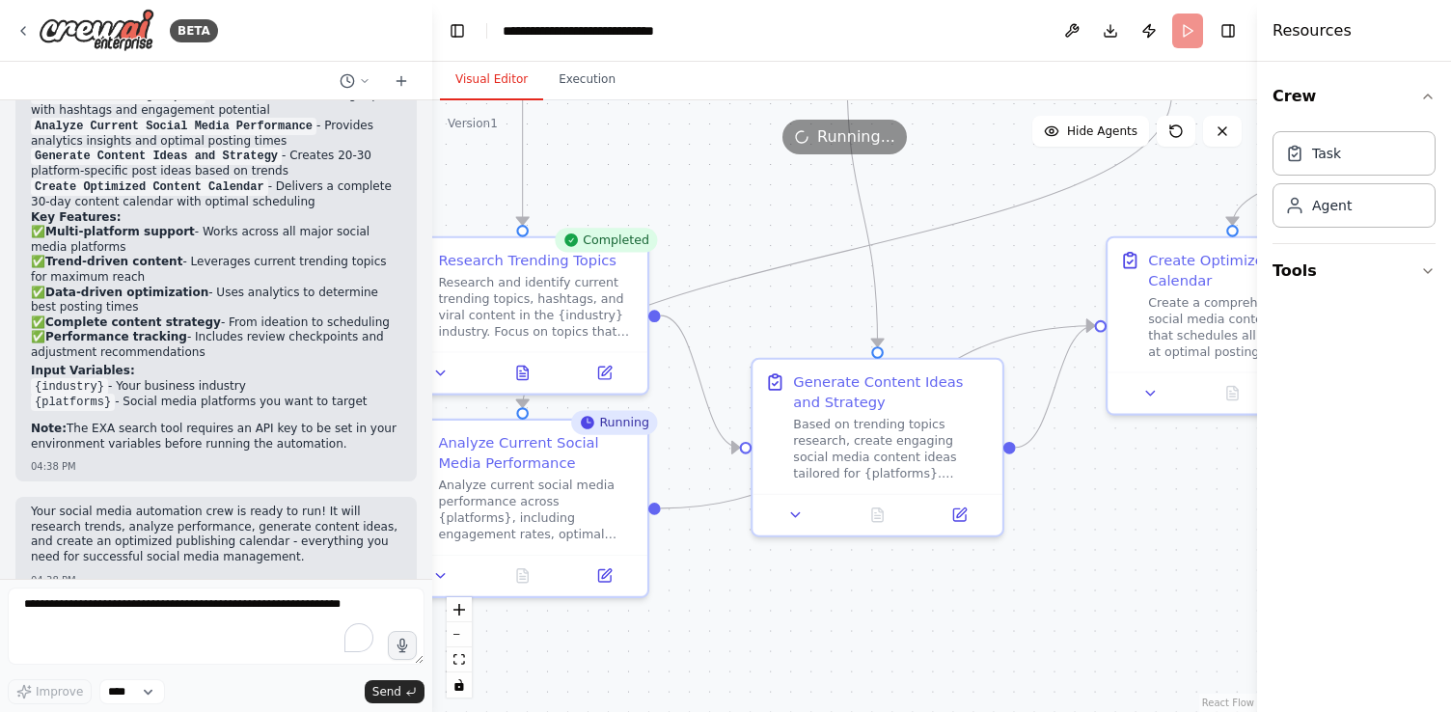
drag, startPoint x: 985, startPoint y: 542, endPoint x: 1437, endPoint y: 198, distance: 568.6
click at [1437, 198] on div "BETA Create a crew that schedules and publishes social media content across mul…" at bounding box center [725, 356] width 1451 height 712
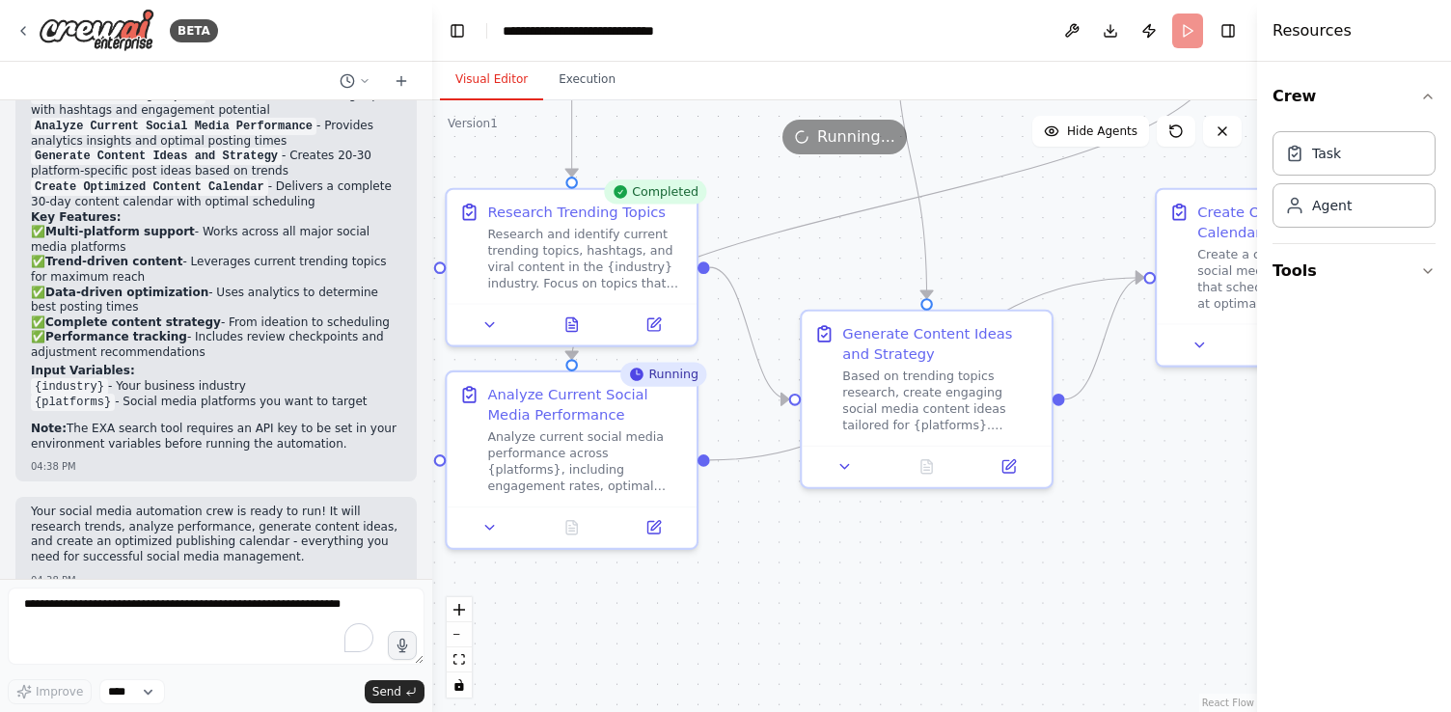
drag, startPoint x: 791, startPoint y: 618, endPoint x: 792, endPoint y: 587, distance: 30.9
click at [794, 611] on div ".deletable-edge-delete-btn { width: 20px; height: 20px; border: 0px solid #ffff…" at bounding box center [844, 406] width 825 height 612
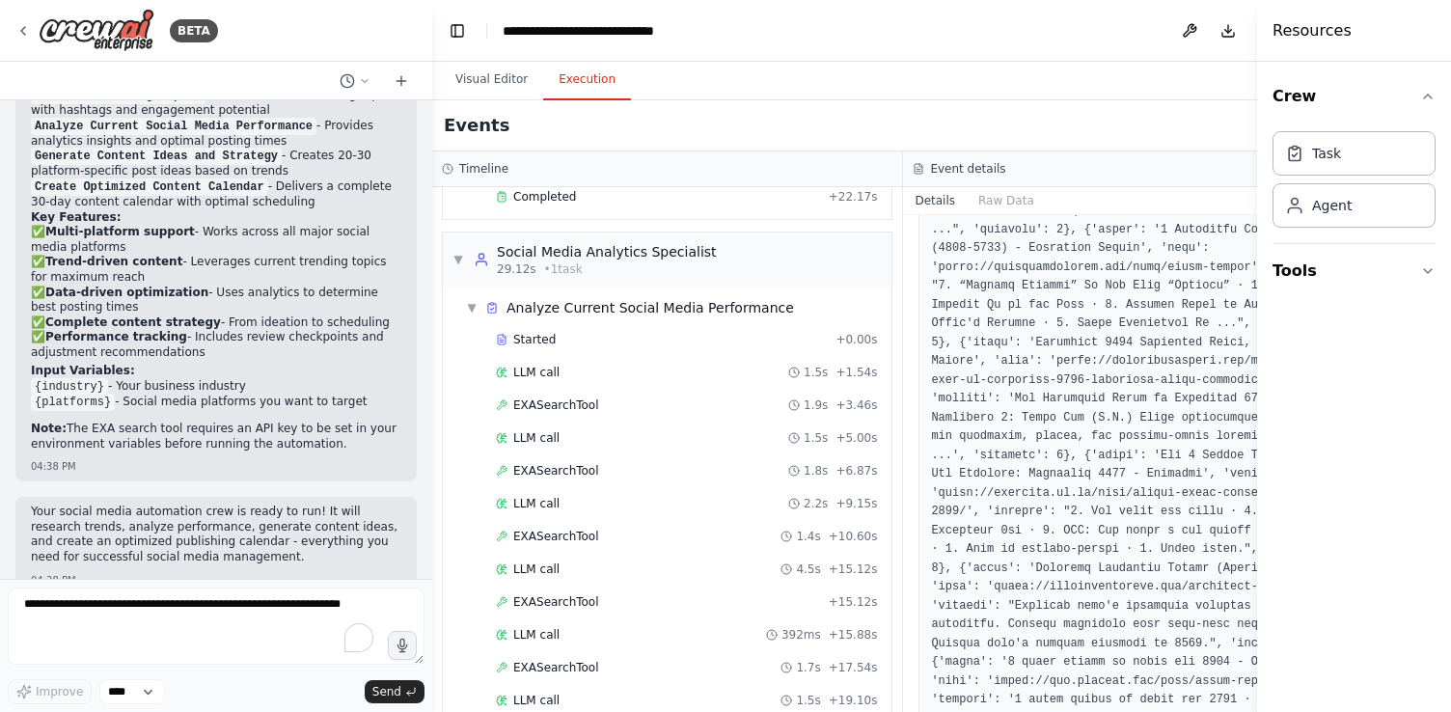
click at [587, 72] on button "Execution" at bounding box center [587, 80] width 88 height 41
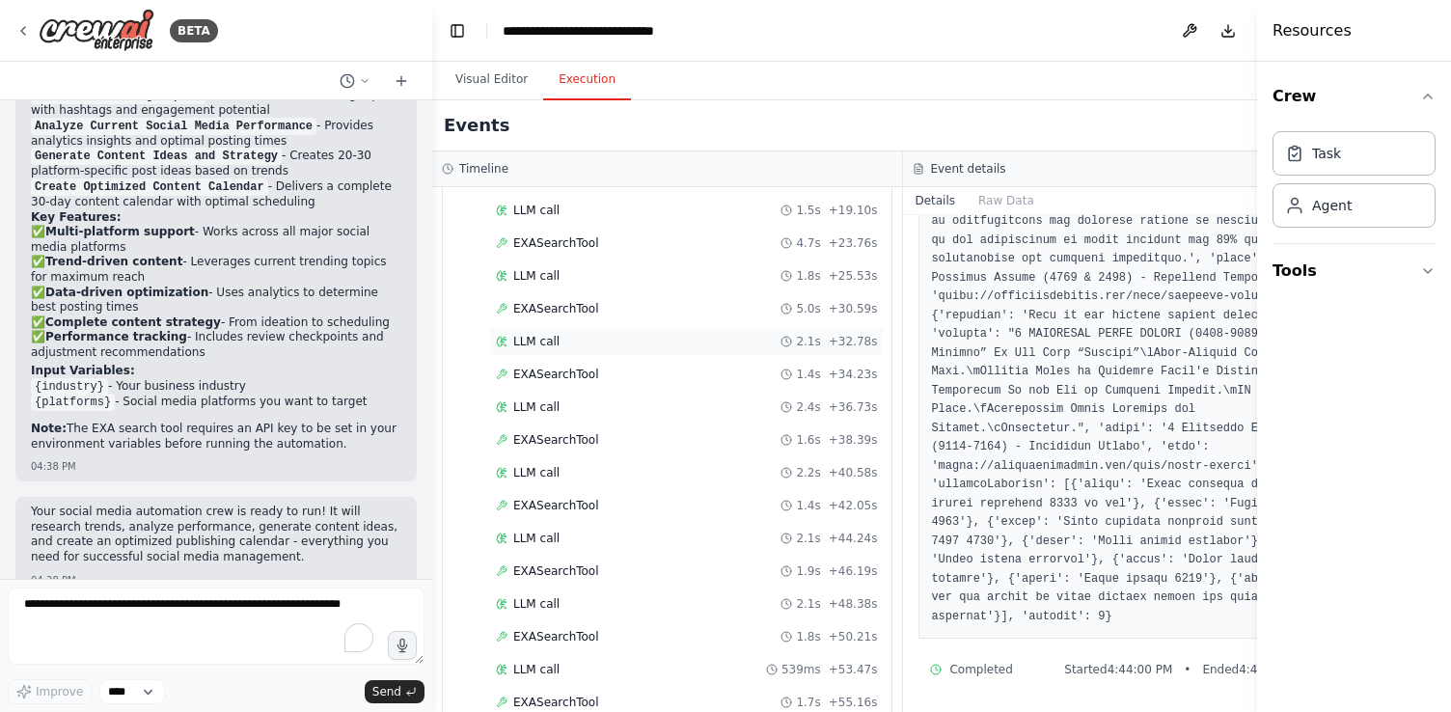
scroll to position [862, 0]
click at [481, 85] on button "Visual Editor" at bounding box center [491, 80] width 103 height 41
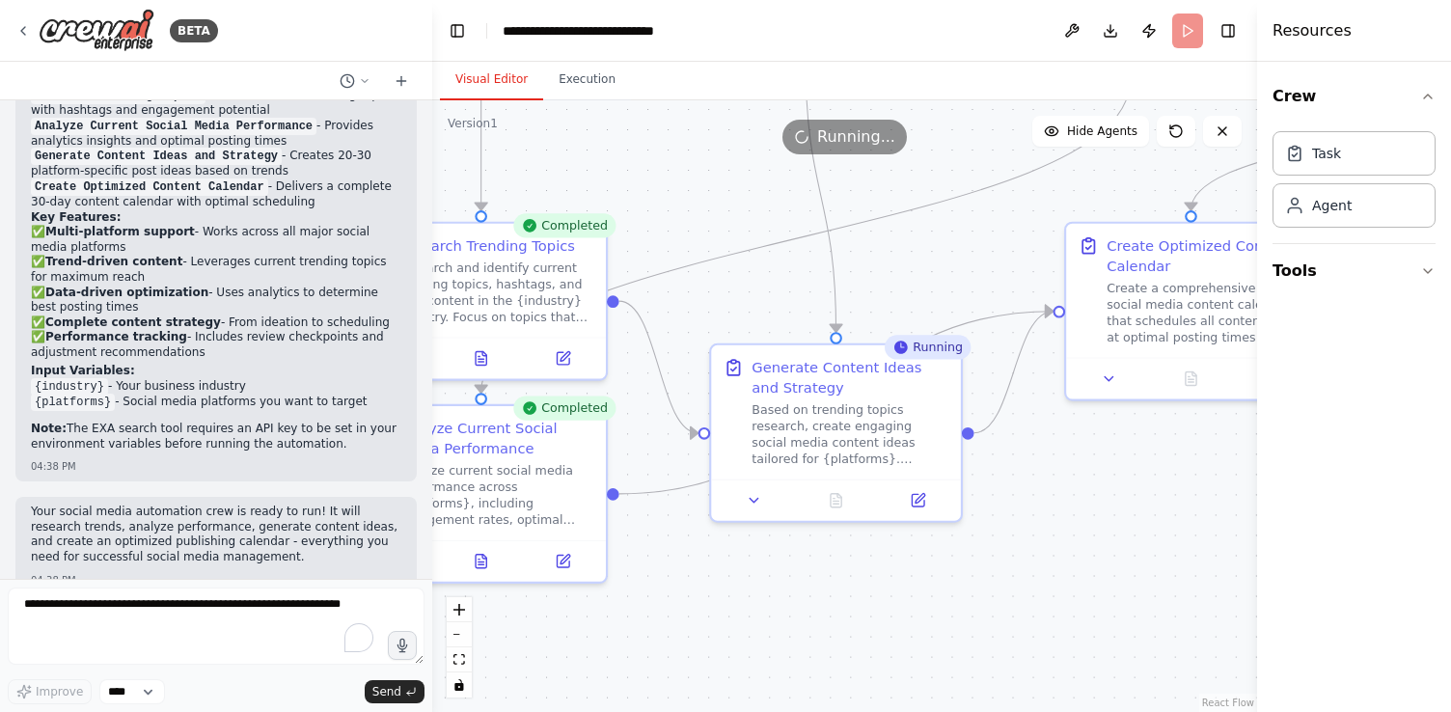
drag, startPoint x: 1124, startPoint y: 478, endPoint x: 1070, endPoint y: 473, distance: 54.2
click at [1070, 473] on div ".deletable-edge-delete-btn { width: 20px; height: 20px; border: 0px solid #ffff…" at bounding box center [844, 406] width 825 height 612
click at [751, 497] on icon at bounding box center [754, 495] width 16 height 16
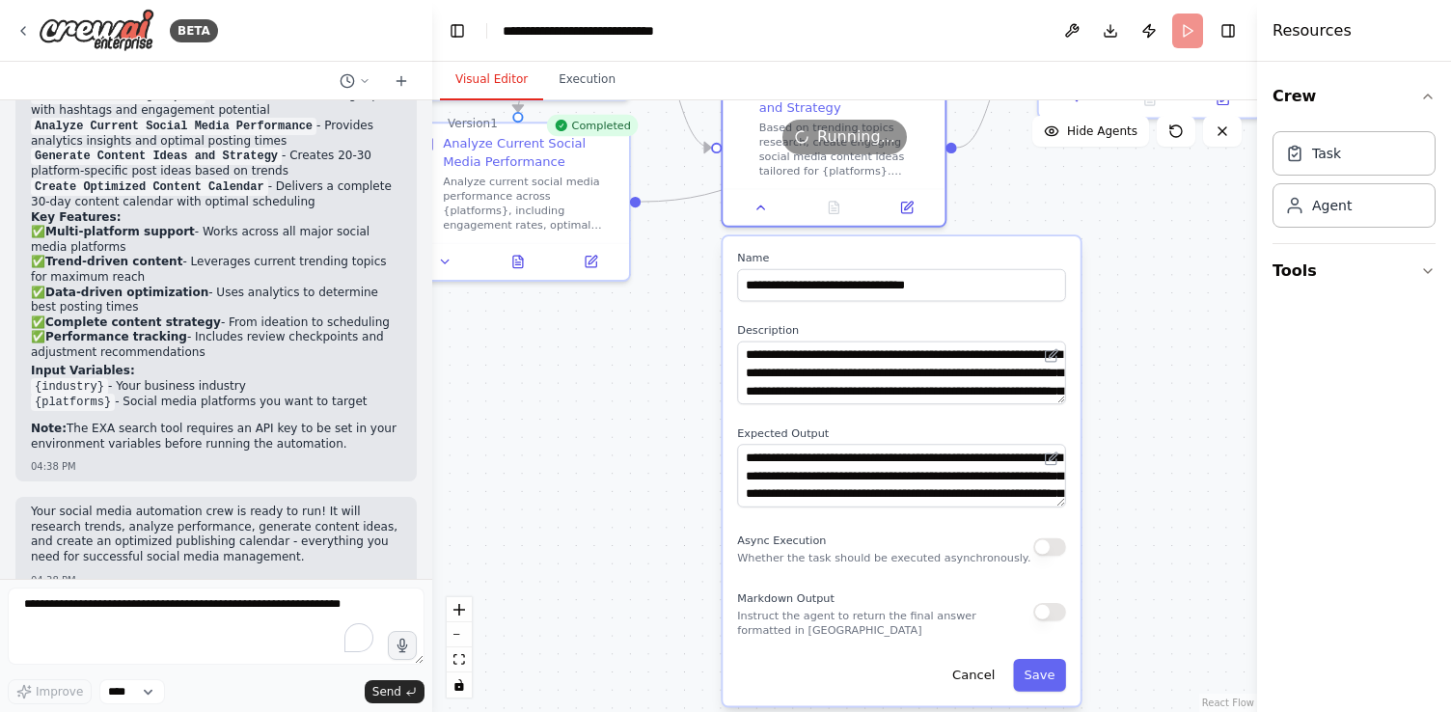
drag, startPoint x: 1132, startPoint y: 517, endPoint x: 1105, endPoint y: 224, distance: 294.4
click at [1105, 224] on div ".deletable-edge-delete-btn { width: 20px; height: 20px; border: 0px solid #ffff…" at bounding box center [844, 406] width 825 height 612
click at [759, 205] on icon at bounding box center [760, 204] width 14 height 14
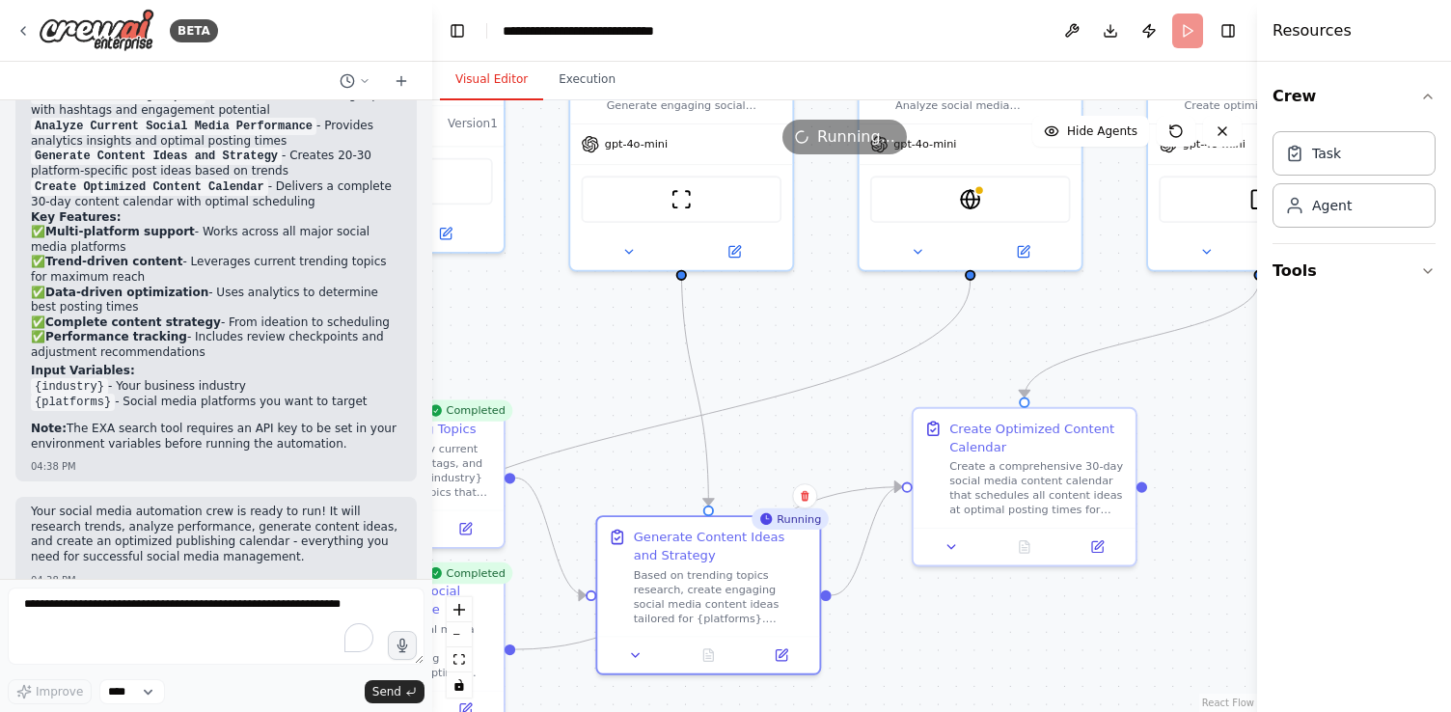
drag, startPoint x: 1019, startPoint y: 286, endPoint x: 893, endPoint y: 733, distance: 464.8
click at [893, 711] on html "BETA Create a crew that schedules and publishes social media content across mul…" at bounding box center [725, 356] width 1451 height 712
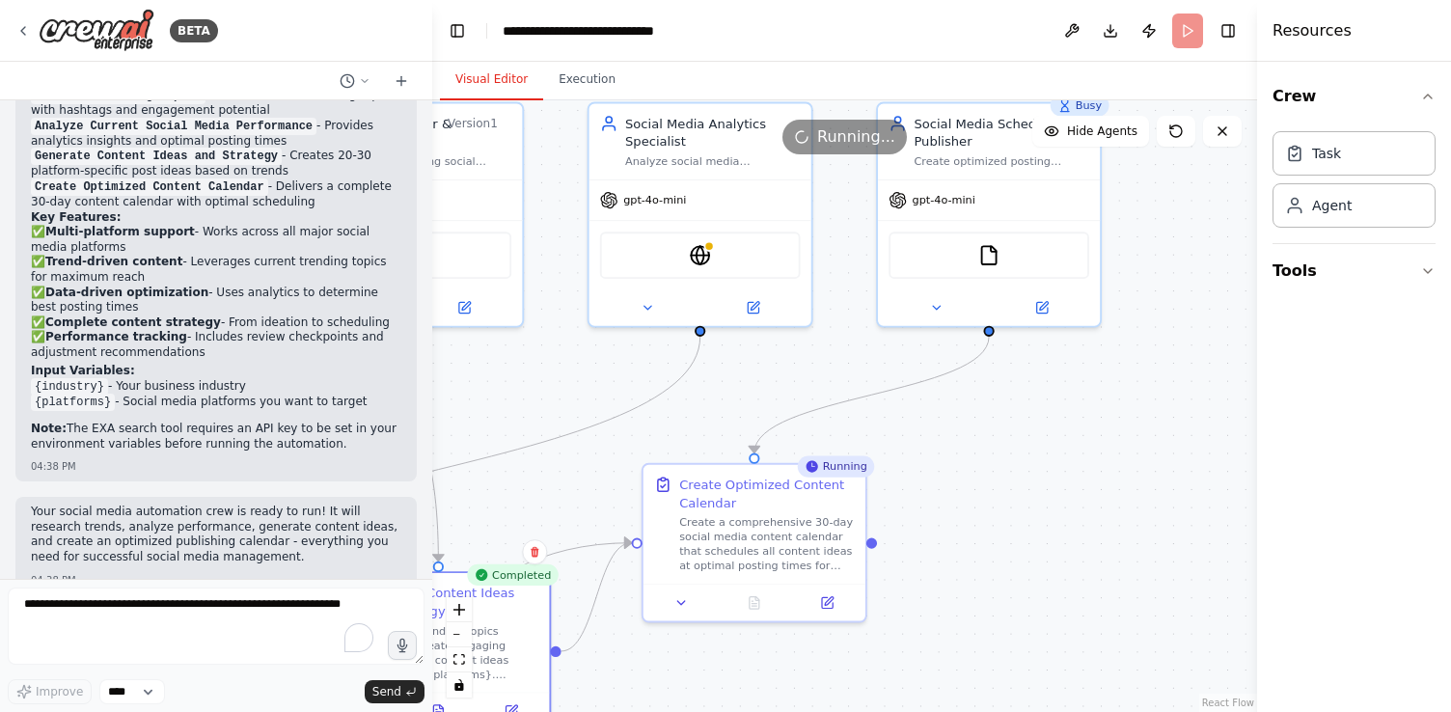
drag, startPoint x: 1005, startPoint y: 620, endPoint x: 735, endPoint y: 676, distance: 275.8
click at [735, 676] on div ".deletable-edge-delete-btn { width: 20px; height: 20px; border: 0px solid #ffff…" at bounding box center [844, 406] width 825 height 612
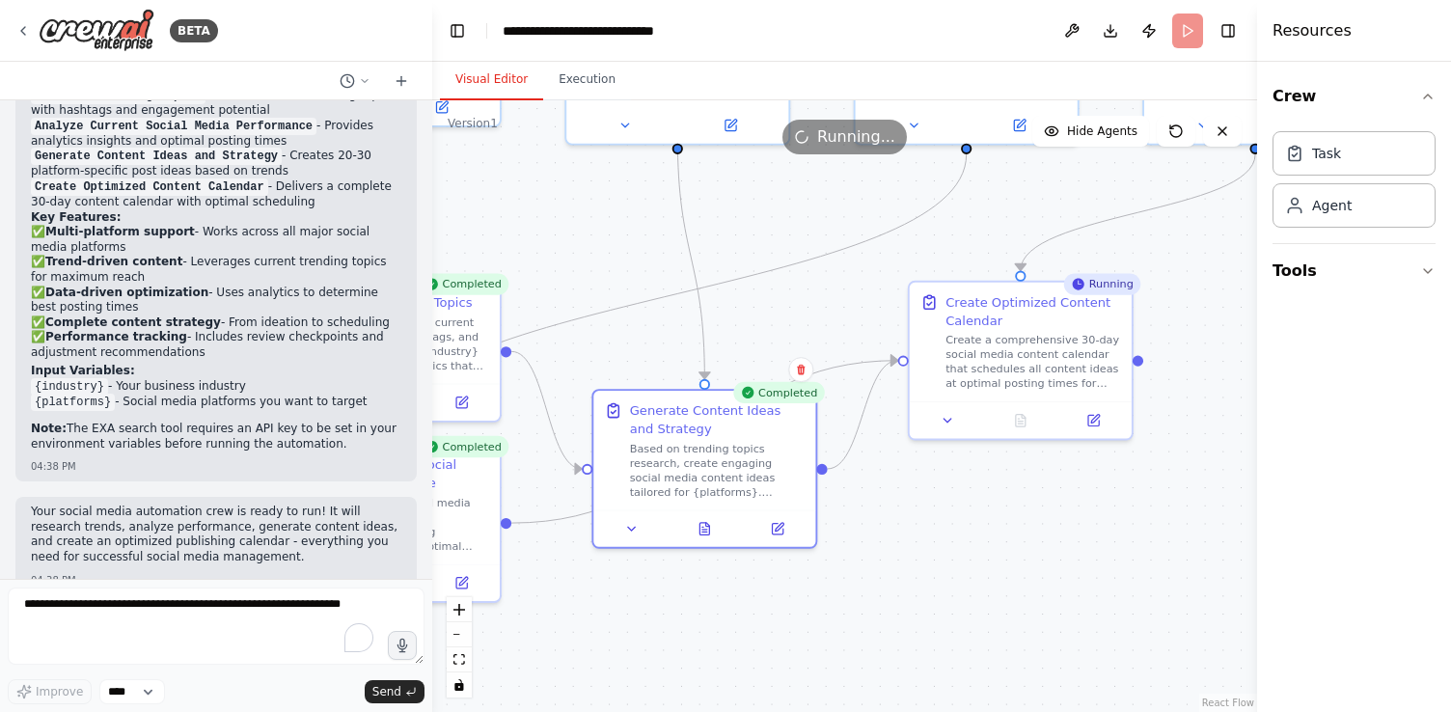
drag, startPoint x: 708, startPoint y: 688, endPoint x: 974, endPoint y: 505, distance: 322.7
click at [974, 505] on div ".deletable-edge-delete-btn { width: 20px; height: 20px; border: 0px solid #ffff…" at bounding box center [844, 406] width 825 height 612
click at [596, 77] on button "Execution" at bounding box center [587, 80] width 88 height 41
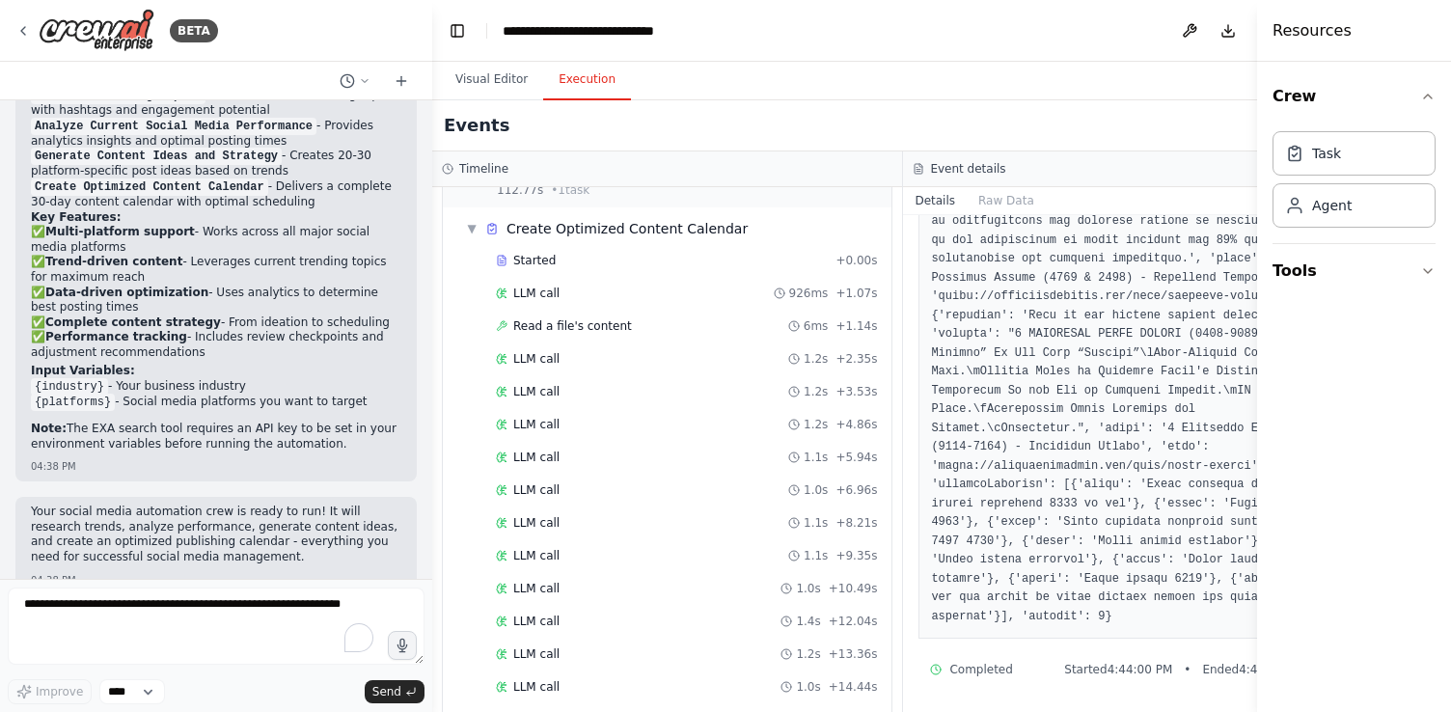
scroll to position [1942, 0]
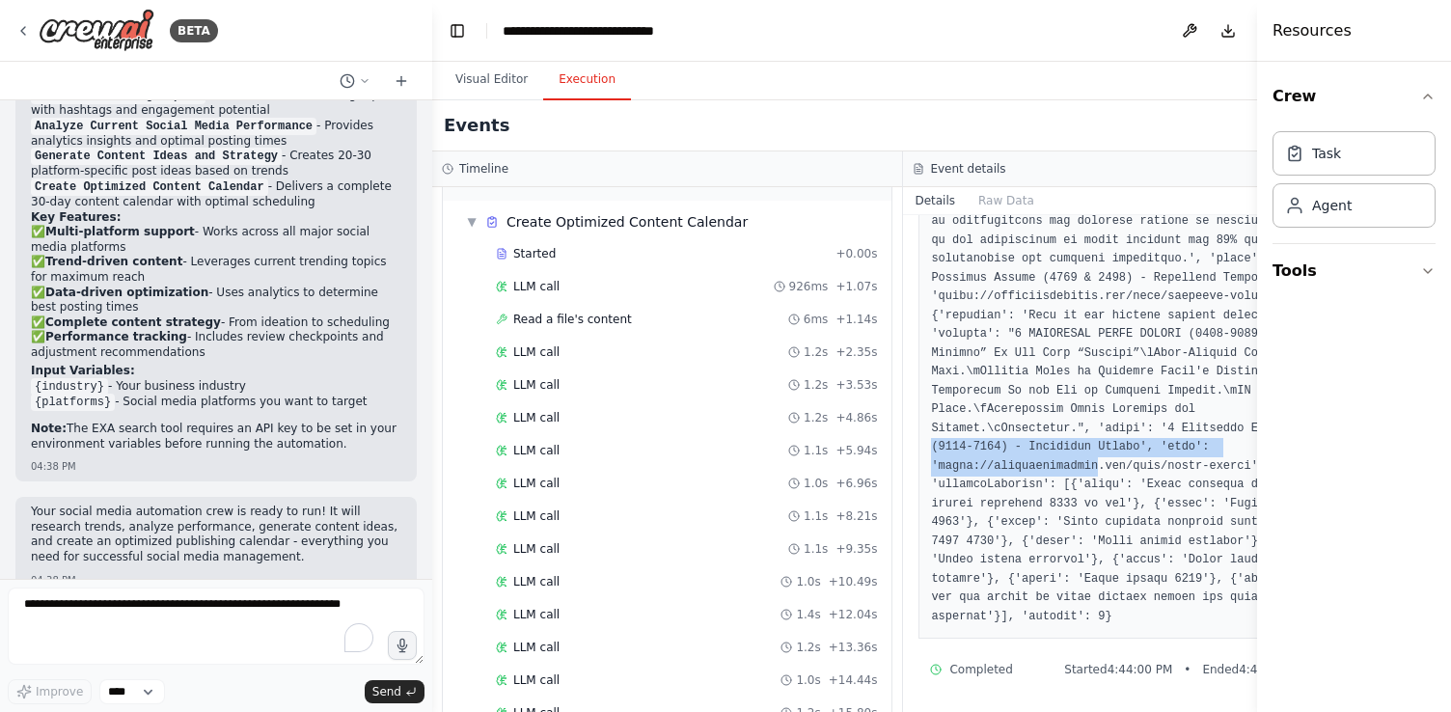
drag, startPoint x: 1096, startPoint y: 465, endPoint x: 912, endPoint y: 441, distance: 185.8
click at [912, 441] on div "Search the internet with [PERSON_NAME] [DATE] 4:44:02 PM Input { "search_query"…" at bounding box center [1138, 463] width 471 height 497
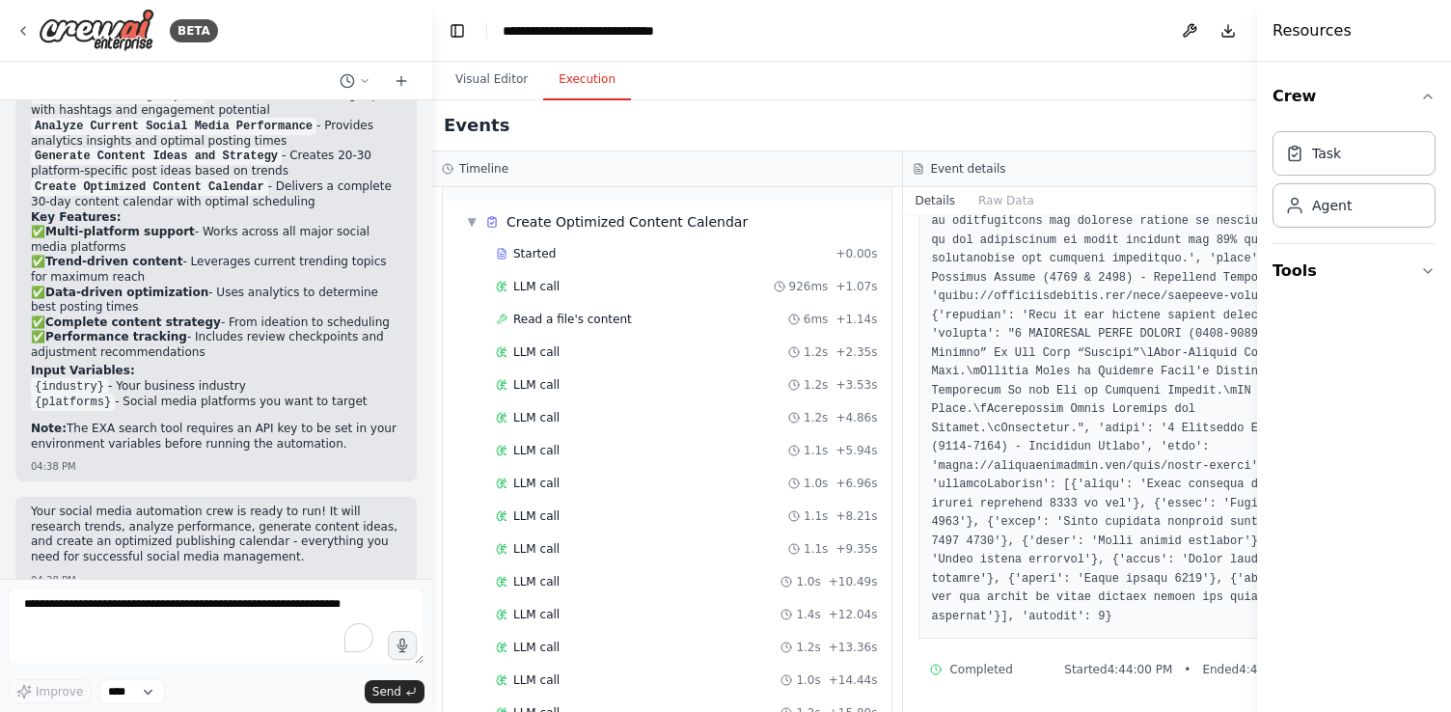
drag, startPoint x: 1010, startPoint y: 448, endPoint x: 803, endPoint y: 448, distance: 207.4
click at [911, 428] on div "Search the internet with [PERSON_NAME] [DATE] 4:44:02 PM Input { "search_query"…" at bounding box center [1138, 463] width 471 height 497
drag, startPoint x: 1067, startPoint y: 480, endPoint x: 1220, endPoint y: 489, distance: 153.6
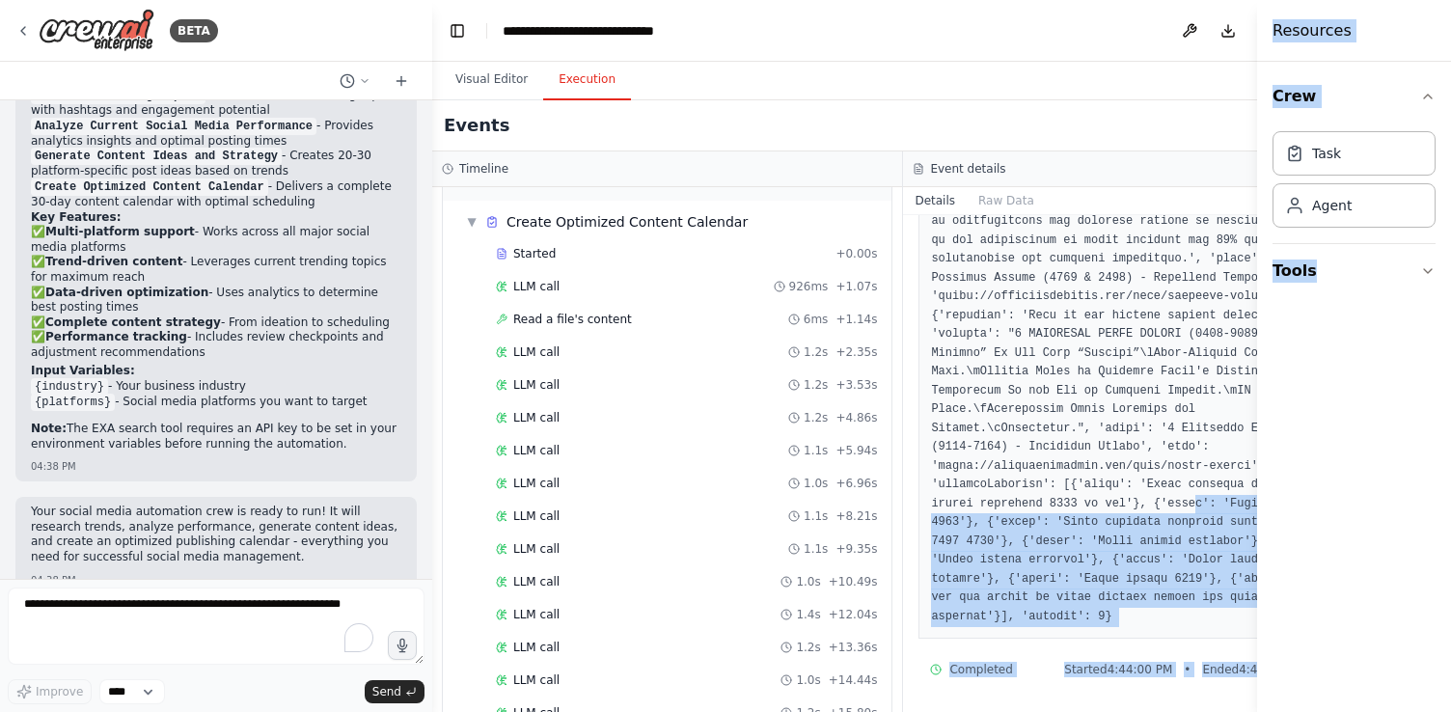
drag, startPoint x: 1191, startPoint y: 509, endPoint x: 1248, endPoint y: 564, distance: 79.1
click at [1250, 563] on div "BETA Create a crew that schedules and publishes social media content across mul…" at bounding box center [725, 356] width 1451 height 712
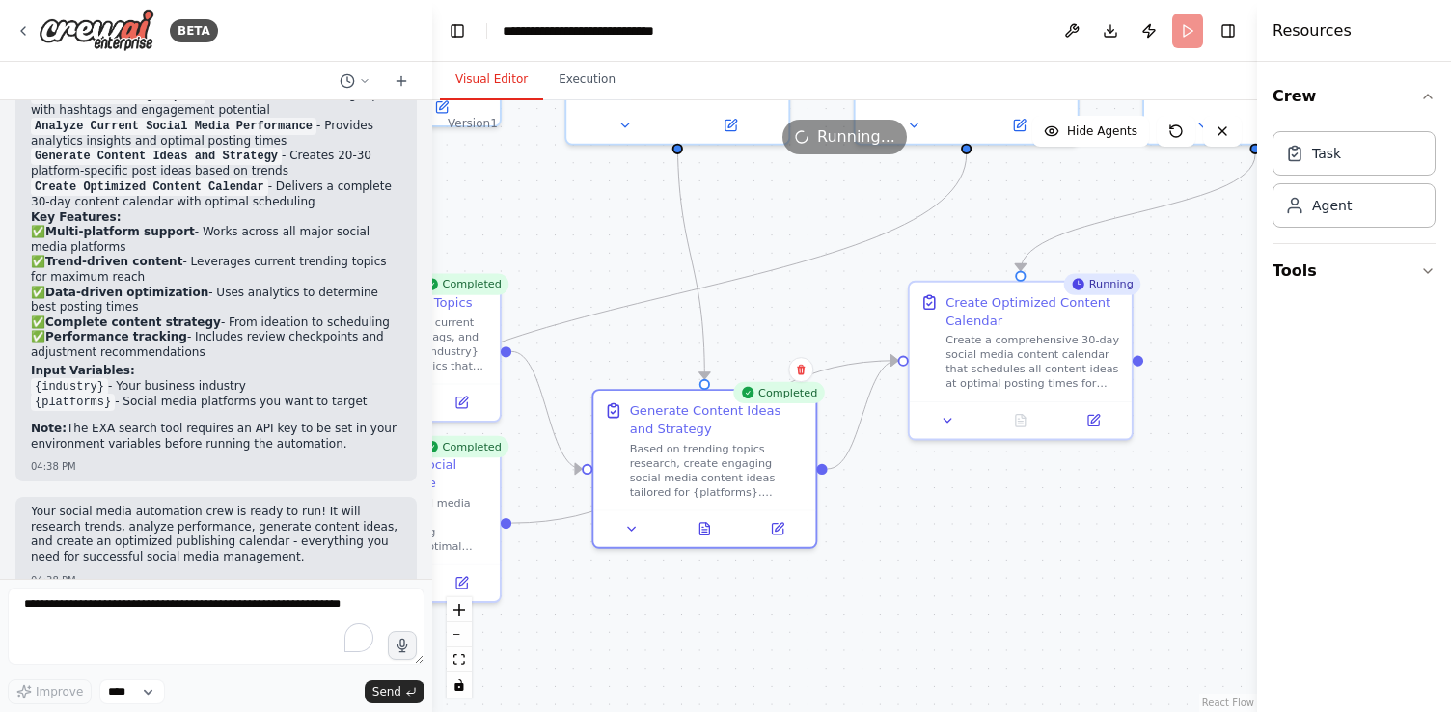
click at [481, 79] on button "Visual Editor" at bounding box center [491, 80] width 103 height 41
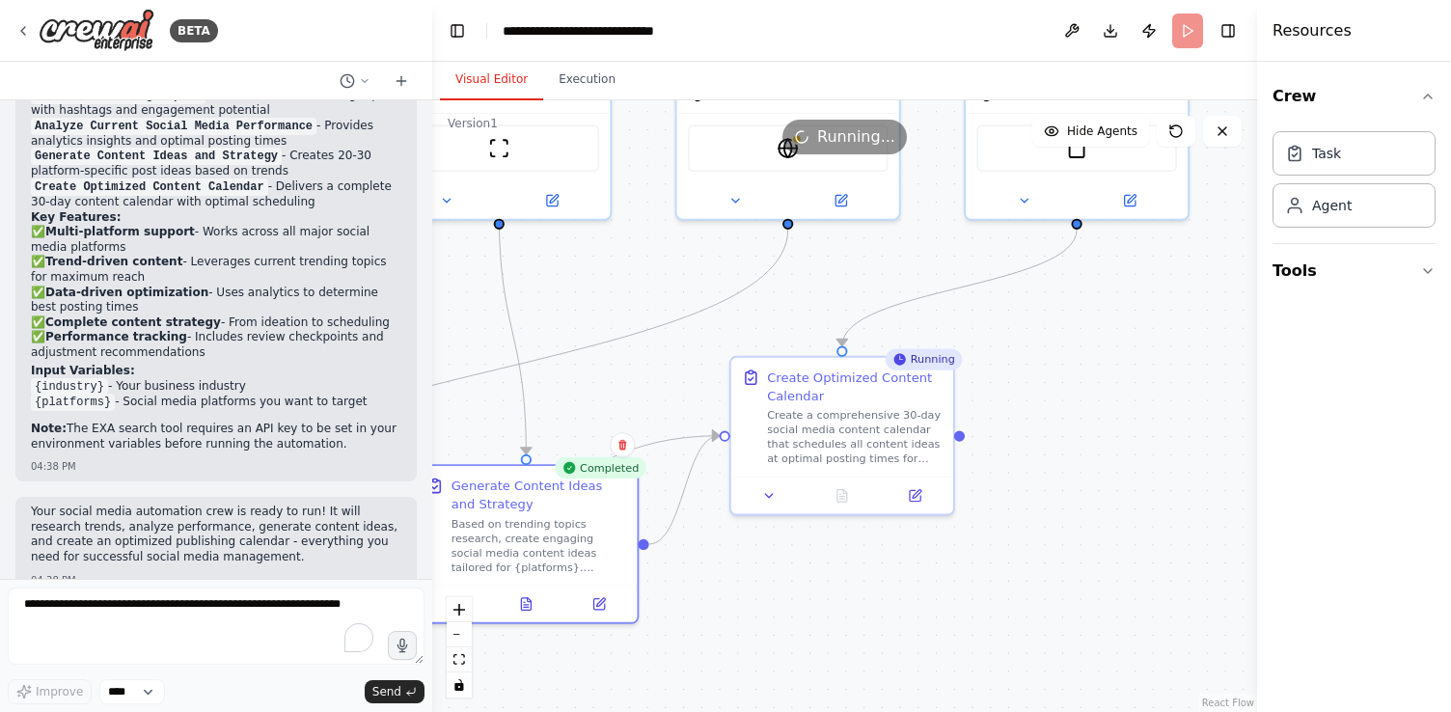
drag, startPoint x: 988, startPoint y: 547, endPoint x: 809, endPoint y: 622, distance: 193.7
click at [809, 622] on div ".deletable-edge-delete-btn { width: 20px; height: 20px; border: 0px solid #ffff…" at bounding box center [844, 406] width 825 height 612
click at [870, 431] on div "Create a comprehensive 30-day social media content calendar that schedules all …" at bounding box center [855, 433] width 176 height 58
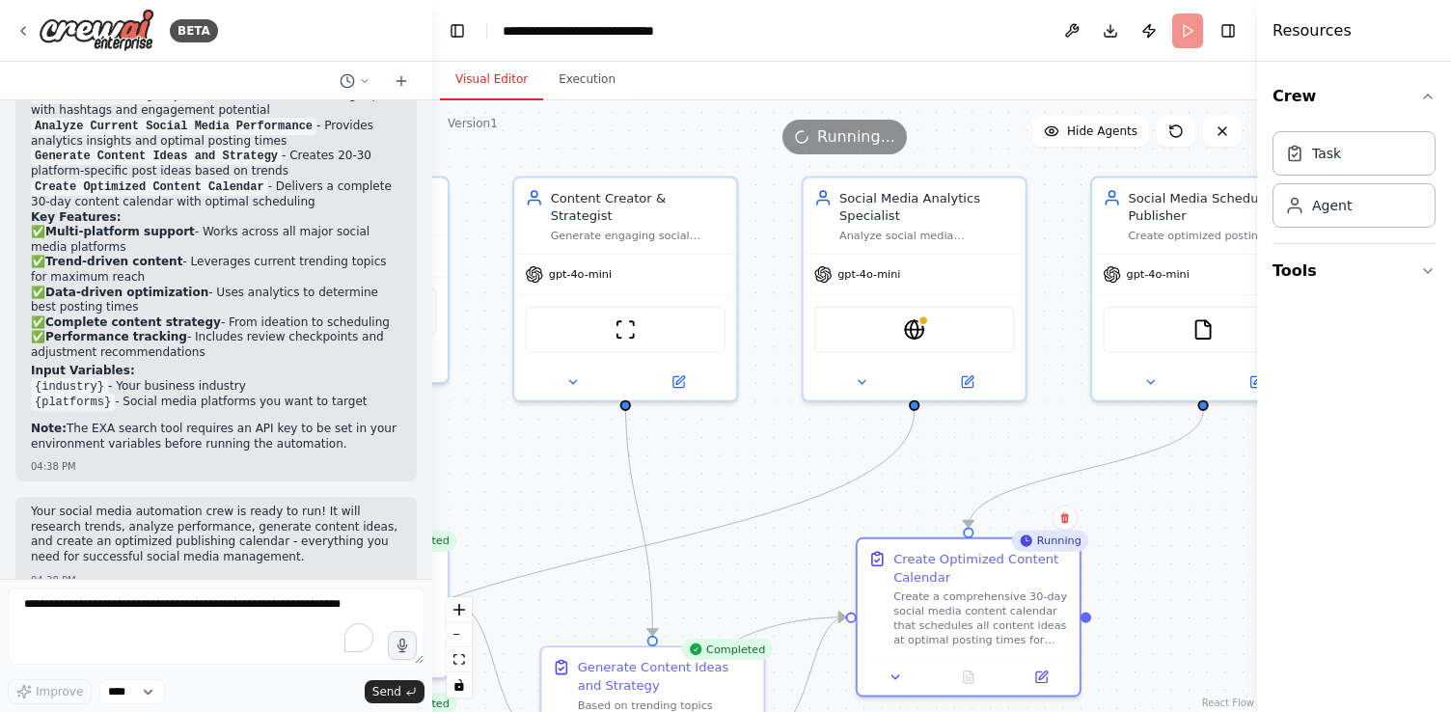
drag, startPoint x: 1129, startPoint y: 403, endPoint x: 1257, endPoint y: 583, distance: 220.6
click at [1257, 583] on div "BETA Create a crew that schedules and publishes social media content across mul…" at bounding box center [725, 356] width 1451 height 712
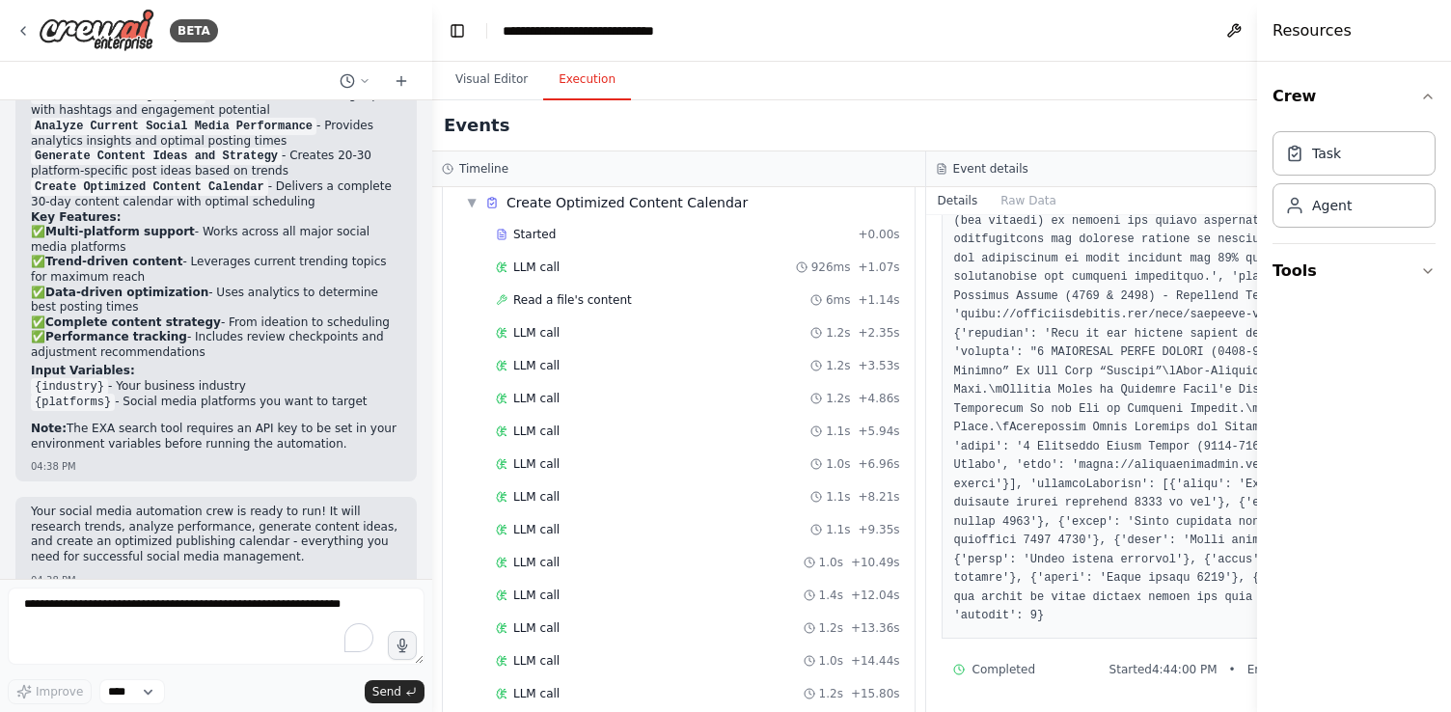
click at [566, 76] on button "Execution" at bounding box center [587, 80] width 88 height 41
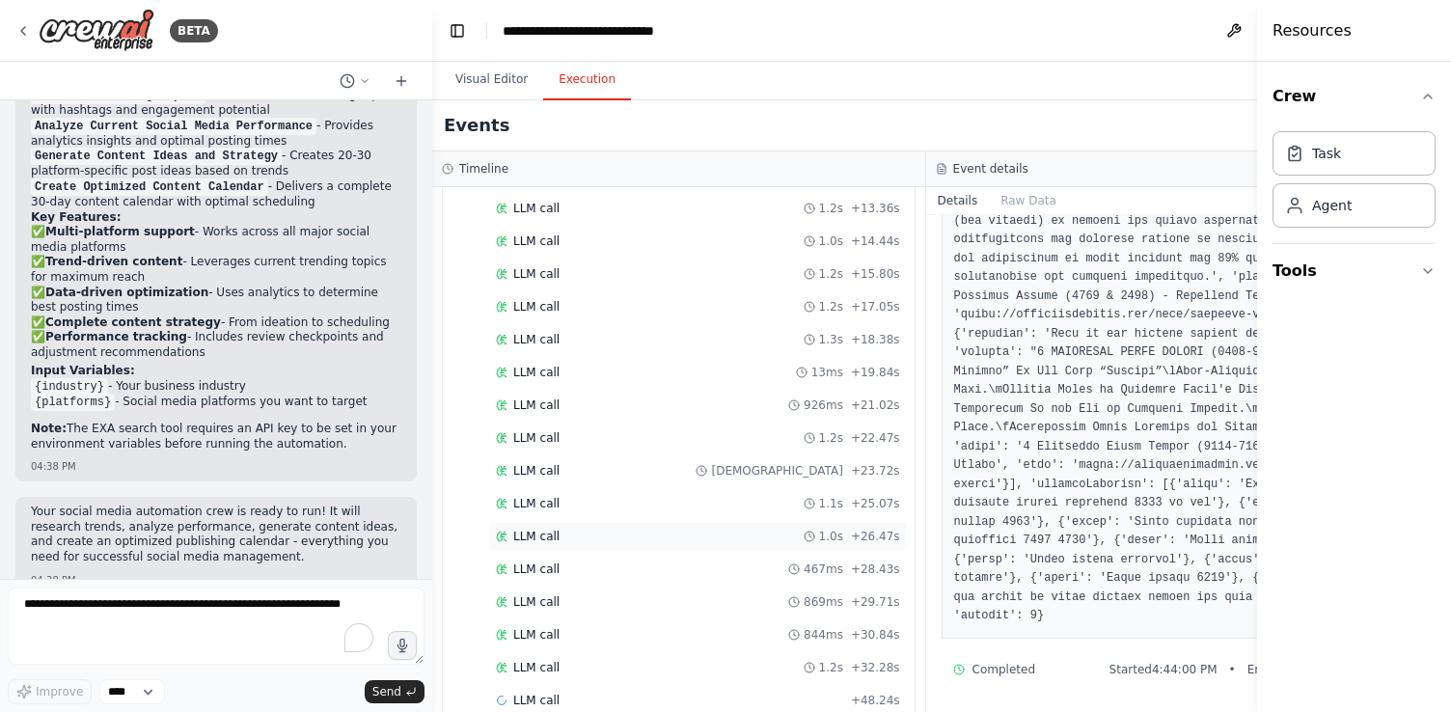
scroll to position [2394, 0]
click at [1010, 198] on button "Raw Data" at bounding box center [1028, 200] width 79 height 27
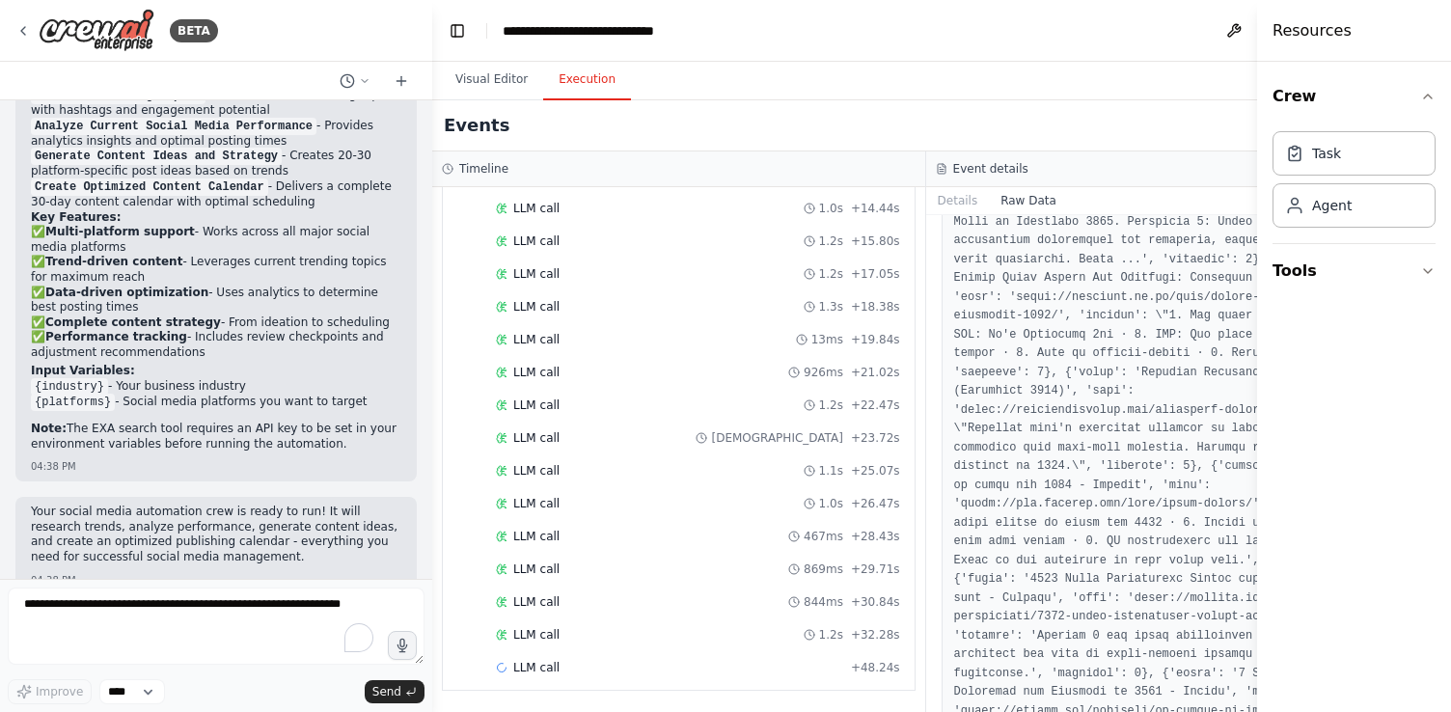
scroll to position [9402, 0]
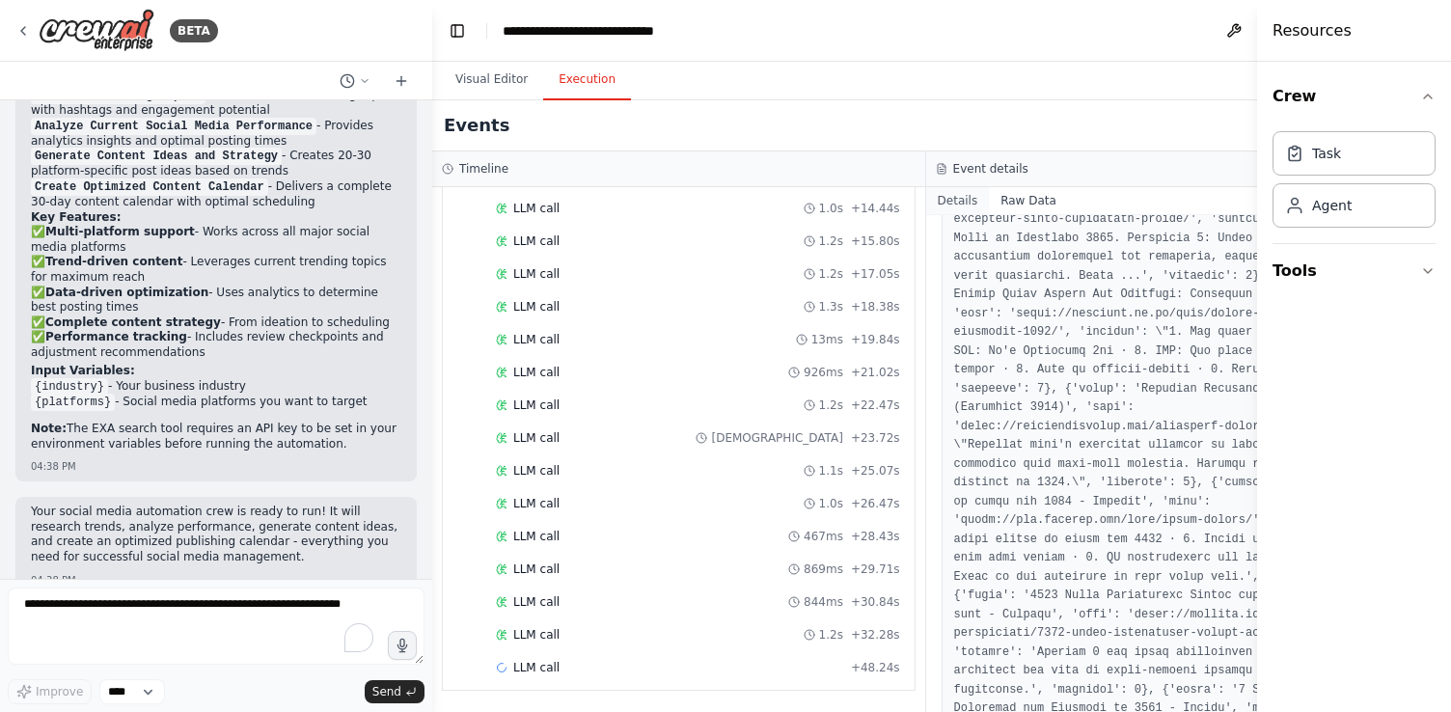
click at [932, 194] on button "Details" at bounding box center [958, 200] width 64 height 27
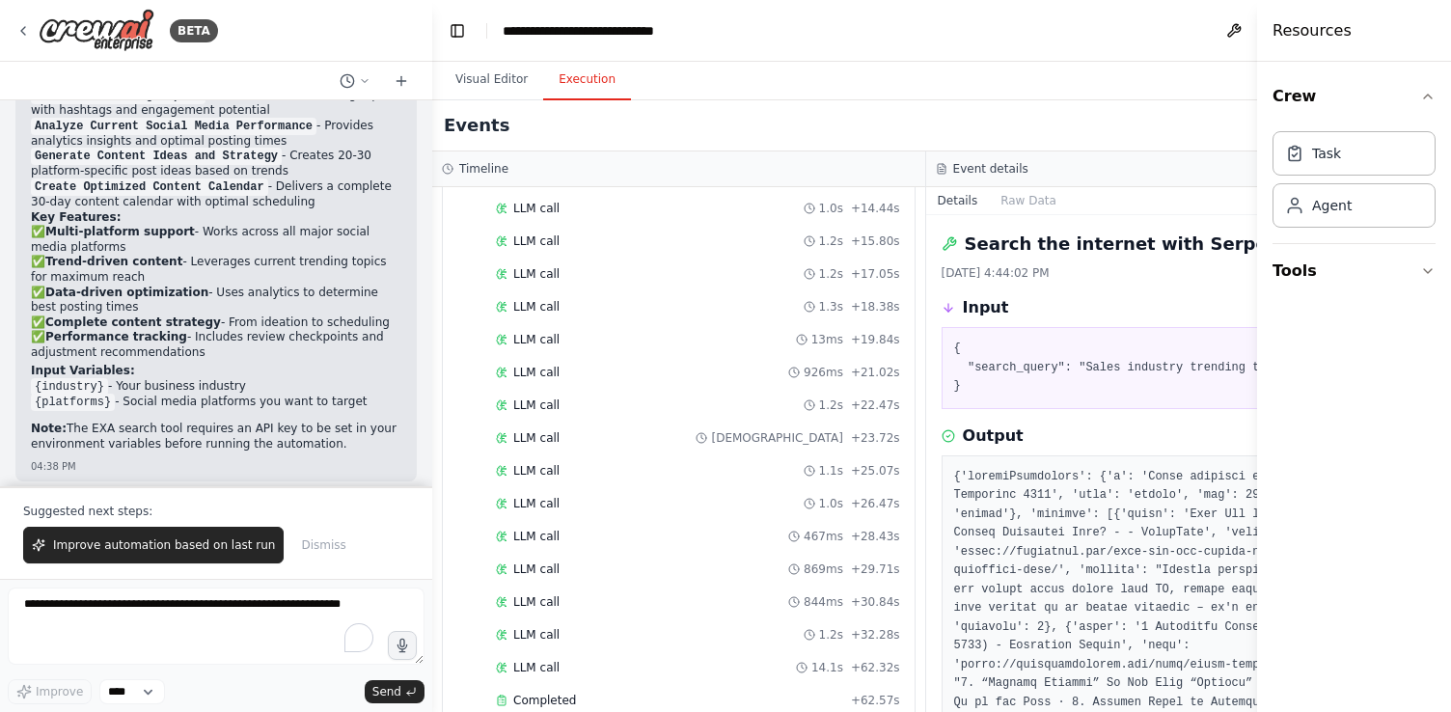
click at [267, 494] on div "Suggested next steps: Improve automation based on last run Dismiss" at bounding box center [216, 532] width 432 height 93
click at [342, 527] on div "Suggested next steps: Improve automation based on last run Dismiss" at bounding box center [216, 532] width 432 height 93
click at [178, 555] on button "Improve automation based on last run" at bounding box center [153, 545] width 260 height 37
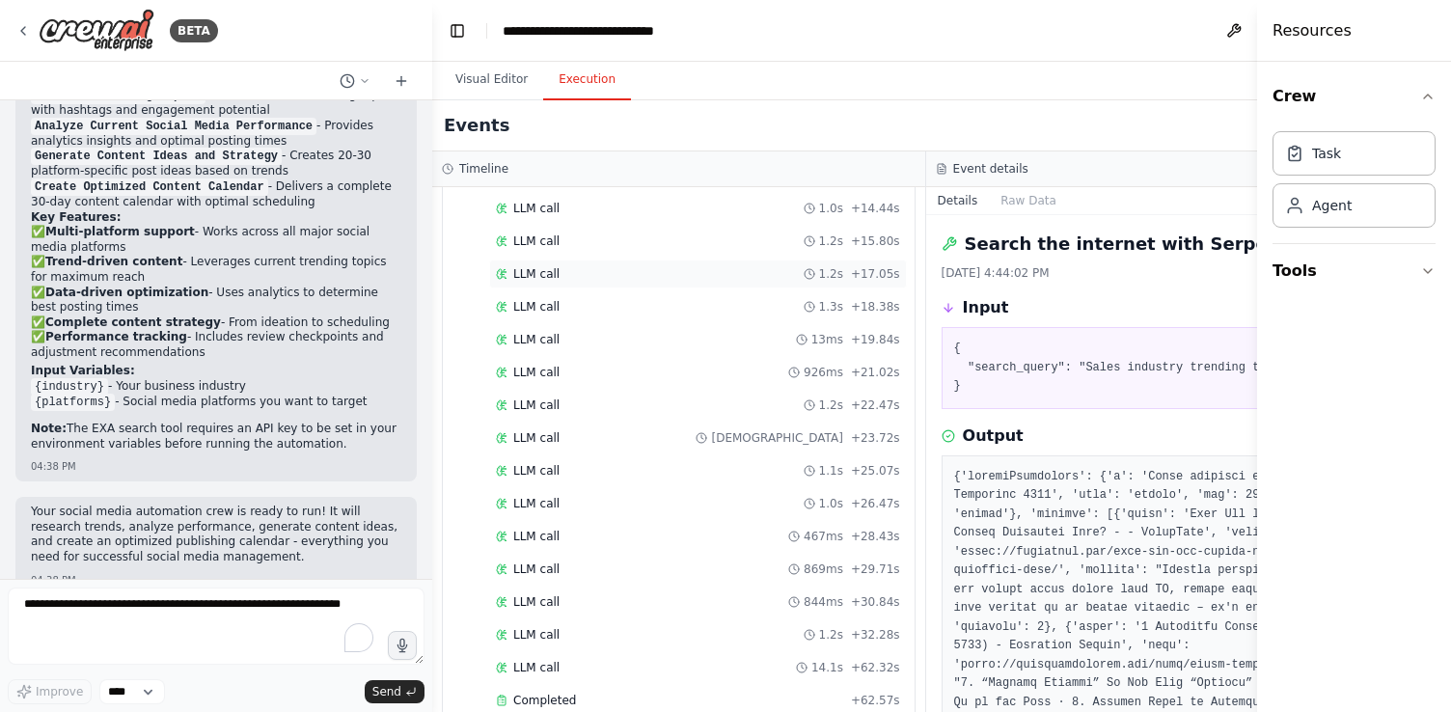
scroll to position [2594, 0]
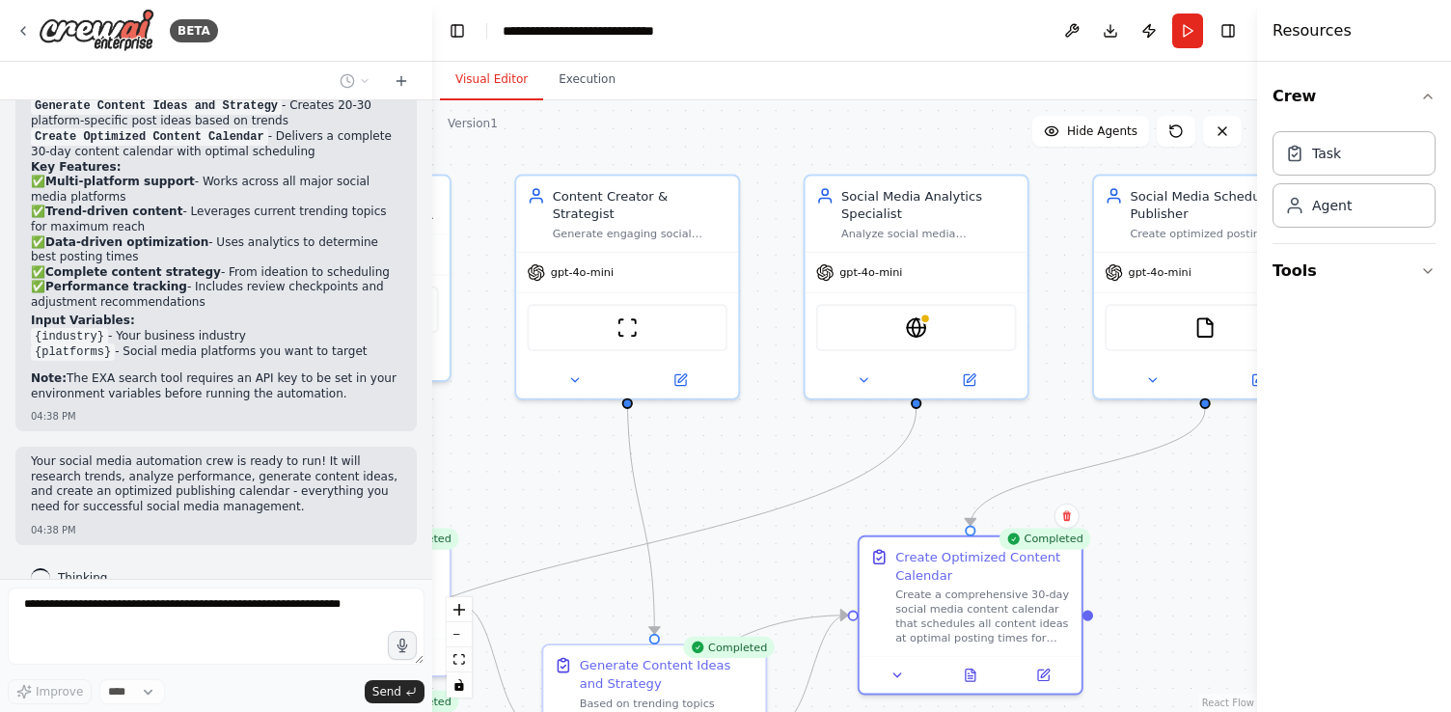
click at [517, 68] on button "Visual Editor" at bounding box center [491, 80] width 103 height 41
click at [969, 676] on icon at bounding box center [971, 672] width 10 height 12
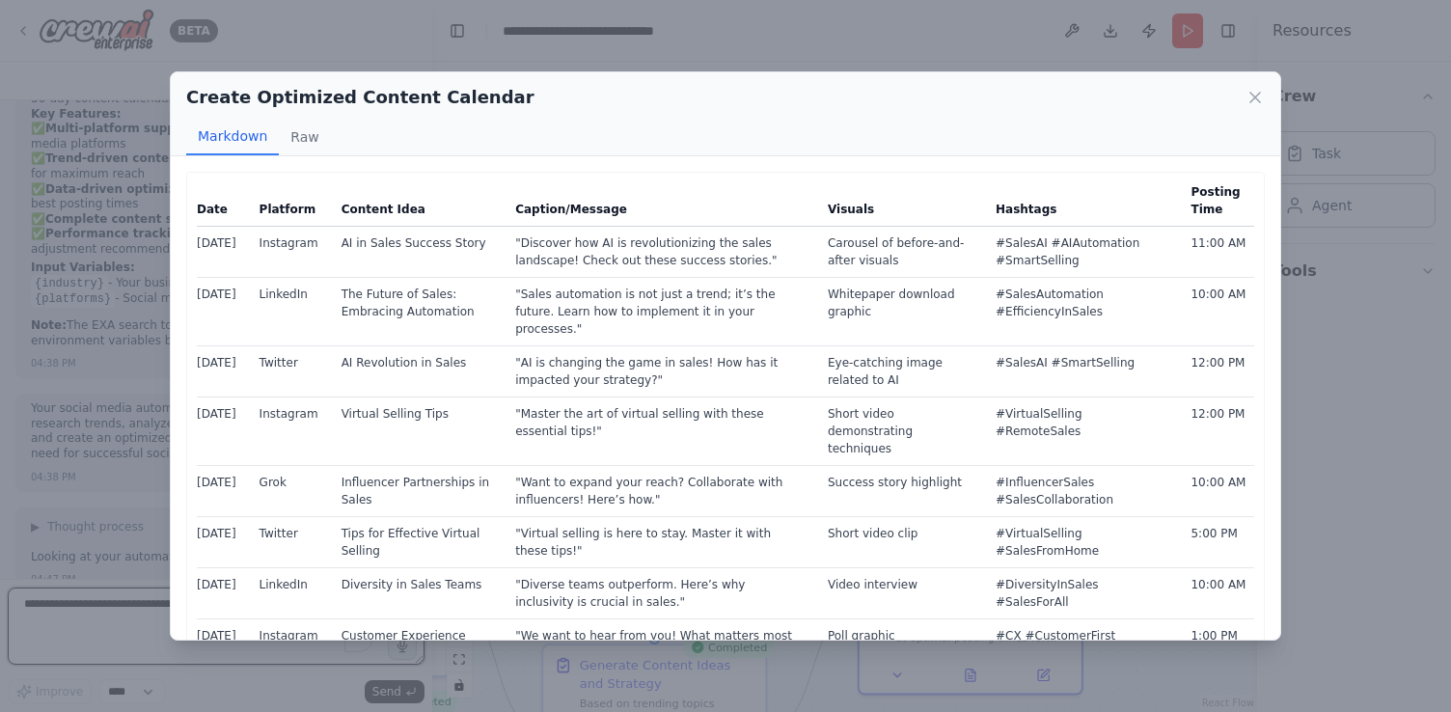
drag, startPoint x: 915, startPoint y: 259, endPoint x: 830, endPoint y: 203, distance: 102.5
click at [830, 203] on table "Date Platform Content Idea Caption/Message Visuals Hashtags Posting Time [DATE]…" at bounding box center [725, 681] width 1057 height 998
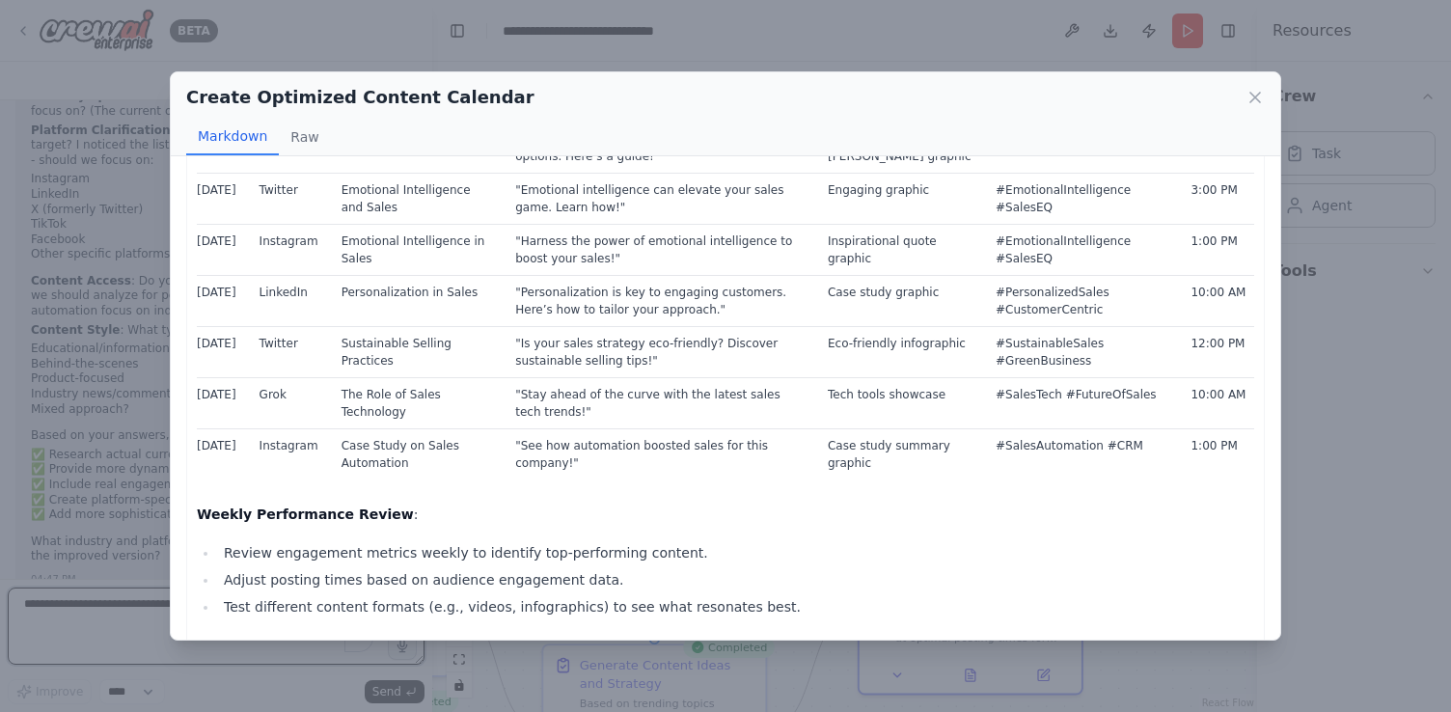
scroll to position [823, 0]
